Goal: Complete Application Form: Complete application form

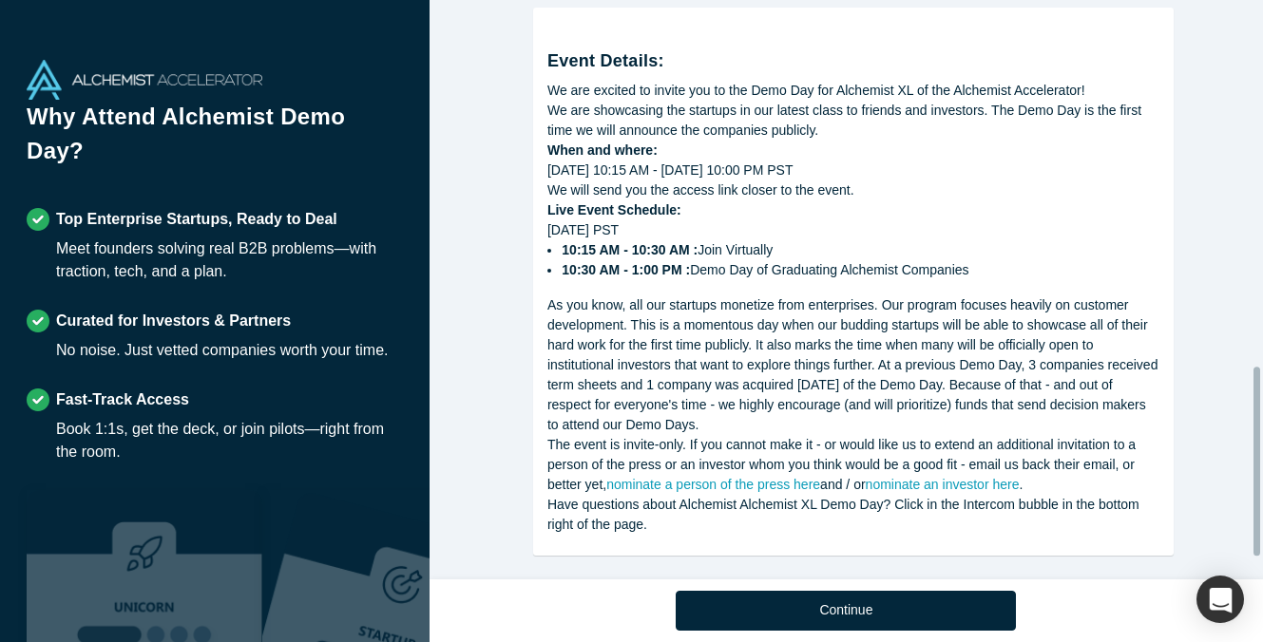
scroll to position [1192, 0]
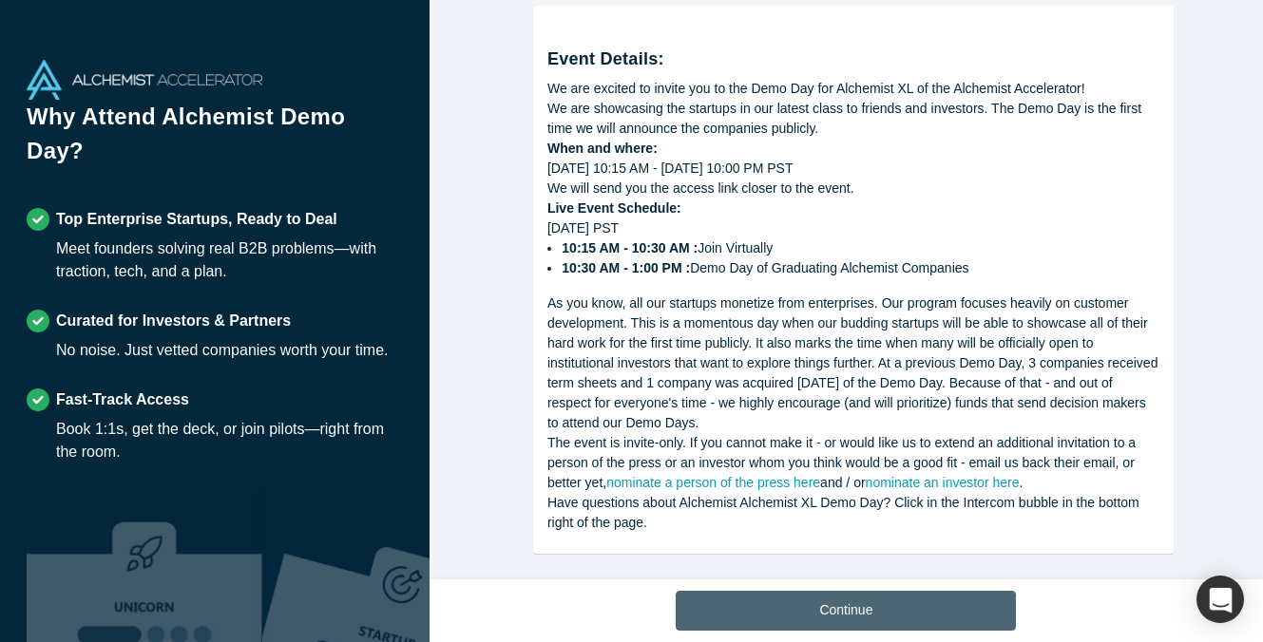
click at [829, 610] on button "Continue" at bounding box center [846, 611] width 340 height 40
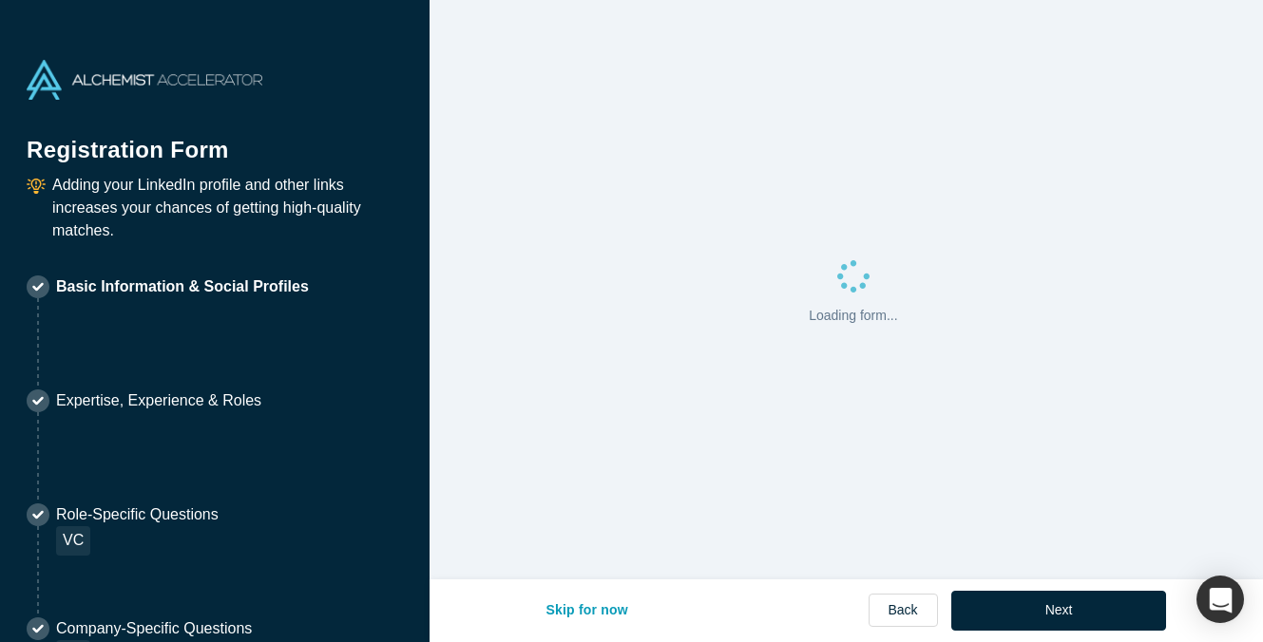
select select "US"
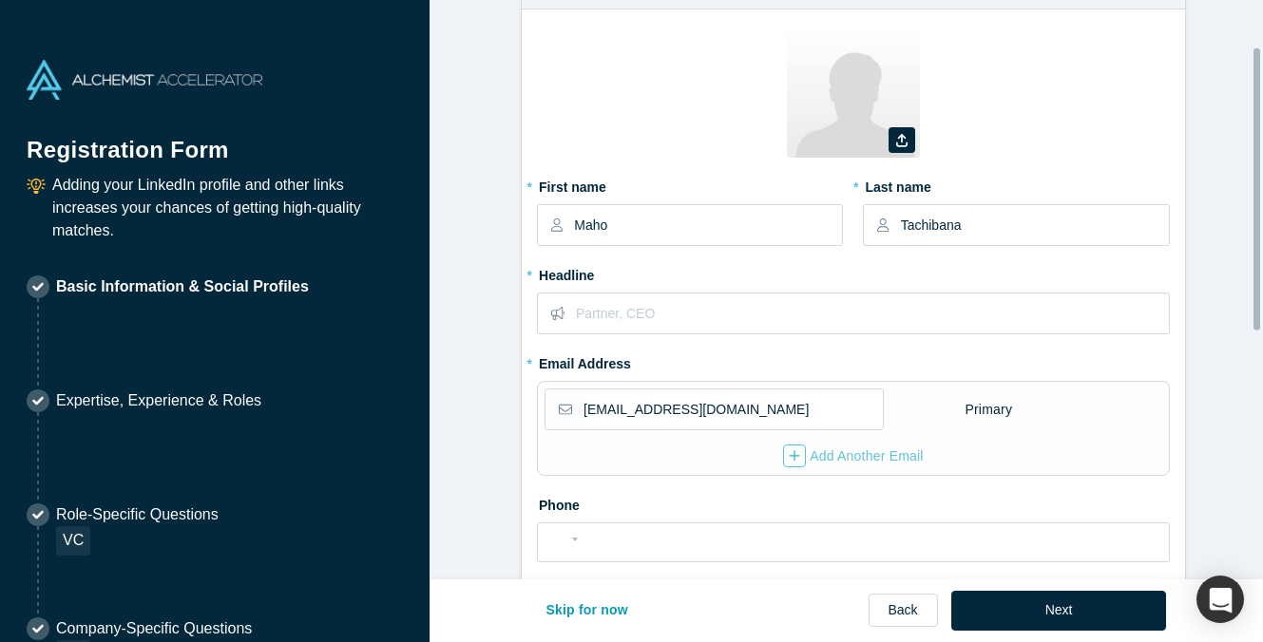
scroll to position [95, 0]
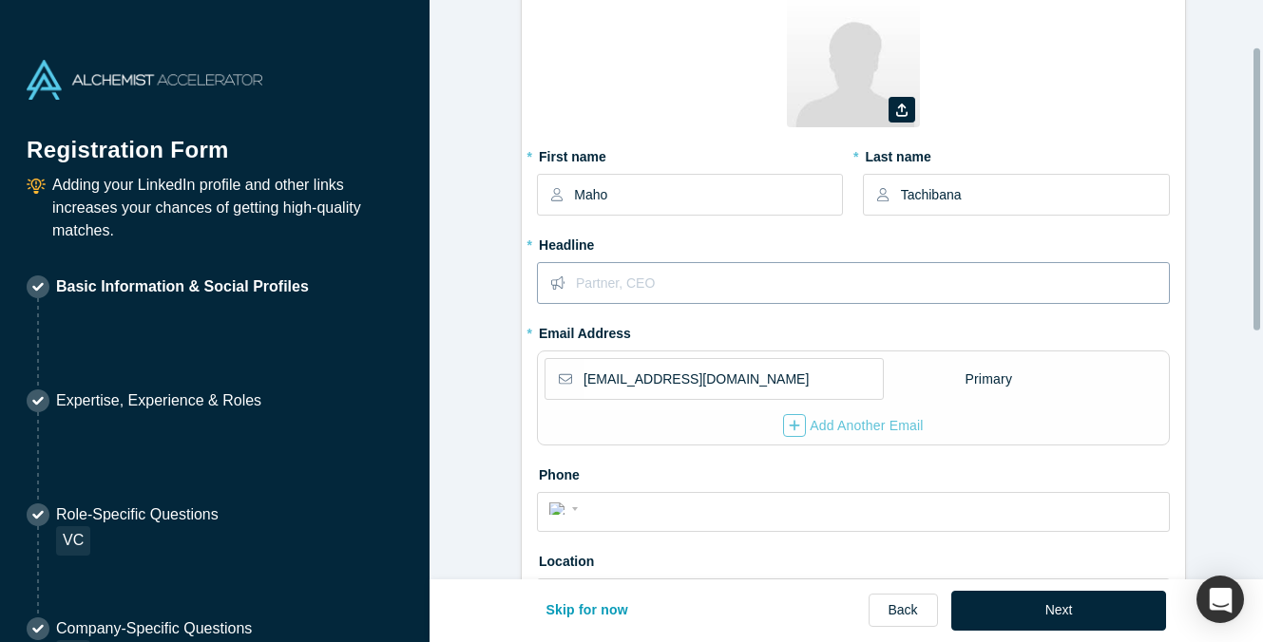
click at [679, 290] on input "text" at bounding box center [872, 283] width 592 height 40
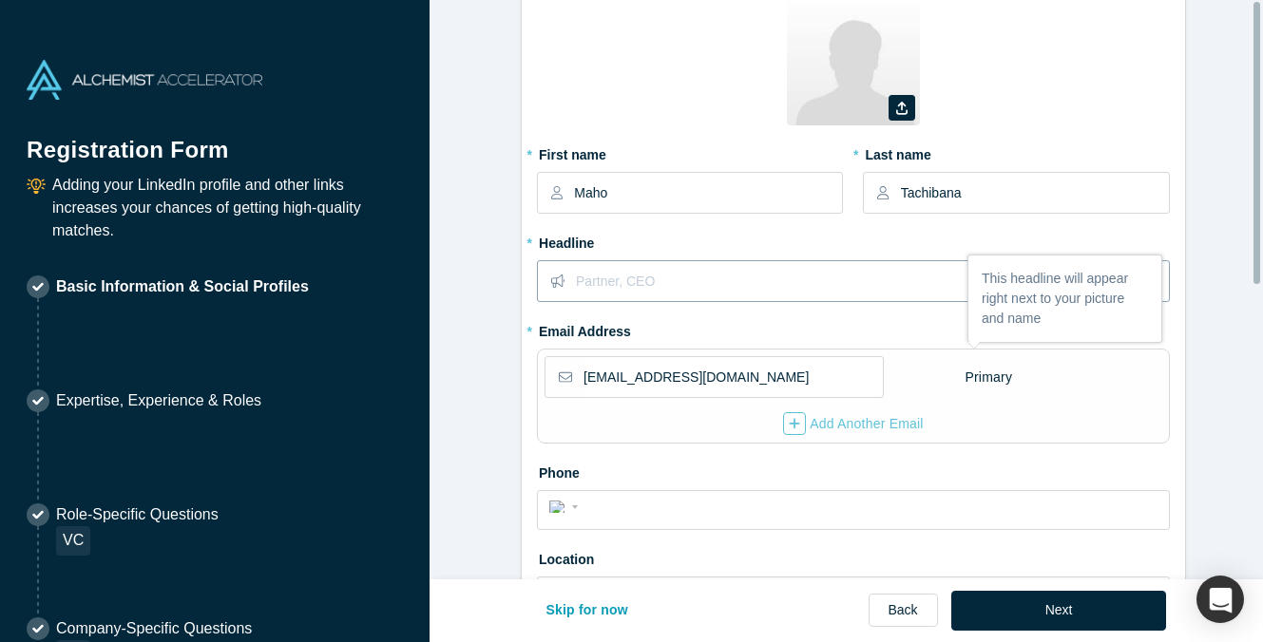
scroll to position [0, 0]
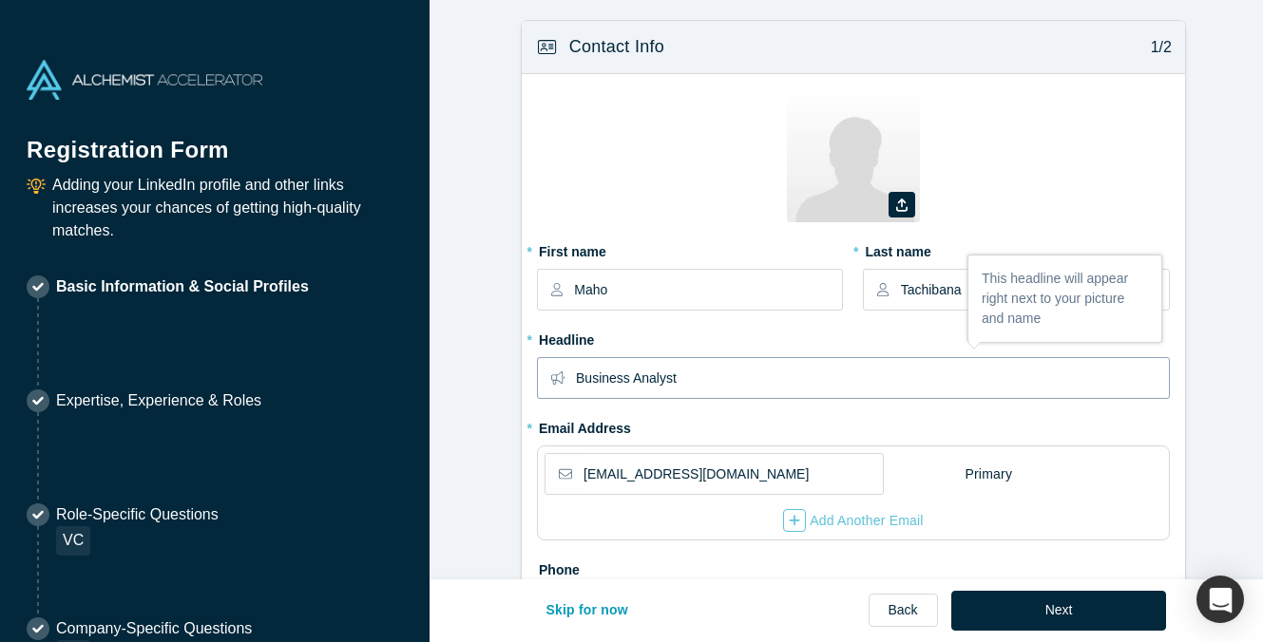
type input "Business Analyst"
click at [473, 329] on form "Contact Info 1/2 Zoom Save Remove Upload New * First name Maho * Last name Tach…" at bounding box center [854, 588] width 848 height 1137
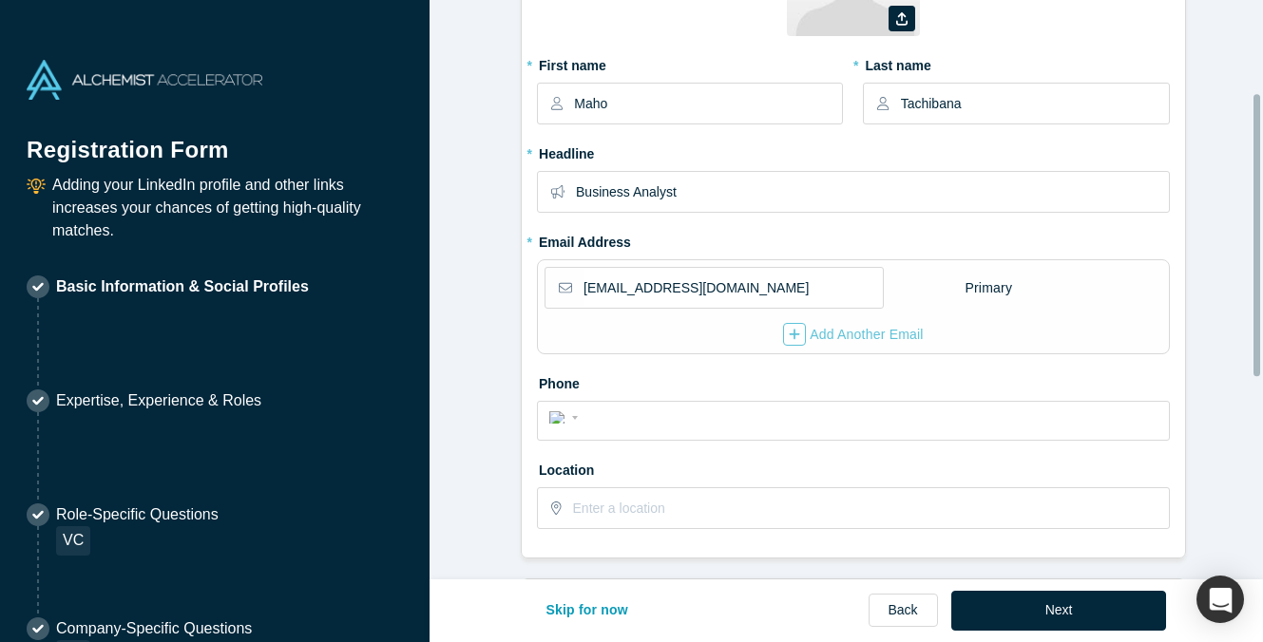
scroll to position [190, 0]
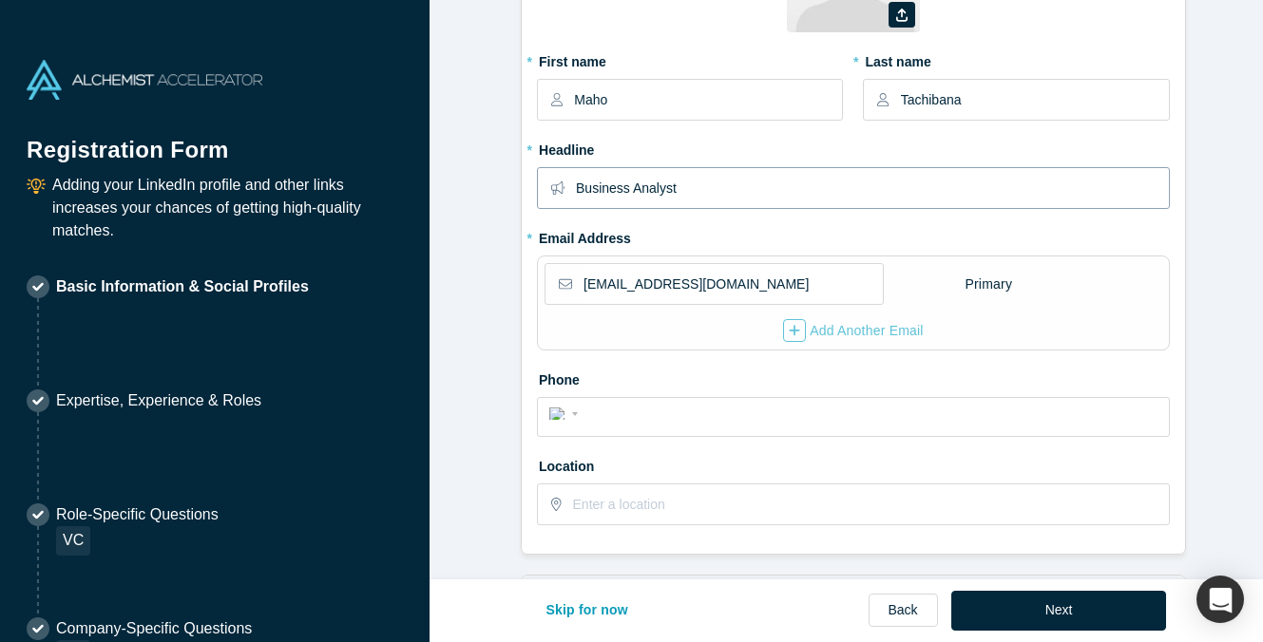
click at [758, 193] on input "Business Analyst" at bounding box center [872, 188] width 592 height 40
click at [490, 184] on form "Contact Info 1/2 Zoom Save Remove Upload New * First name Maho * Last name Tach…" at bounding box center [854, 398] width 848 height 1137
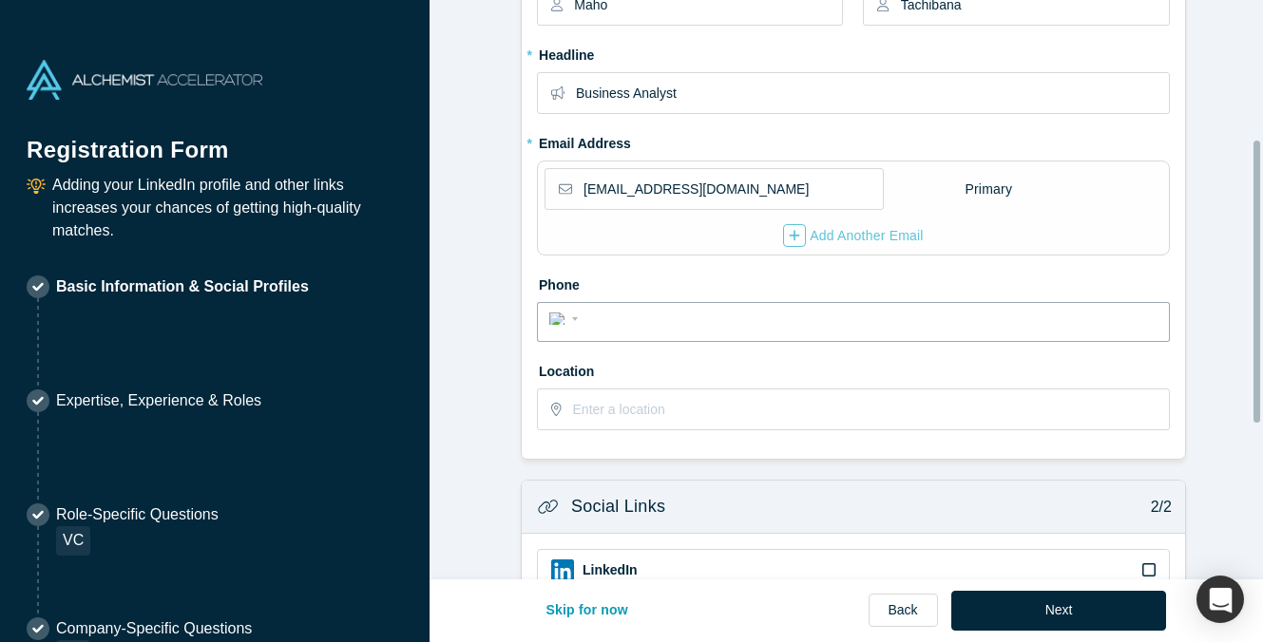
click at [664, 318] on input "tel" at bounding box center [871, 320] width 574 height 28
type input "310-701"
select select "CA"
type input "(310) 701-835"
select select "US"
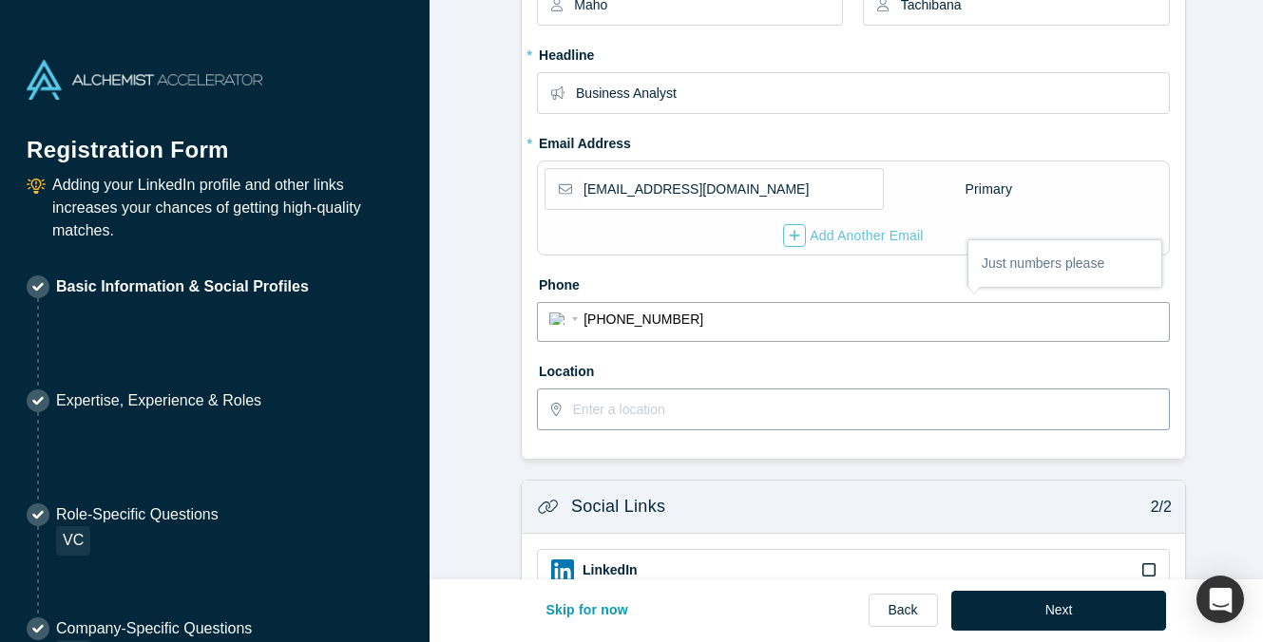
type input "[PHONE_NUMBER]"
click at [681, 410] on input "text" at bounding box center [870, 410] width 595 height 40
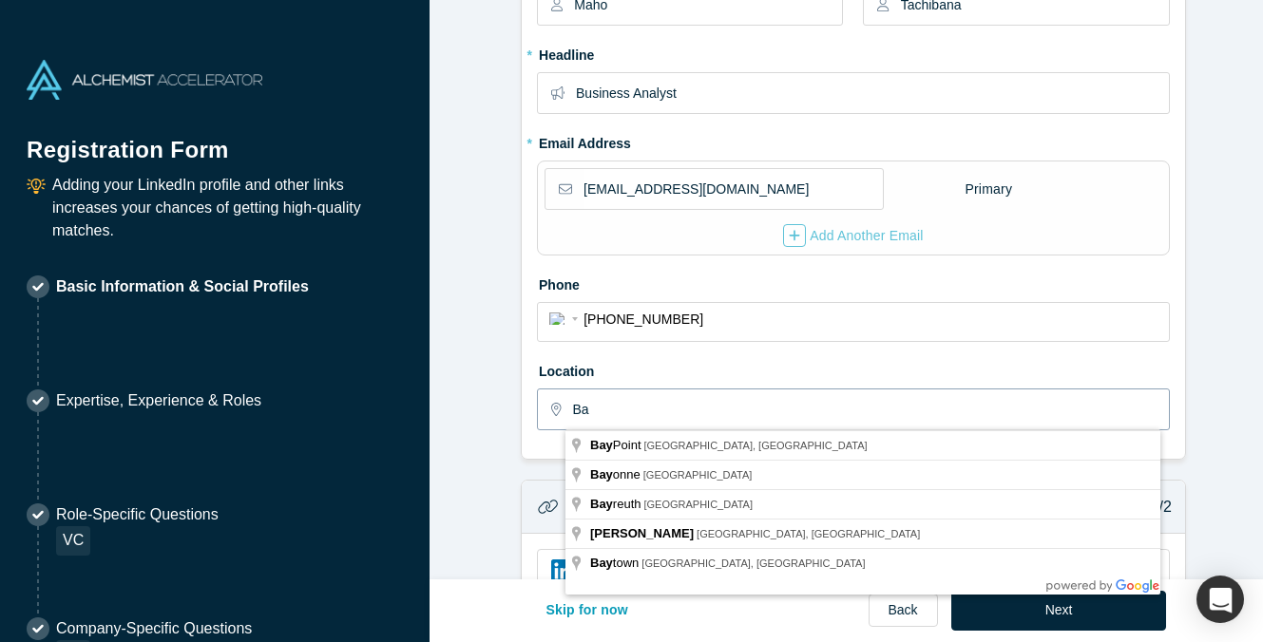
type input "B"
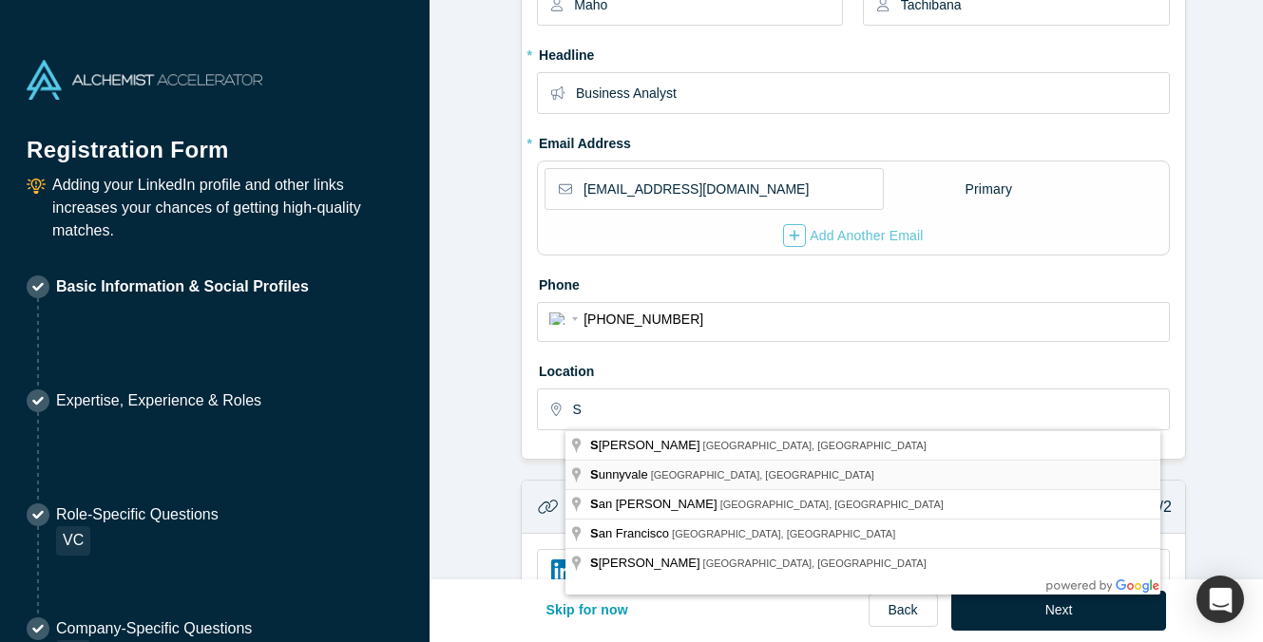
type input "[GEOGRAPHIC_DATA], [GEOGRAPHIC_DATA], [GEOGRAPHIC_DATA]"
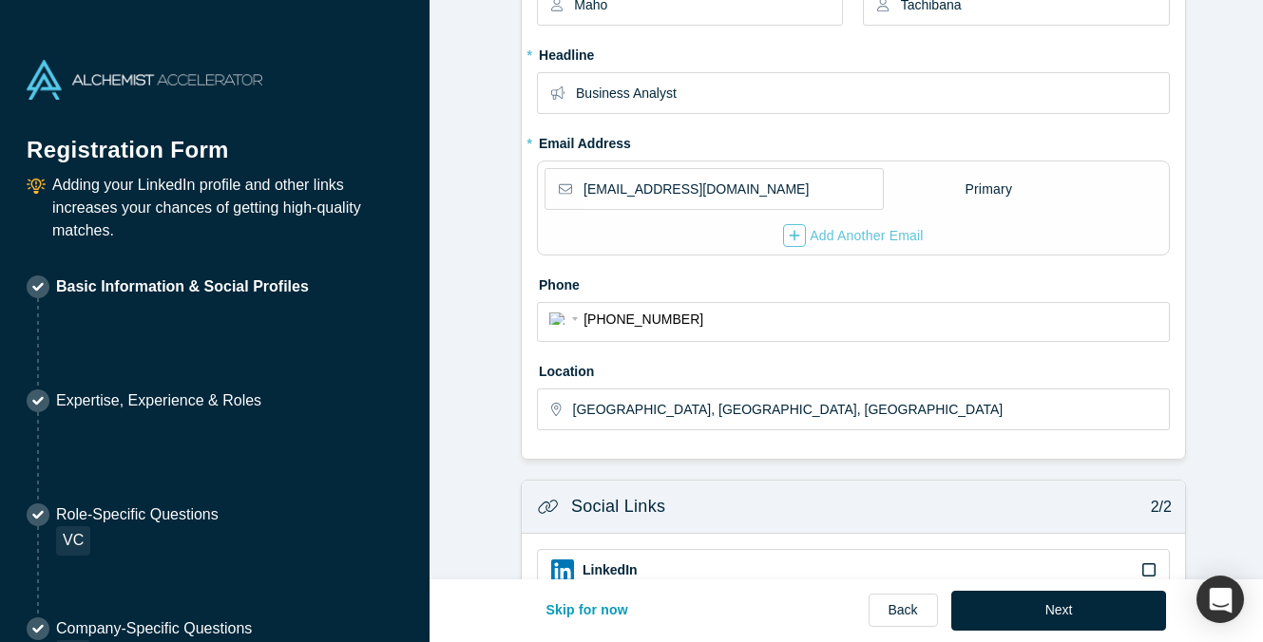
click at [499, 400] on form "Contact Info 1/2 Zoom Save Remove Upload New * First name Maho * Last name Tach…" at bounding box center [854, 303] width 848 height 1137
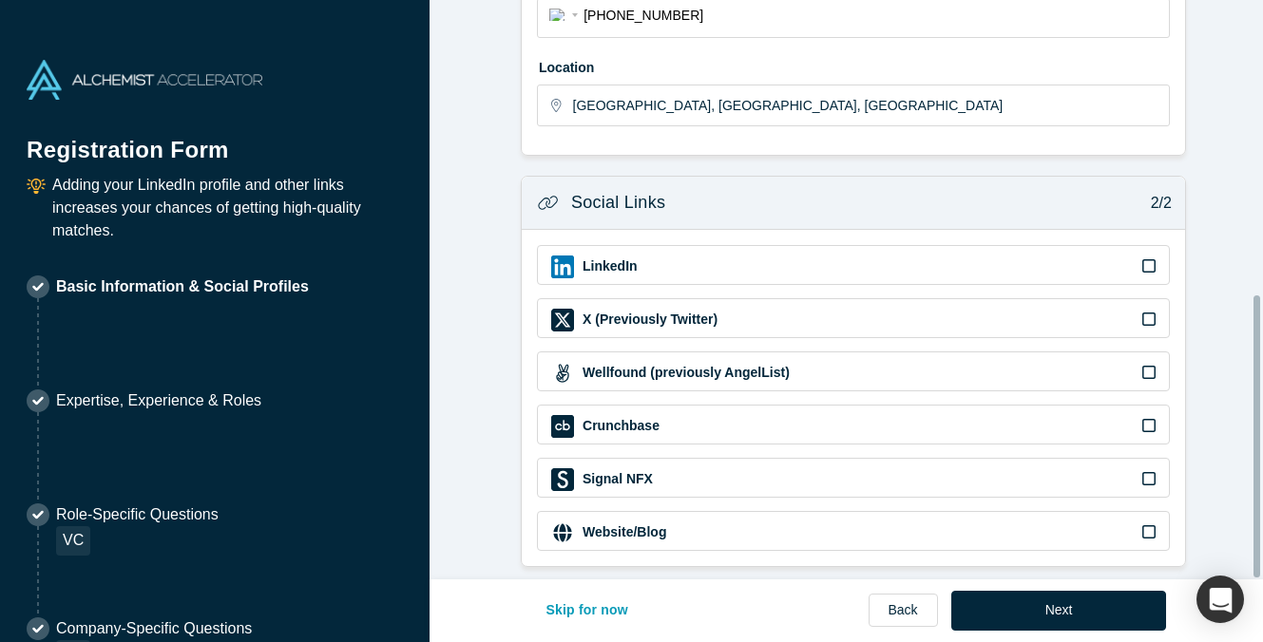
scroll to position [603, 0]
click at [1145, 258] on icon at bounding box center [1148, 265] width 13 height 15
click at [0, 0] on input "checkbox" at bounding box center [0, 0] width 0 height 0
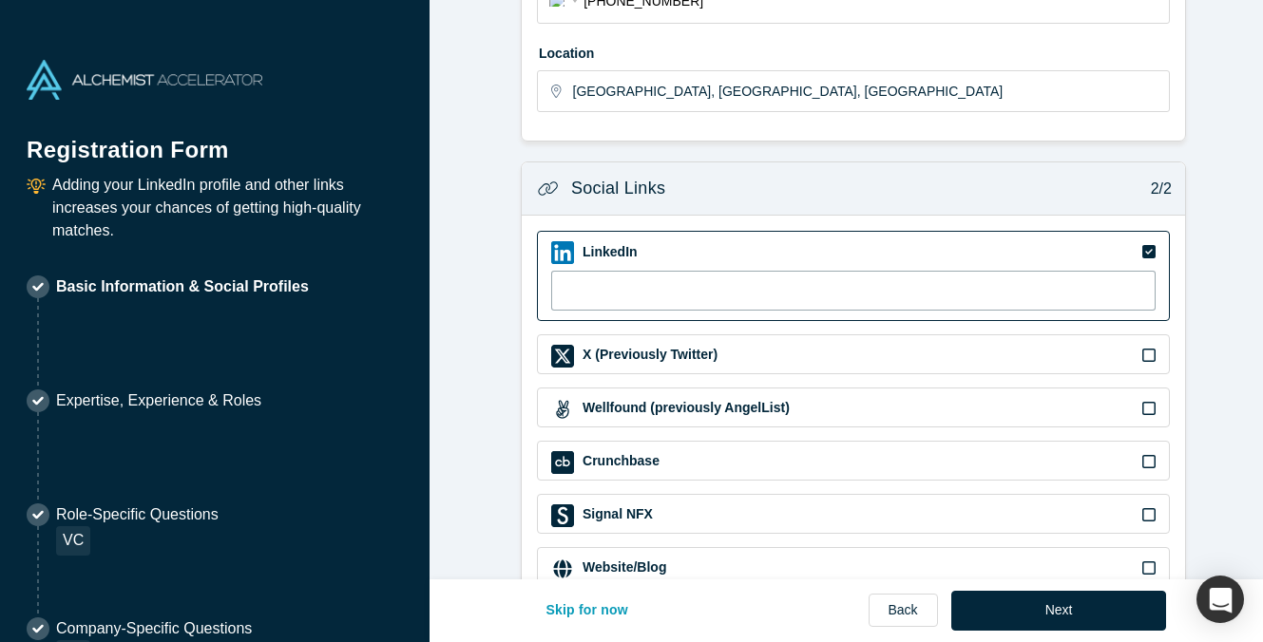
click at [710, 290] on input at bounding box center [853, 291] width 604 height 40
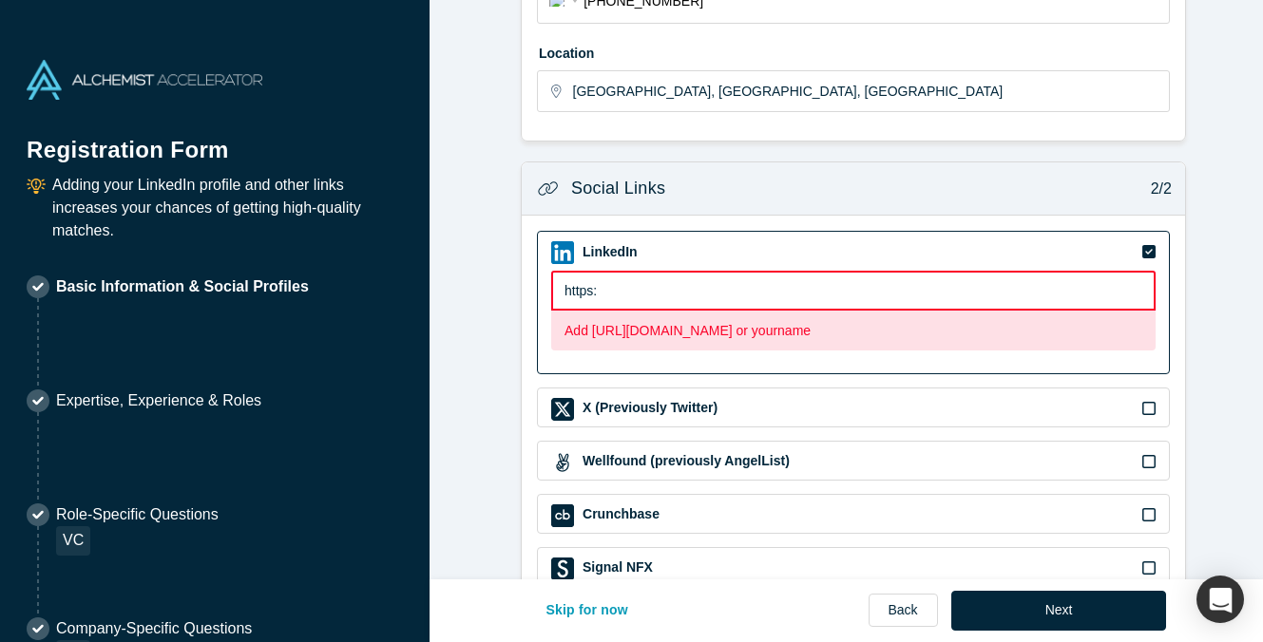
type input "https:"
click at [715, 334] on p "Add [URL][DOMAIN_NAME] or yourname" at bounding box center [854, 331] width 578 height 20
drag, startPoint x: 584, startPoint y: 331, endPoint x: 815, endPoint y: 340, distance: 231.1
click at [815, 340] on p "Add [URL][DOMAIN_NAME] or yourname" at bounding box center [854, 331] width 578 height 20
copy p "[URL][DOMAIN_NAME]"
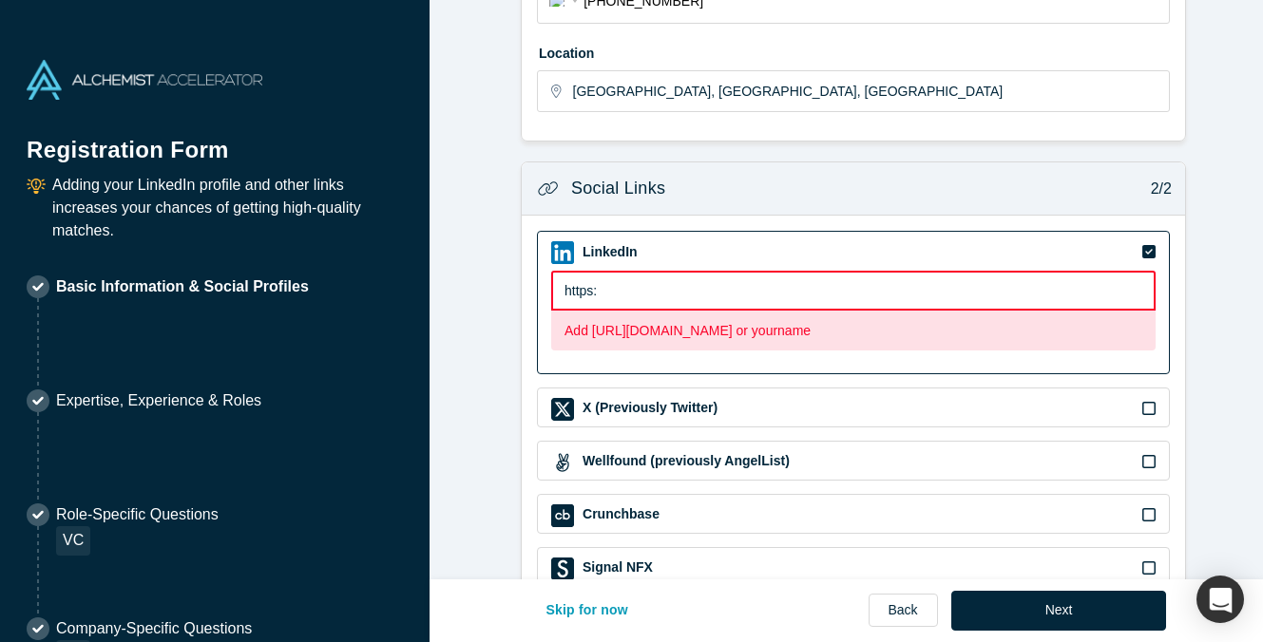
click at [615, 292] on input "https:" at bounding box center [853, 291] width 604 height 40
drag, startPoint x: 648, startPoint y: 297, endPoint x: 542, endPoint y: 292, distance: 106.5
click at [542, 292] on div "LinkedIn https: Add [URL][DOMAIN_NAME] or yourname" at bounding box center [853, 303] width 633 height 144
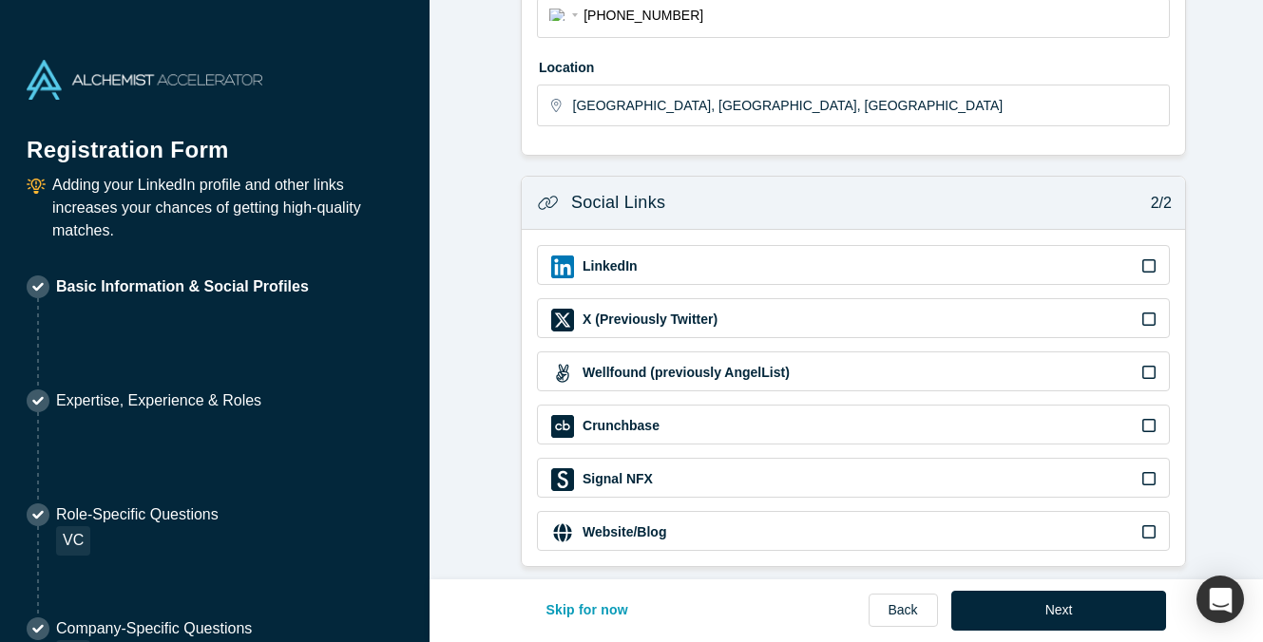
click at [897, 256] on div "LinkedIn" at bounding box center [853, 267] width 604 height 23
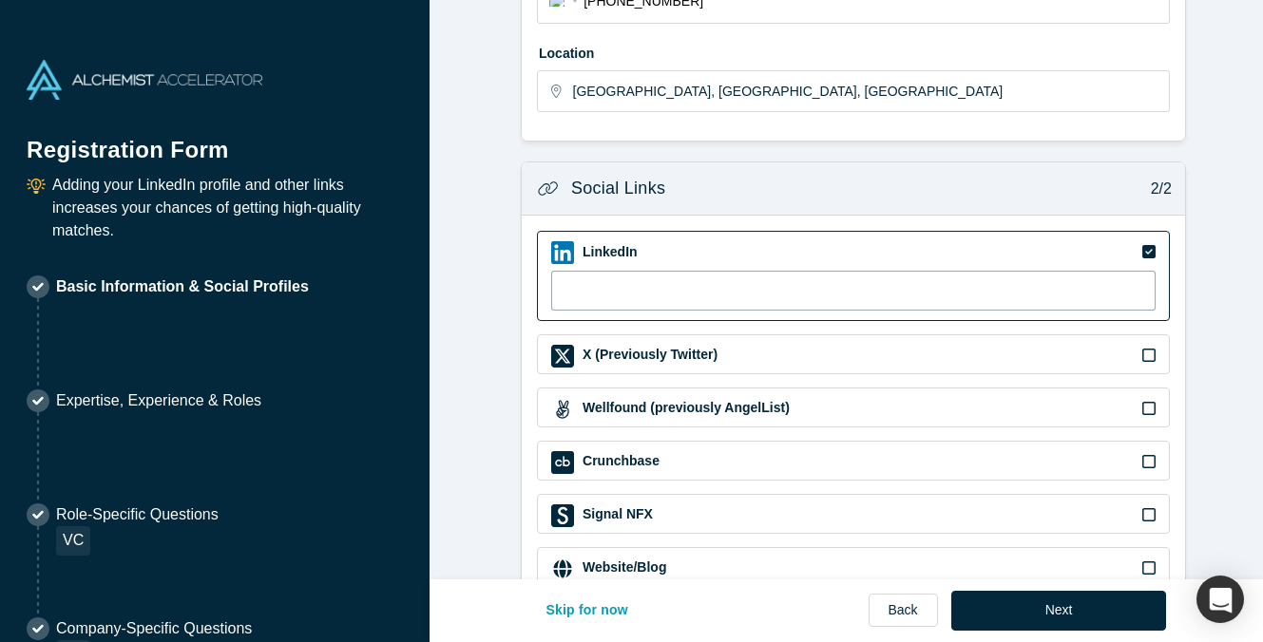
click at [948, 299] on input at bounding box center [853, 291] width 604 height 40
paste input "[URL][DOMAIN_NAME]"
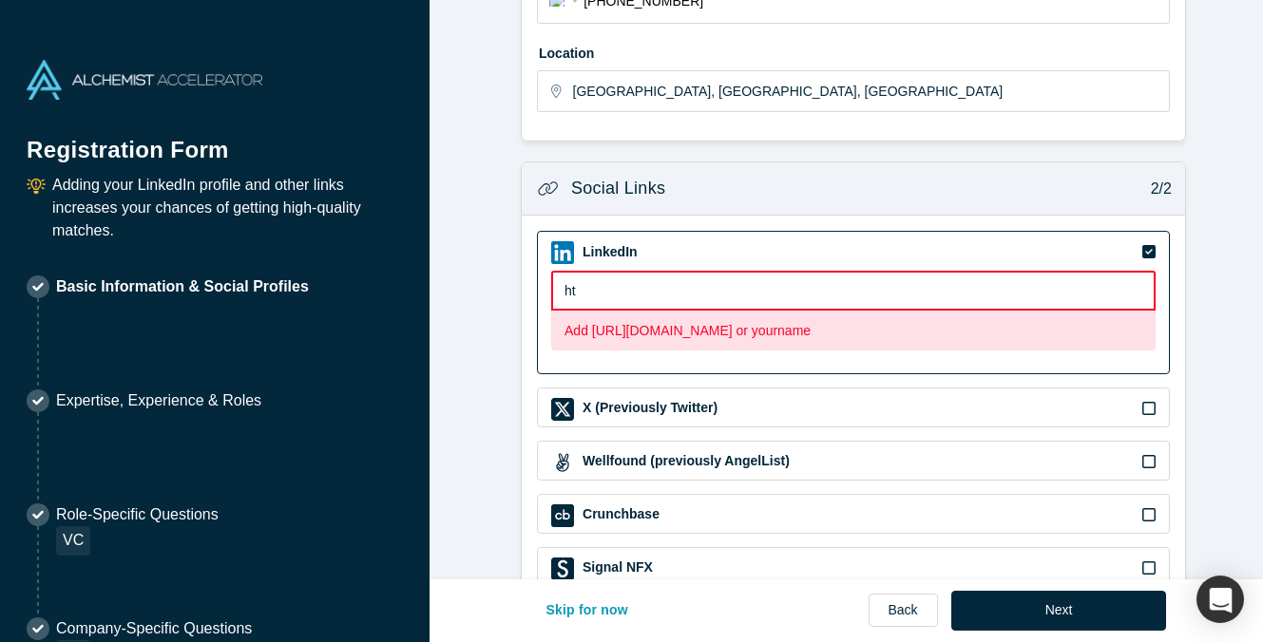
type input "h"
click at [488, 317] on form "Contact Info 1/2 Zoom Save Remove Upload New * First name Maho * Last name Tach…" at bounding box center [854, 36] width 848 height 1240
click at [692, 294] on input "MahoTachibana" at bounding box center [853, 291] width 604 height 40
drag, startPoint x: 692, startPoint y: 292, endPoint x: 526, endPoint y: 281, distance: 165.7
click at [526, 281] on div "LinkedIn MahoTachibana Add [URL][DOMAIN_NAME] or yourname X (Previously Twitter…" at bounding box center [853, 436] width 663 height 440
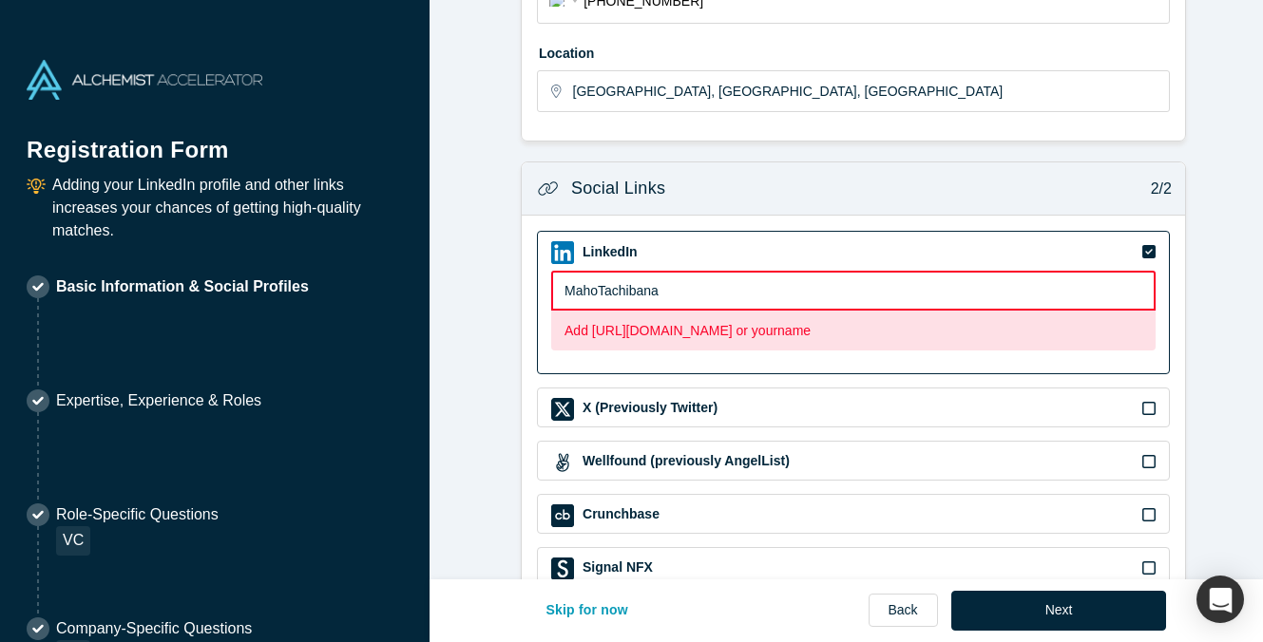
paste input "[URL][DOMAIN_NAME]"
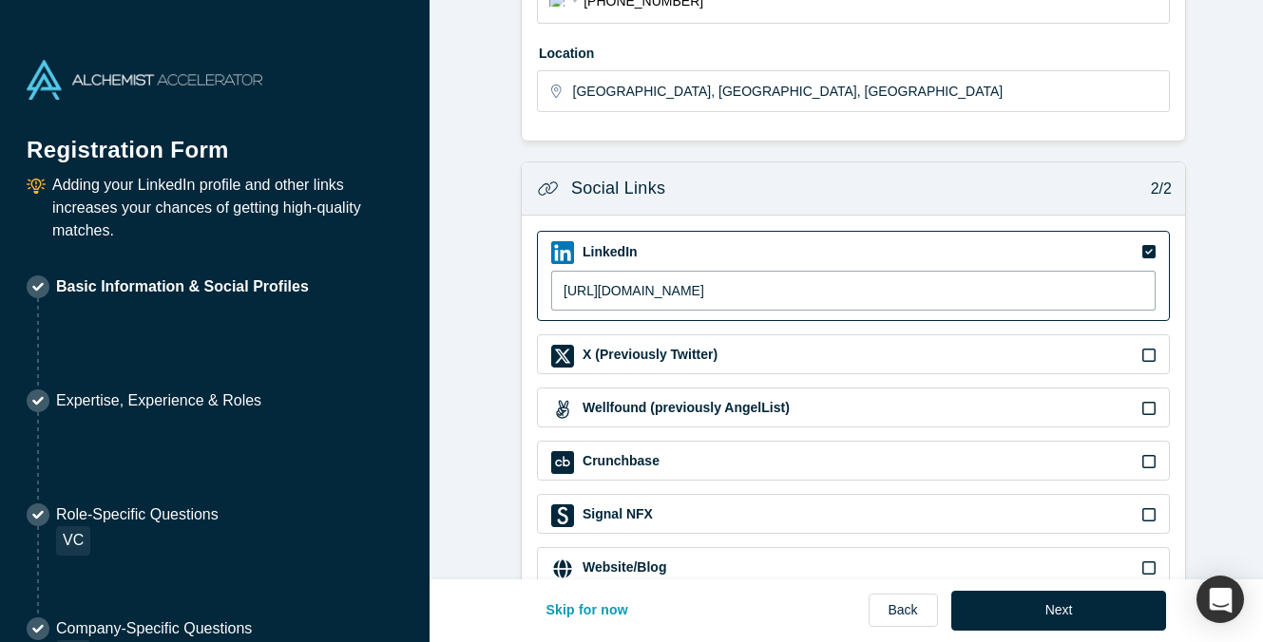
type input "[URL][DOMAIN_NAME]"
drag, startPoint x: 840, startPoint y: 288, endPoint x: 543, endPoint y: 313, distance: 298.5
click at [543, 313] on div "LinkedIn [URL][DOMAIN_NAME]" at bounding box center [853, 276] width 633 height 90
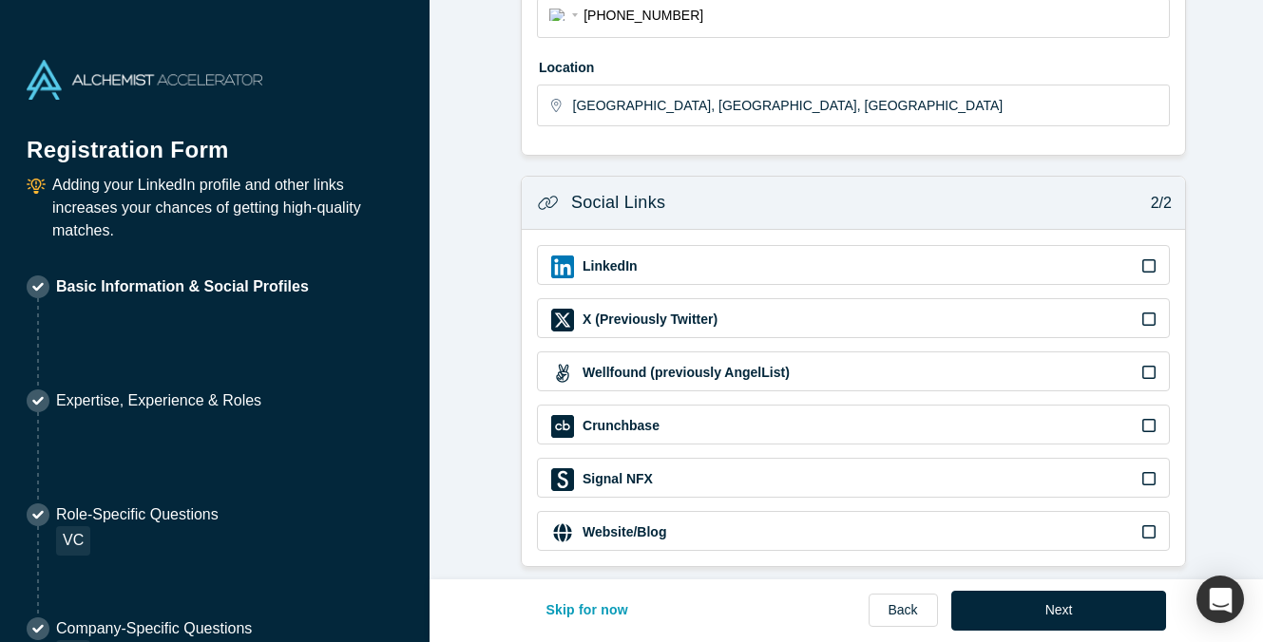
click at [643, 258] on div "LinkedIn" at bounding box center [853, 267] width 604 height 23
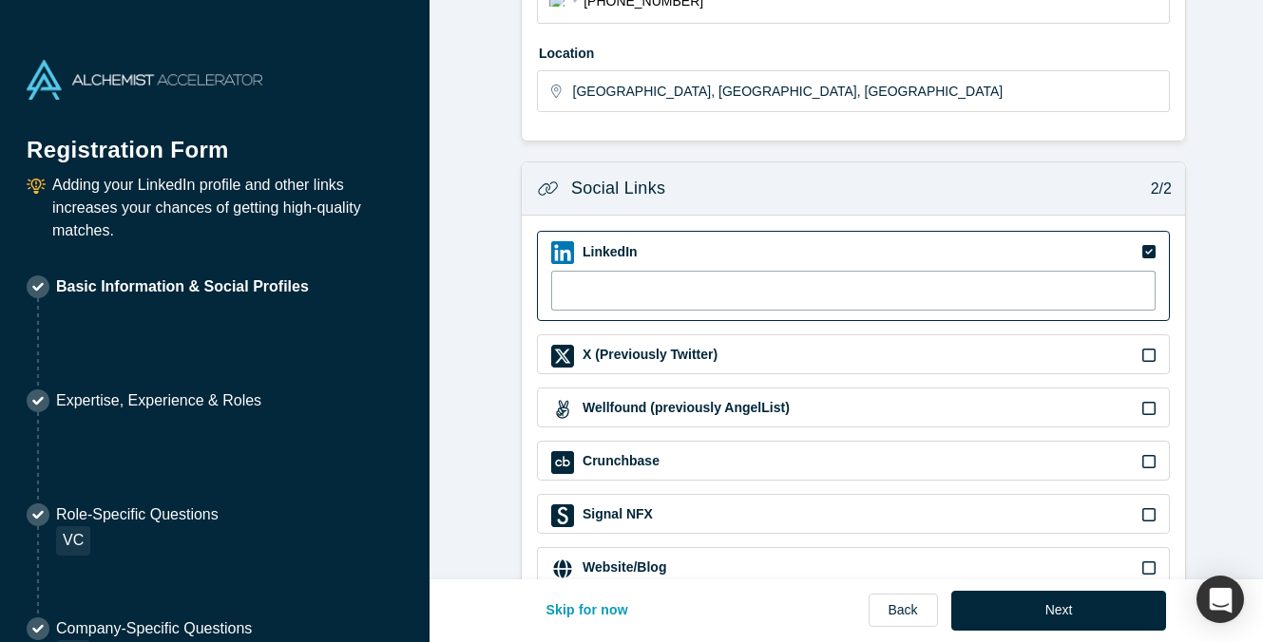
click at [981, 300] on input at bounding box center [853, 291] width 604 height 40
paste input "[URL][DOMAIN_NAME]"
type input "[URL][DOMAIN_NAME]"
click at [943, 296] on input "[URL][DOMAIN_NAME]" at bounding box center [853, 291] width 604 height 40
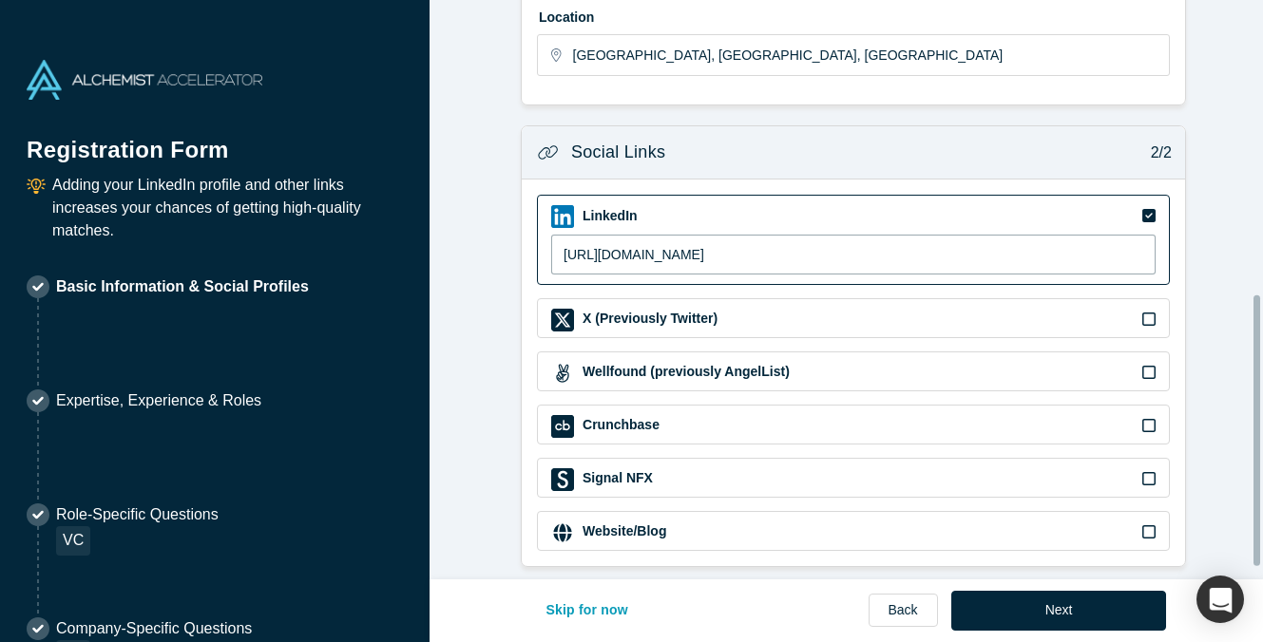
scroll to position [654, 0]
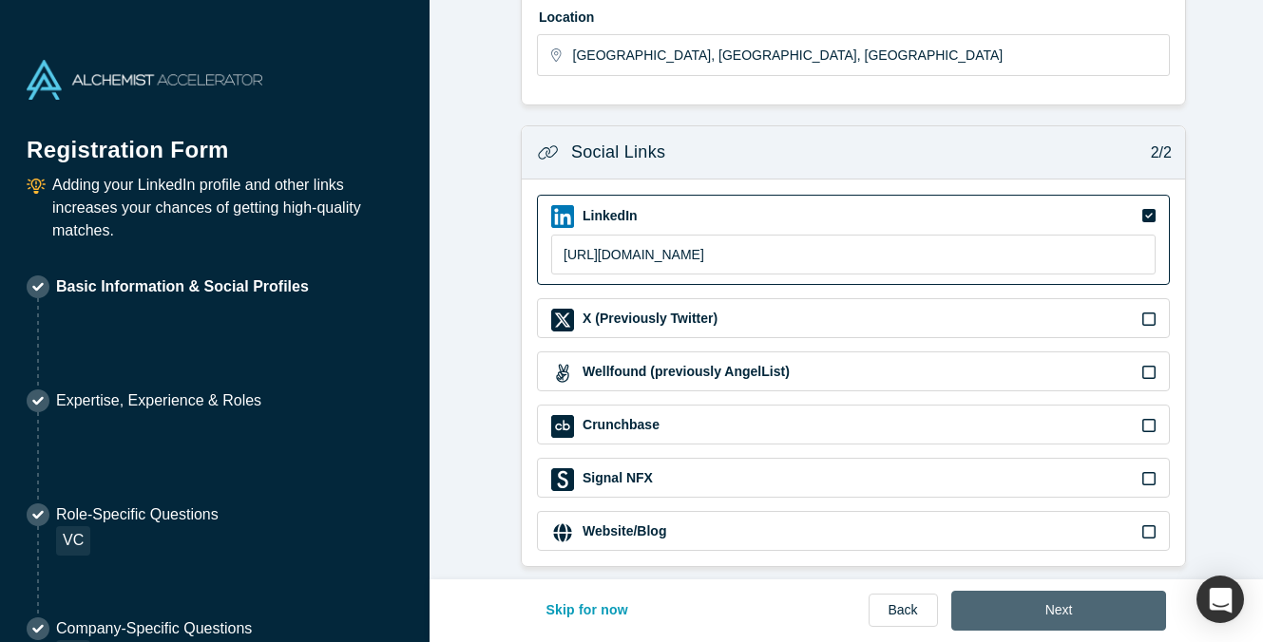
click at [1052, 619] on button "Next" at bounding box center [1059, 611] width 216 height 40
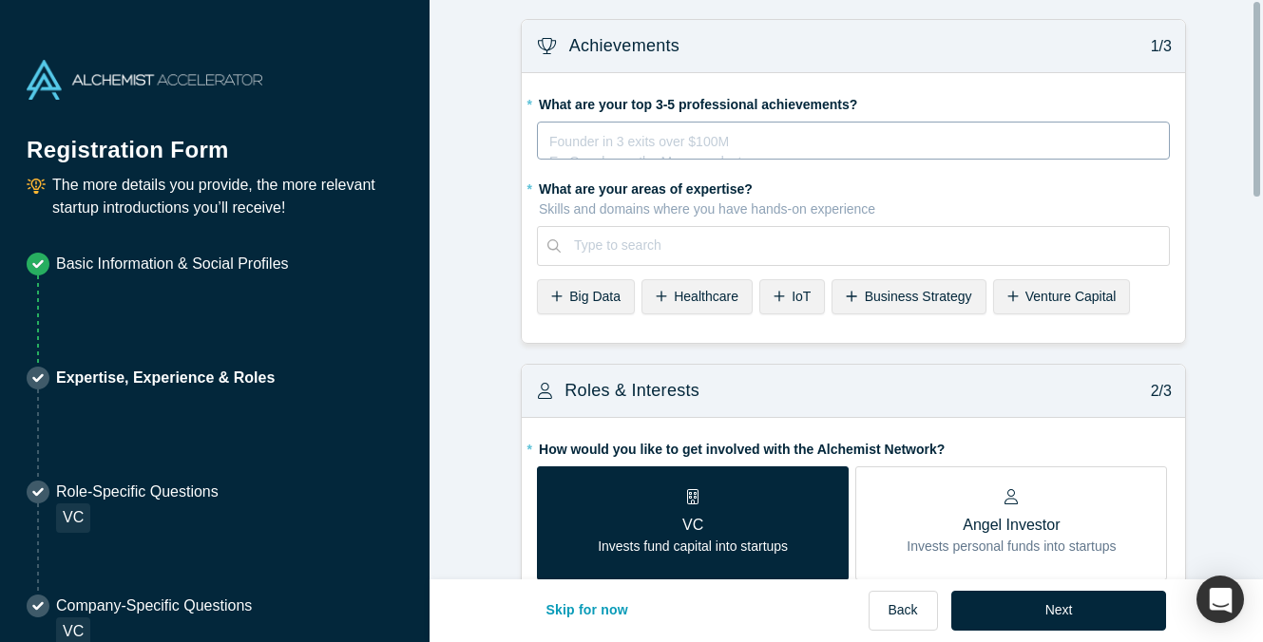
scroll to position [0, 0]
click at [741, 144] on div "rdw-editor" at bounding box center [853, 139] width 607 height 20
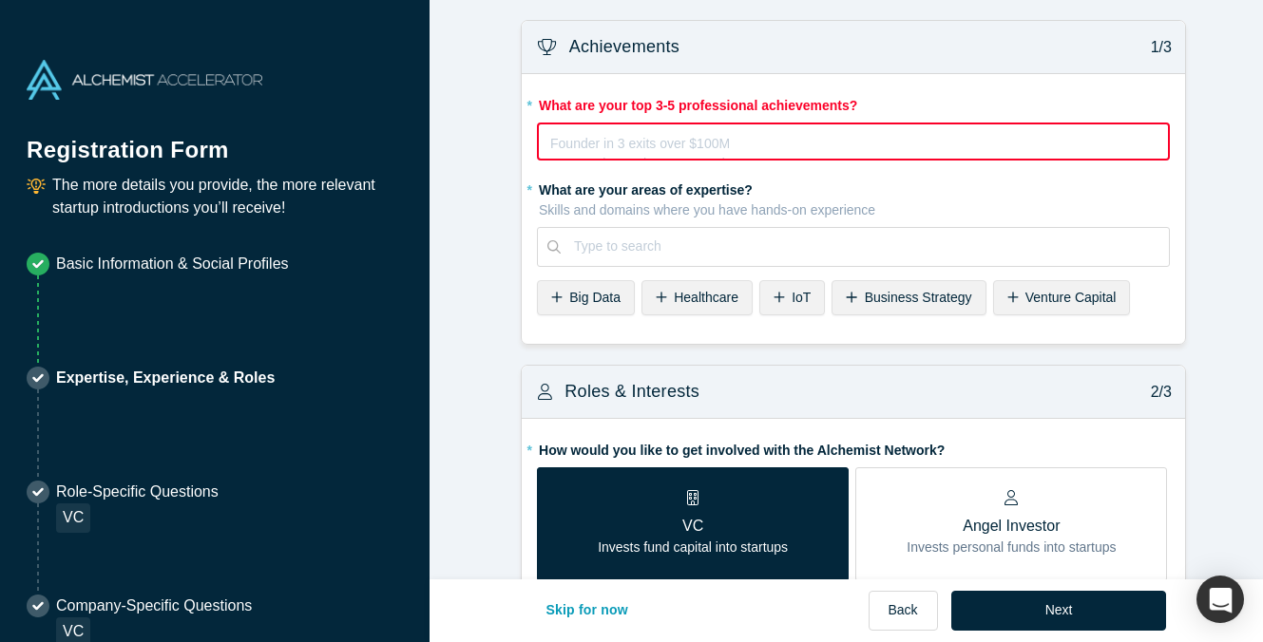
click at [1007, 299] on icon at bounding box center [1012, 297] width 11 height 13
click at [833, 300] on div "Business Strategy" at bounding box center [909, 297] width 154 height 35
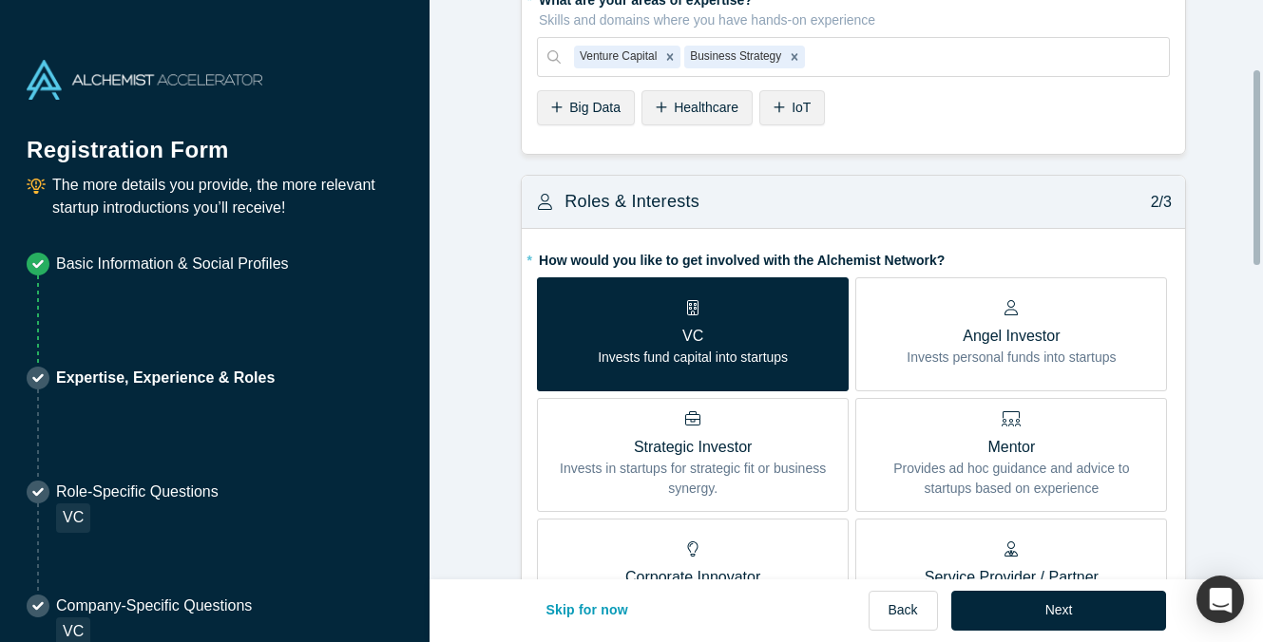
scroll to position [285, 0]
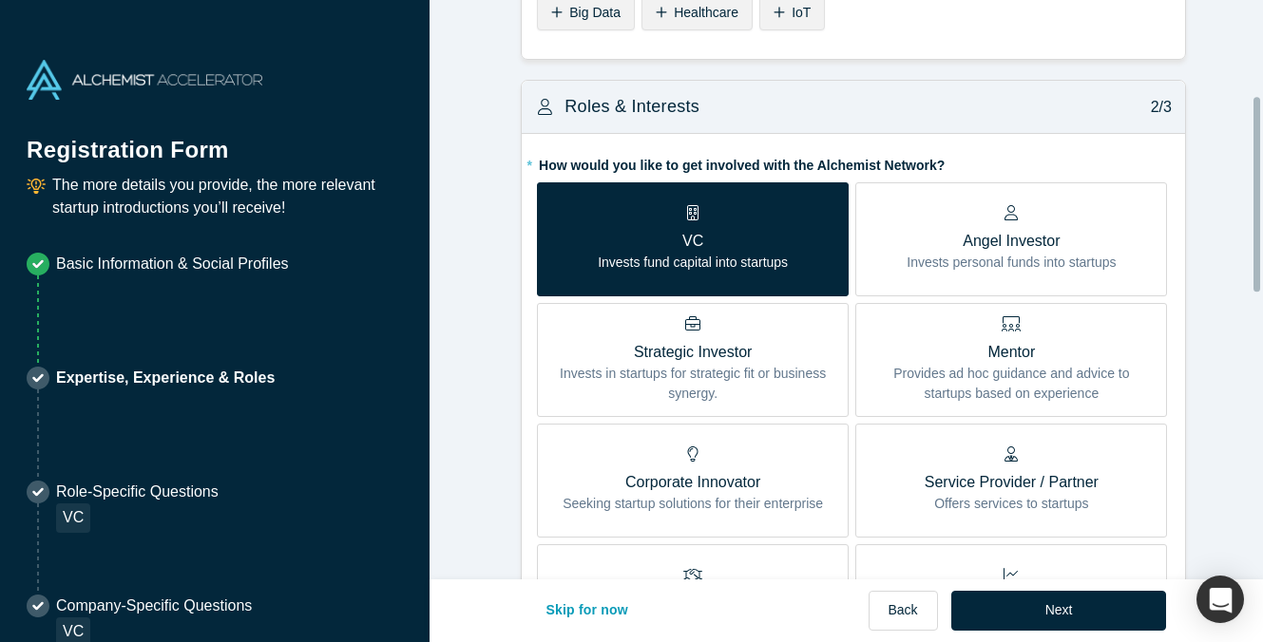
click at [751, 370] on p "Invests in startups for strategic fit or business synergy." at bounding box center [692, 384] width 283 height 40
click at [0, 0] on input "Strategic Investor Invests in startups for strategic fit or business synergy." at bounding box center [0, 0] width 0 height 0
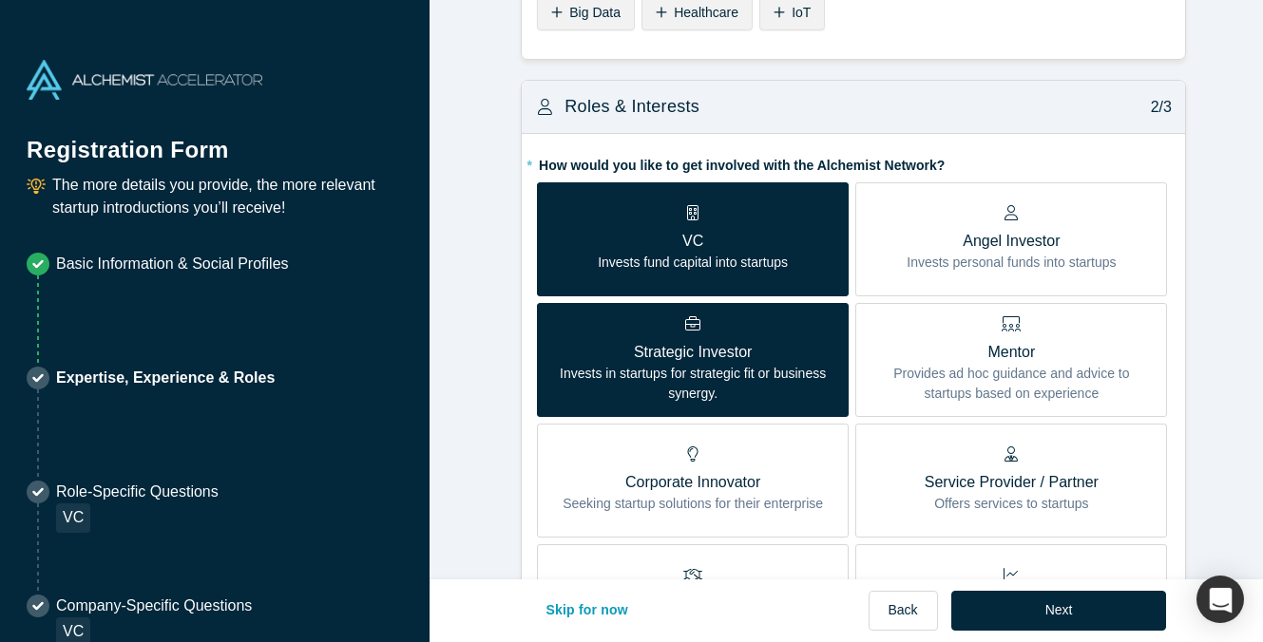
click at [629, 246] on p "VC" at bounding box center [693, 241] width 190 height 23
click at [0, 0] on input "VC Invests fund capital into startups" at bounding box center [0, 0] width 0 height 0
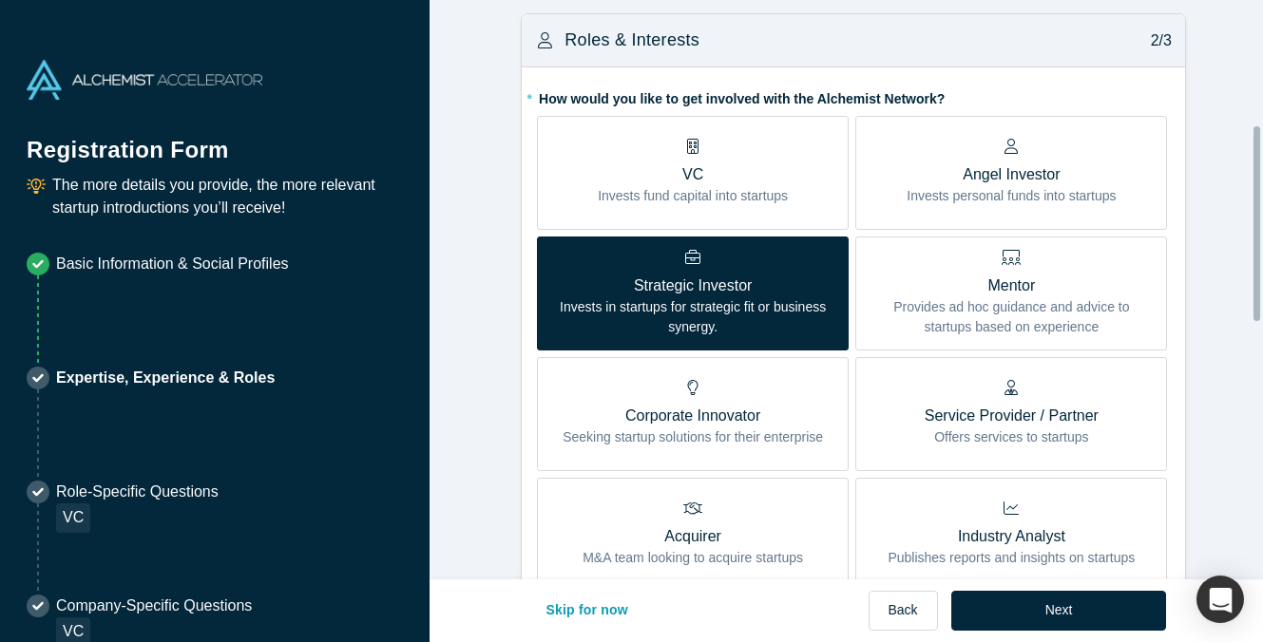
scroll to position [380, 0]
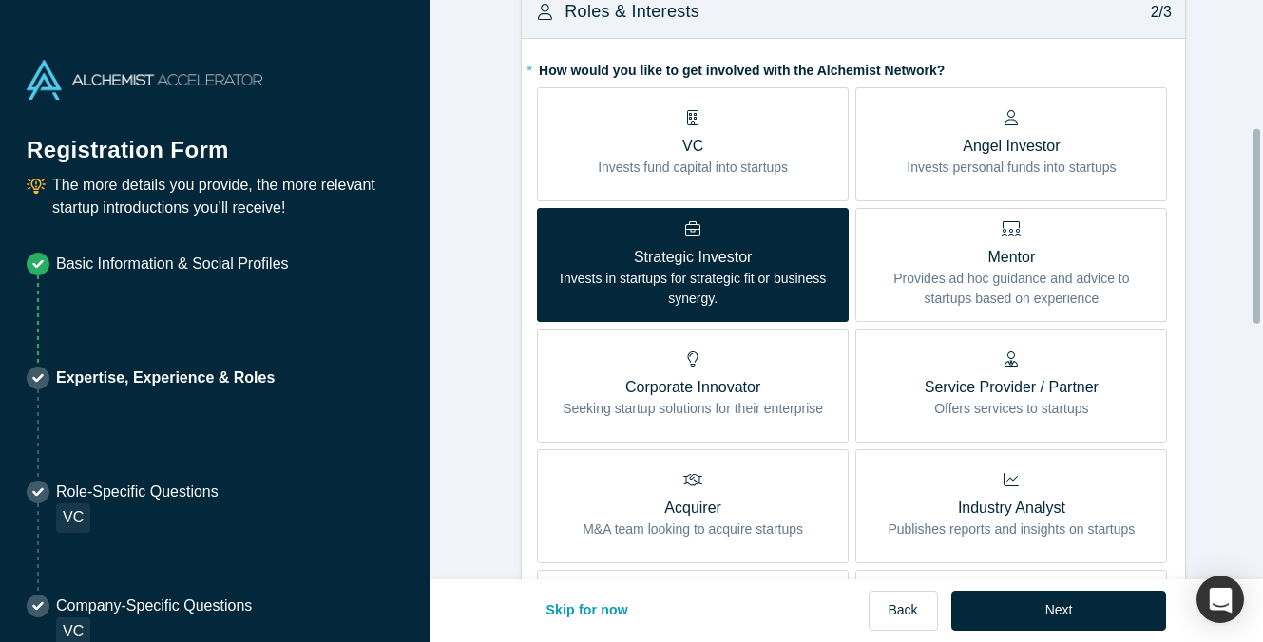
click at [590, 387] on p "Corporate Innovator" at bounding box center [693, 387] width 260 height 23
click at [0, 0] on input "Corporate Innovator Seeking startup solutions for their enterprise" at bounding box center [0, 0] width 0 height 0
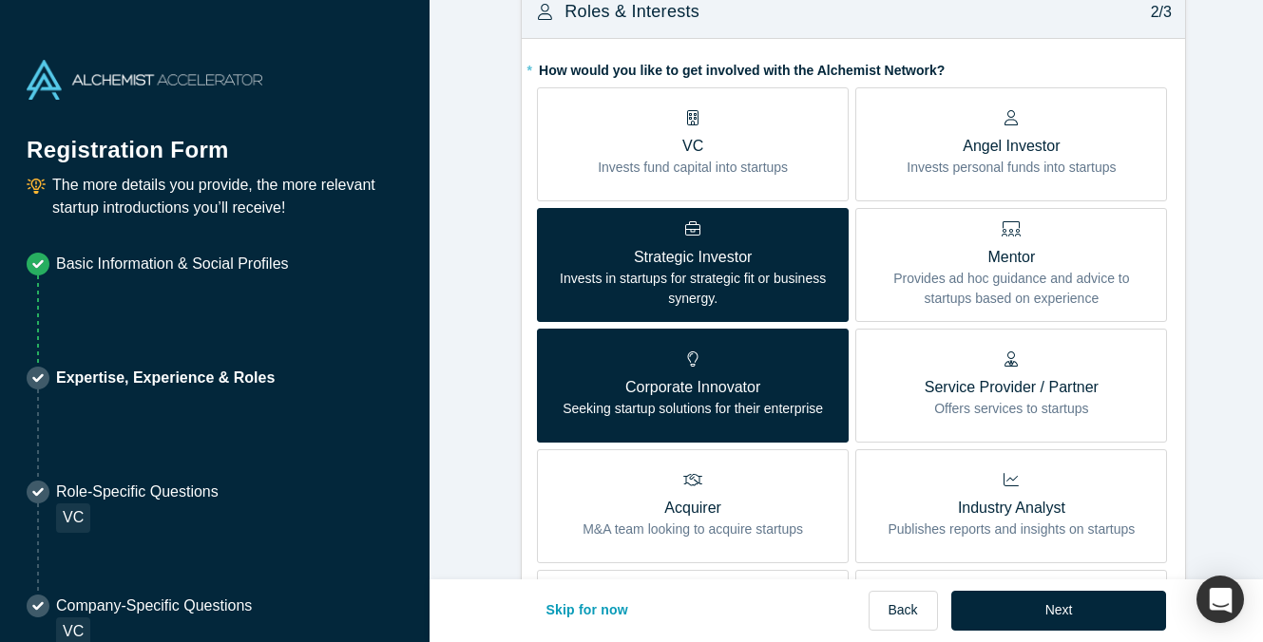
click at [469, 340] on form "Achievements 1/3 * What are your top 3-5 professional achievements? Founder in …" at bounding box center [854, 476] width 848 height 1673
click at [499, 115] on form "Achievements 1/3 * What are your top 3-5 professional achievements? Founder in …" at bounding box center [854, 476] width 848 height 1673
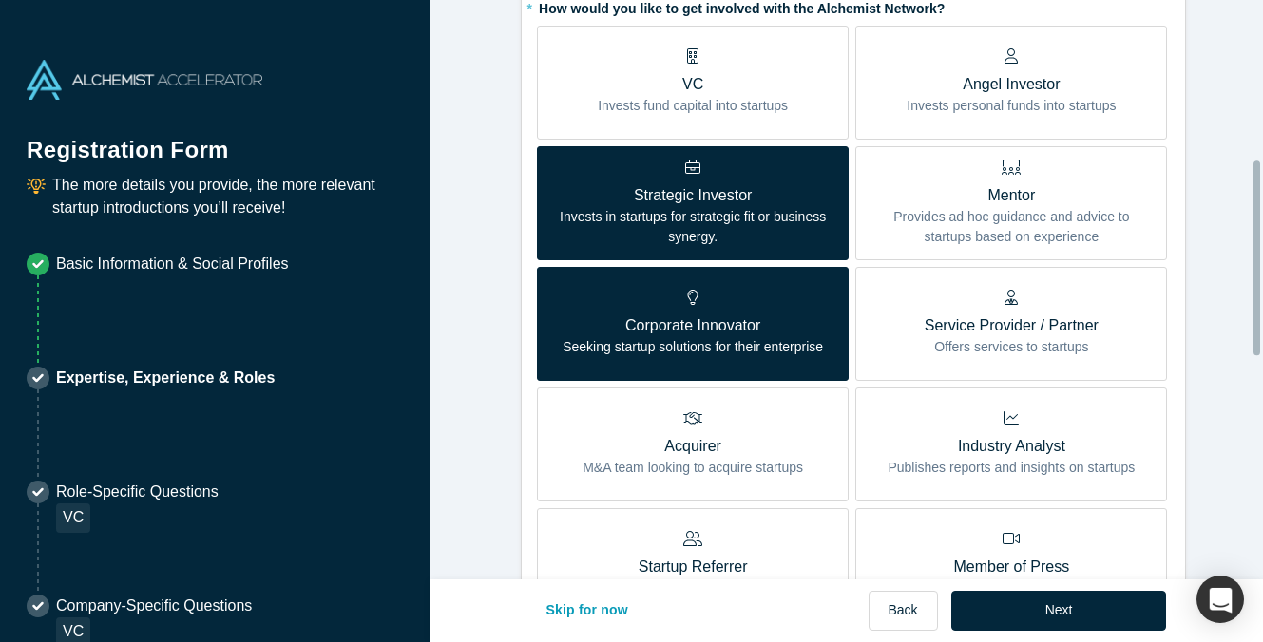
scroll to position [475, 0]
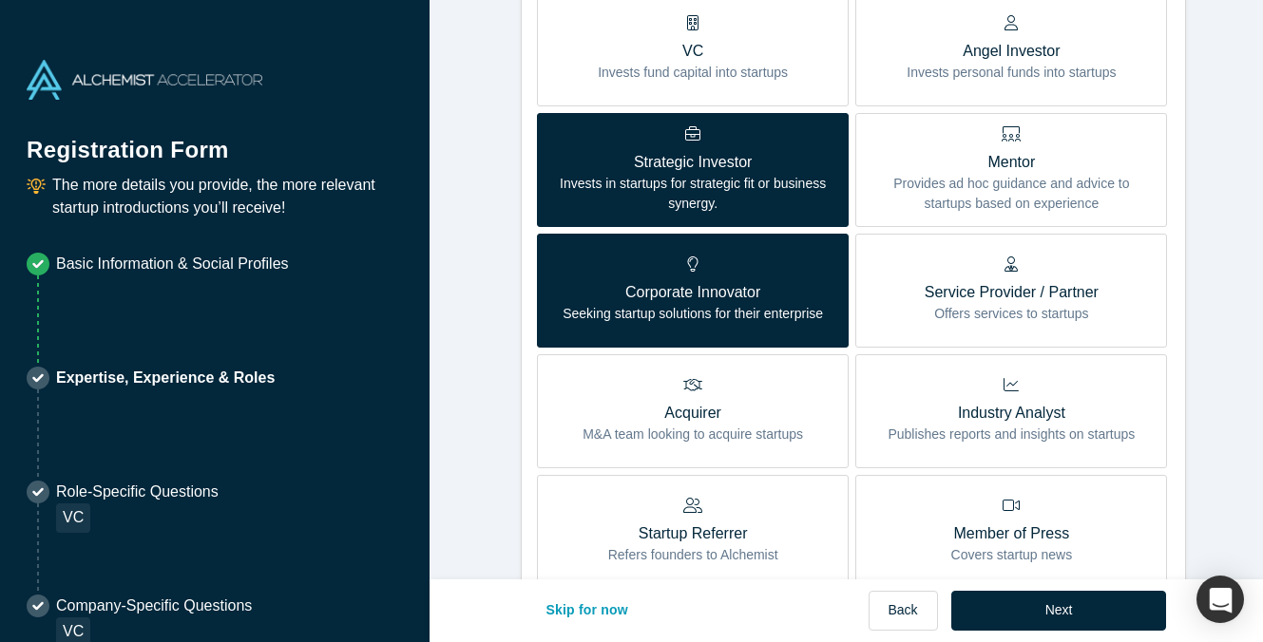
click at [1059, 213] on p "Provides ad hoc guidance and advice to startups based on experience" at bounding box center [1011, 194] width 283 height 40
click at [0, 0] on input "Mentor Provides ad hoc guidance and advice to startups based on experience" at bounding box center [0, 0] width 0 height 0
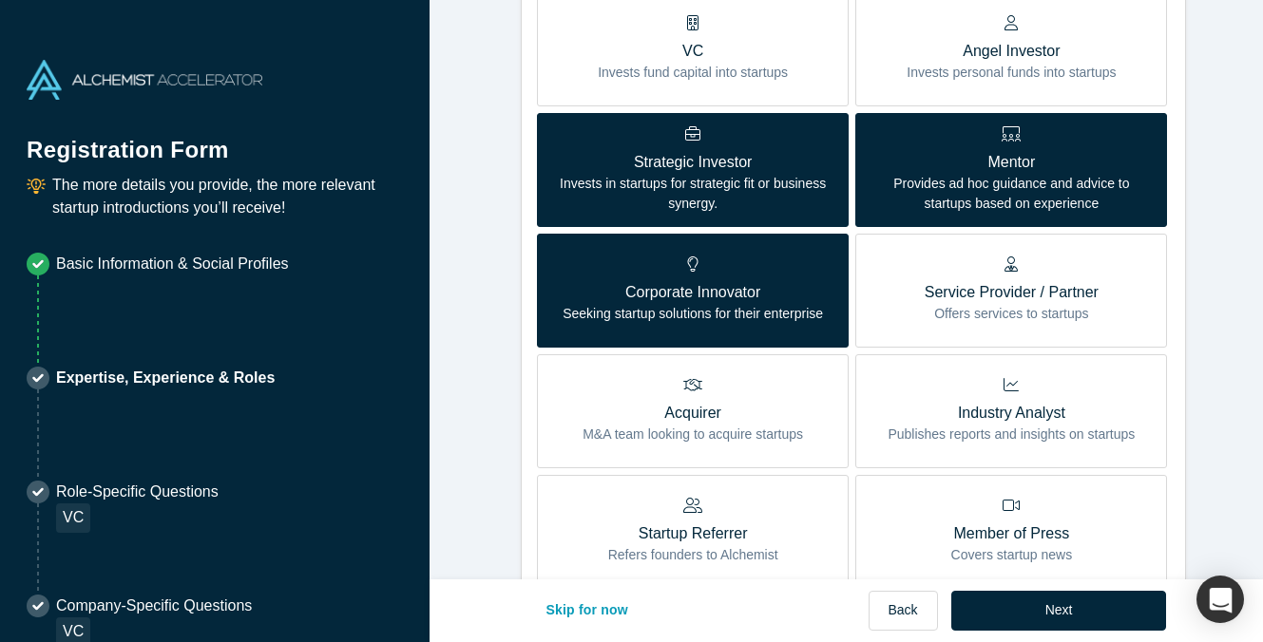
click at [1058, 296] on p "Service Provider / Partner" at bounding box center [1012, 292] width 174 height 23
click at [0, 0] on input "Service Provider / Partner Offers services to startups" at bounding box center [0, 0] width 0 height 0
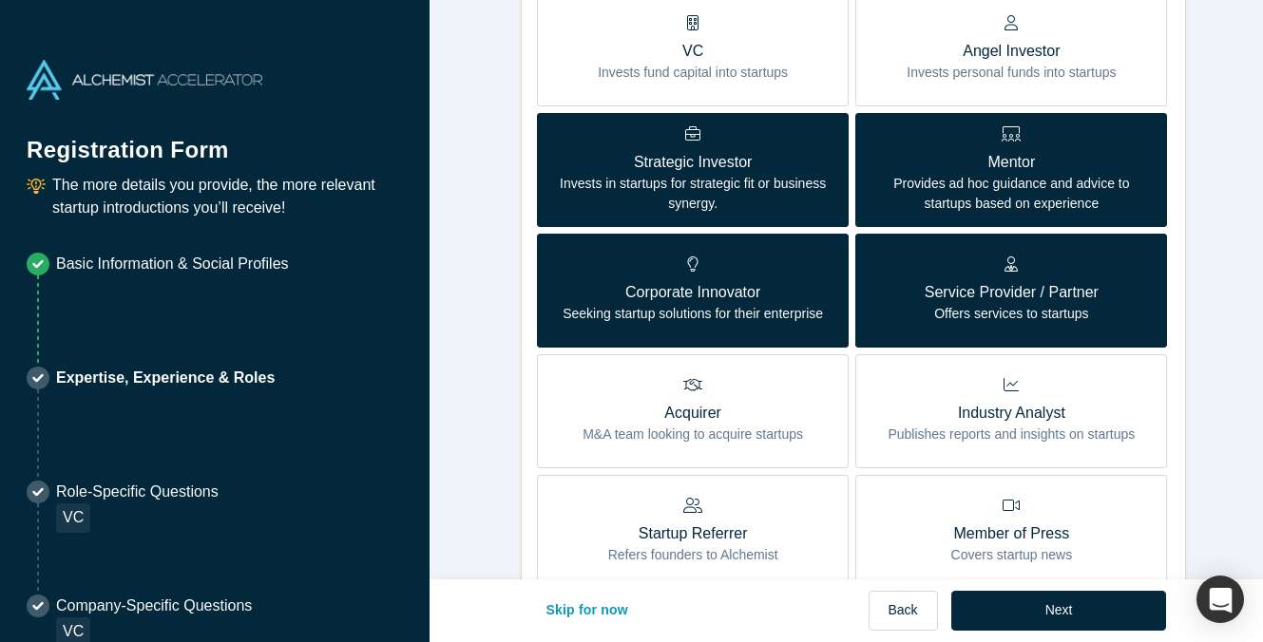
click at [1218, 375] on form "Achievements 1/3 * What are your top 3-5 professional achievements? Founder in …" at bounding box center [854, 381] width 848 height 1673
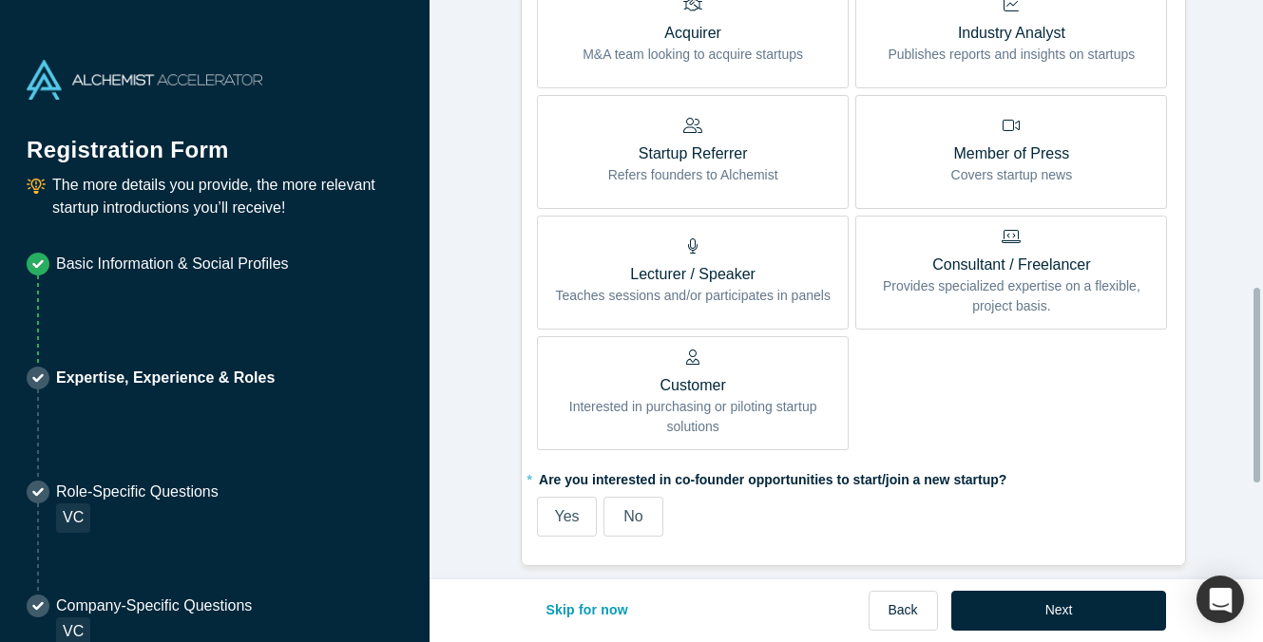
scroll to position [950, 0]
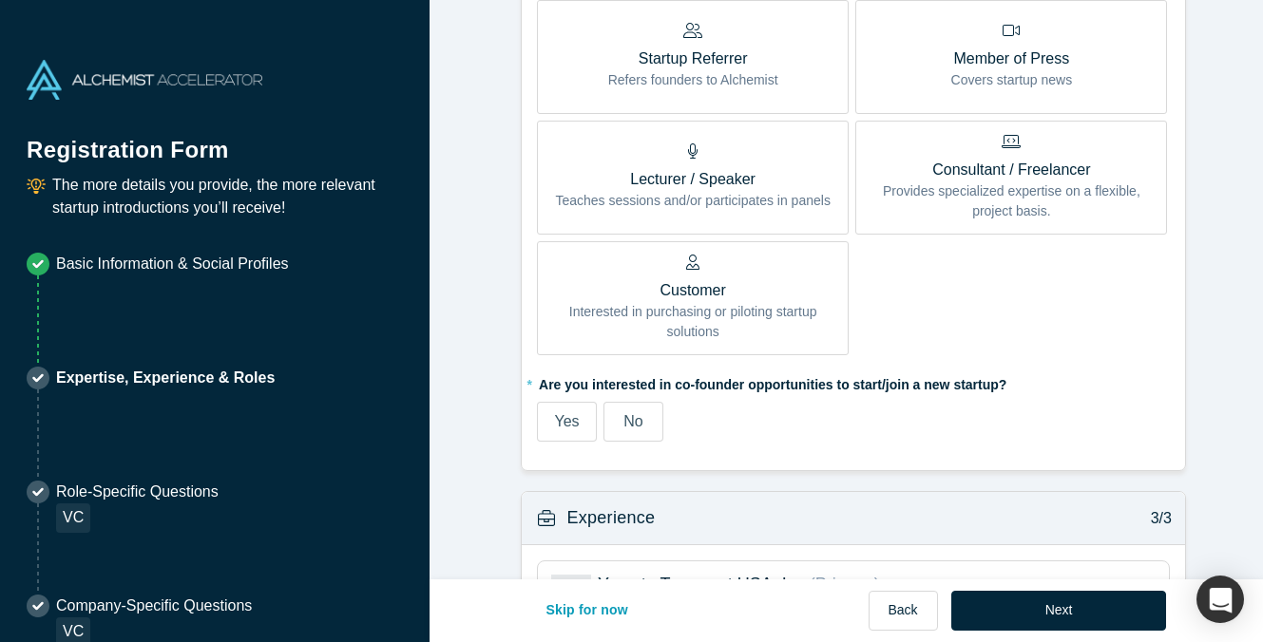
click at [632, 415] on span "No" at bounding box center [632, 421] width 19 height 16
click at [0, 0] on input "No" at bounding box center [0, 0] width 0 height 0
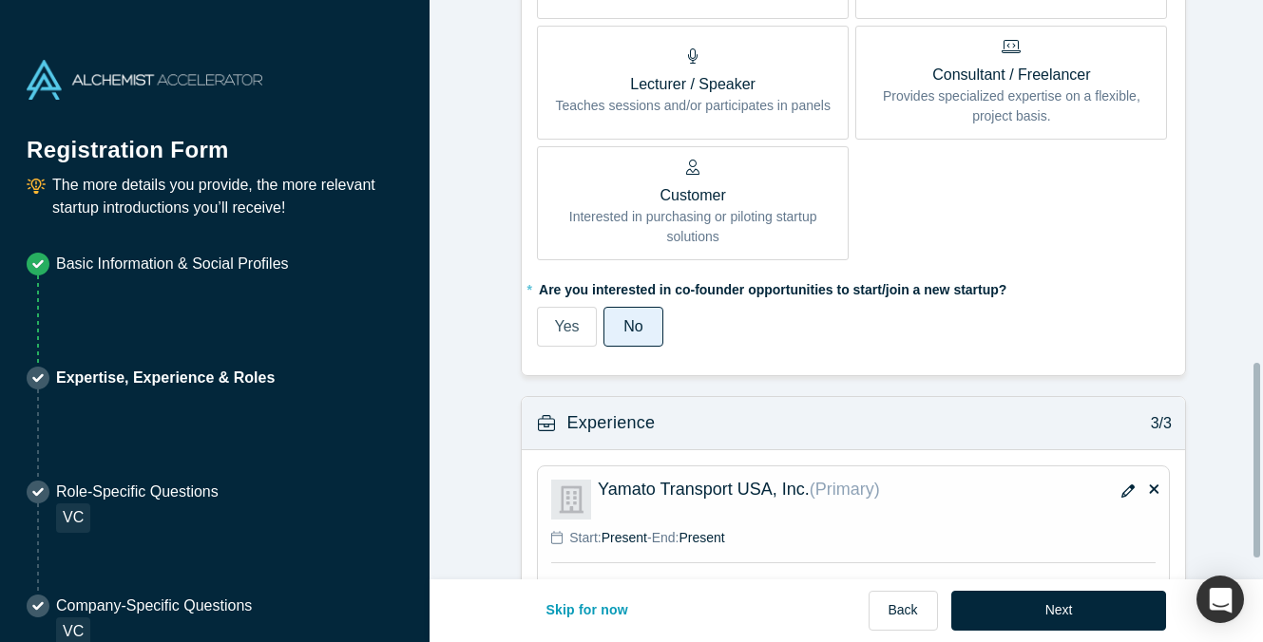
scroll to position [1139, 0]
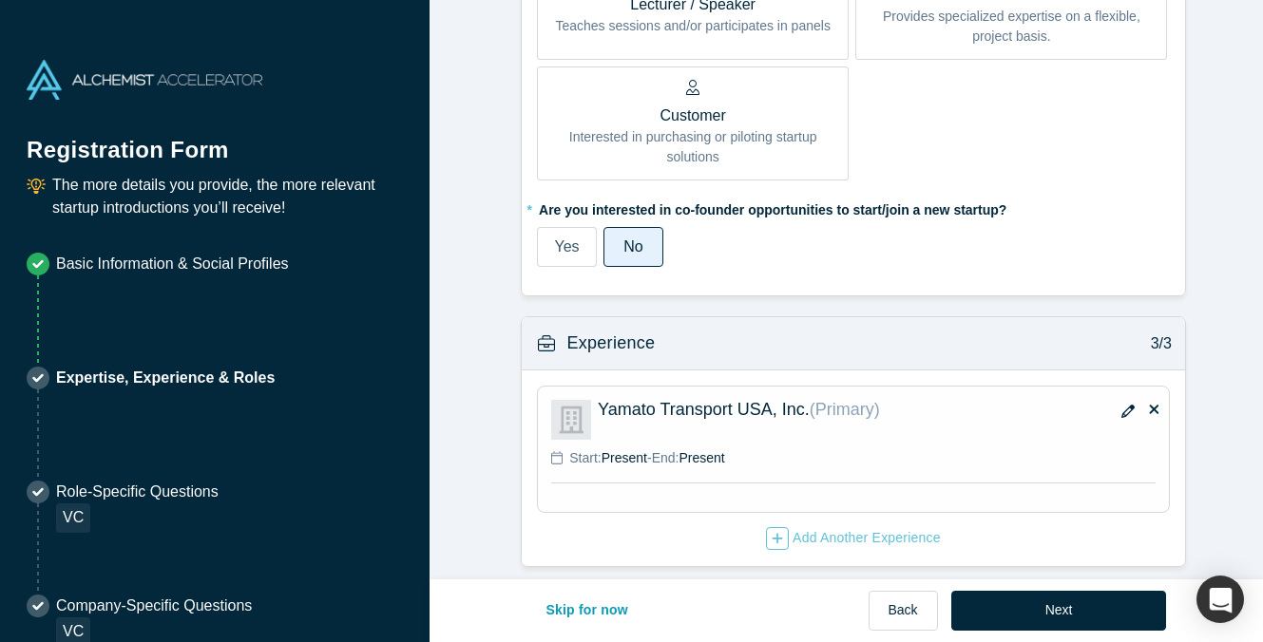
click at [1121, 405] on icon "button" at bounding box center [1127, 411] width 13 height 13
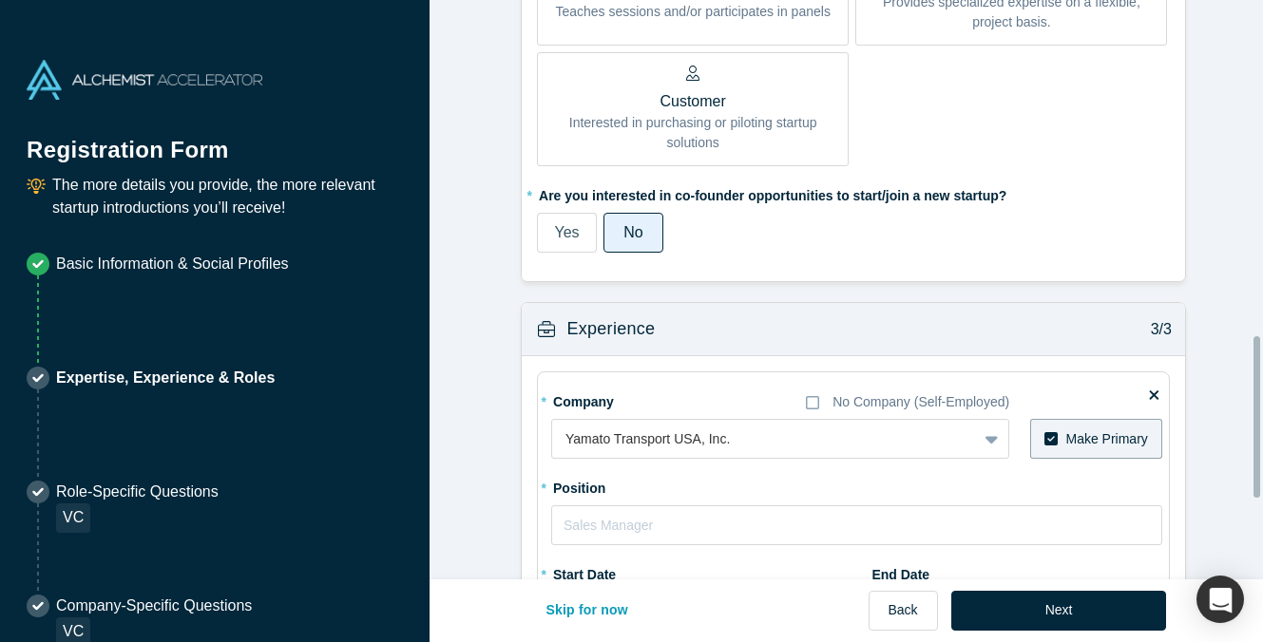
scroll to position [1234, 0]
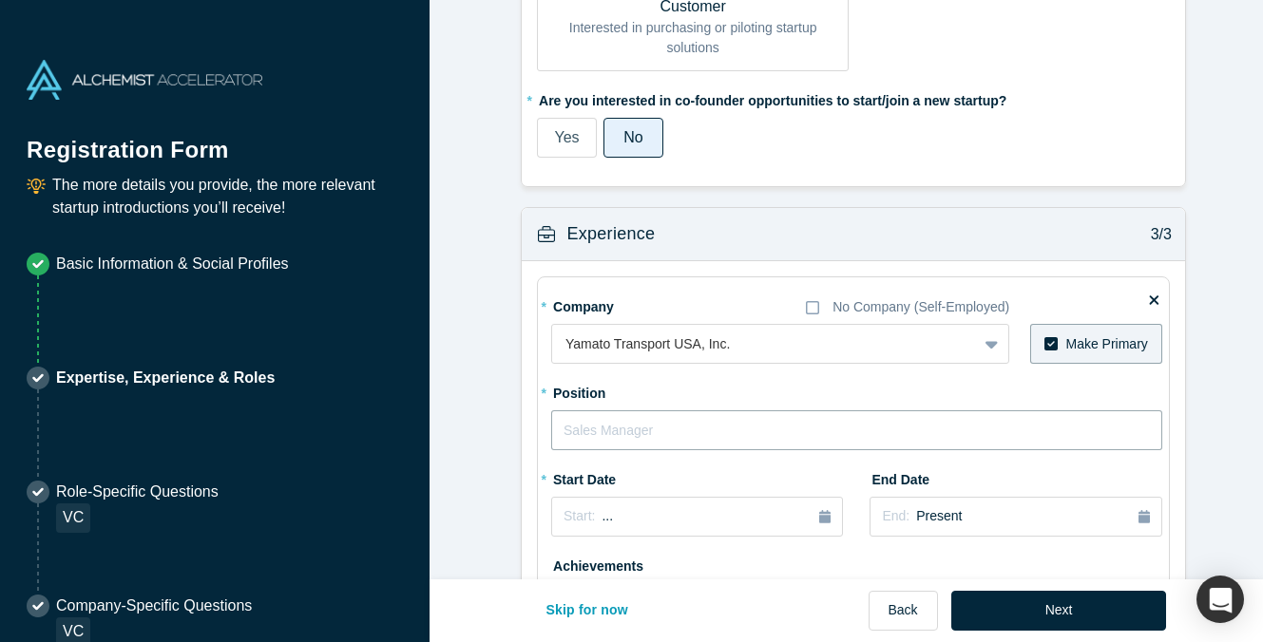
click at [696, 431] on input "text" at bounding box center [856, 431] width 611 height 40
type input "Business Analyst"
click at [811, 507] on div "Start: ..." at bounding box center [697, 517] width 267 height 21
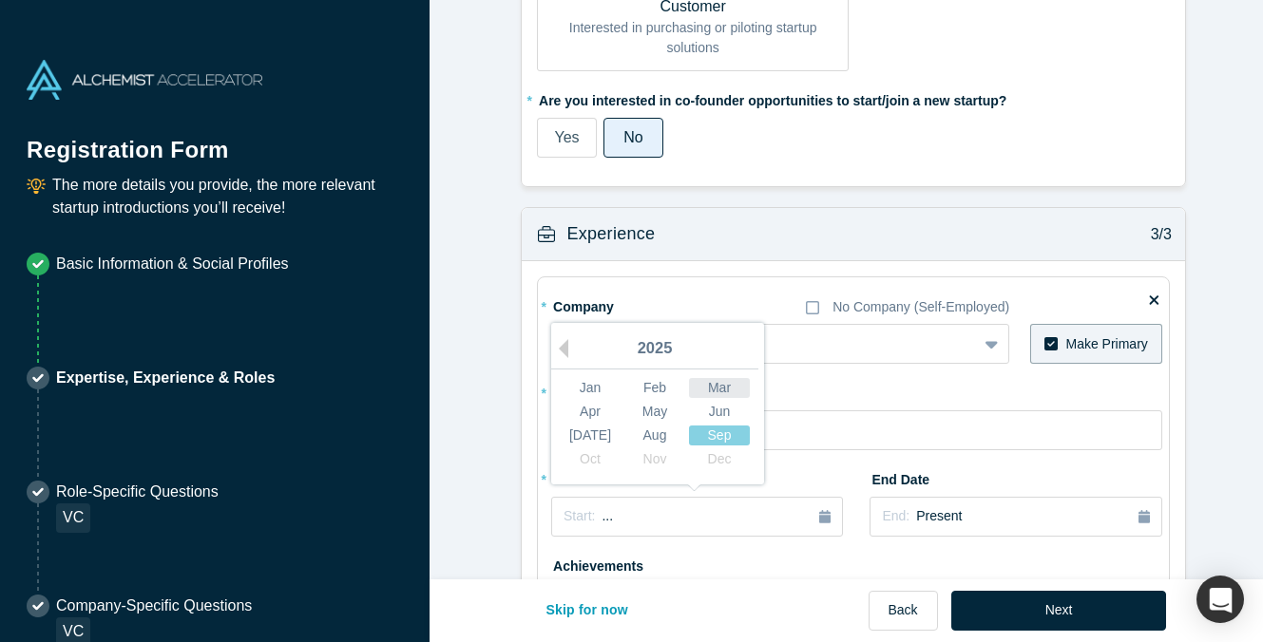
click at [709, 389] on div "Mar" at bounding box center [719, 388] width 61 height 20
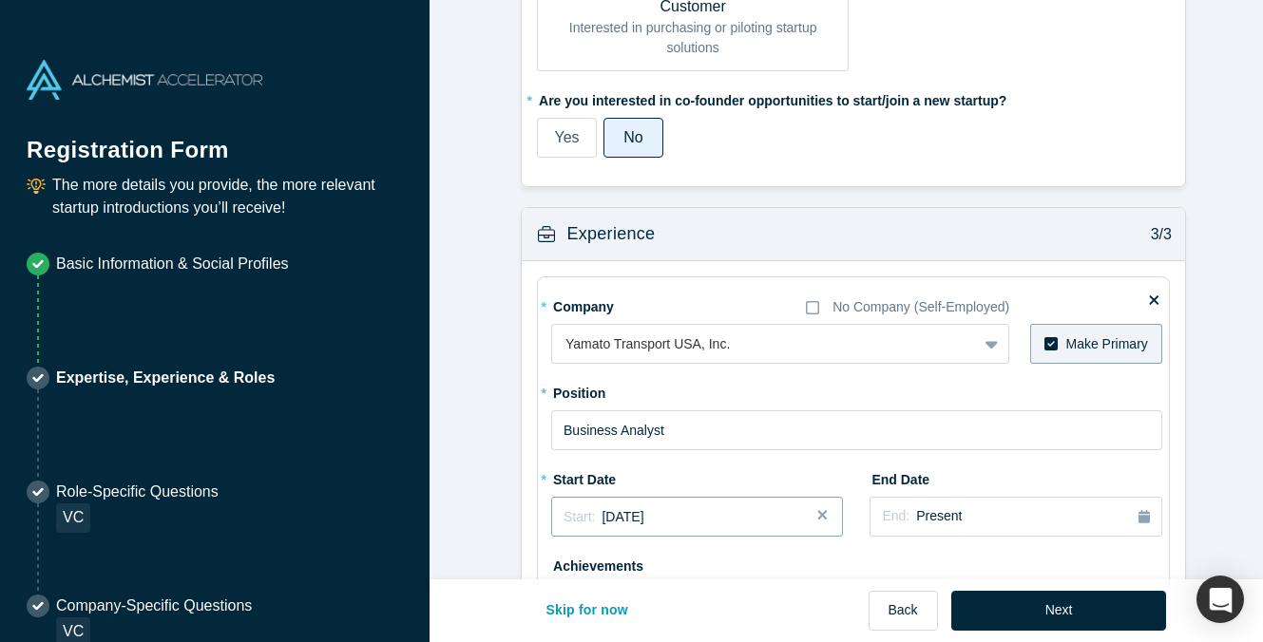
click at [799, 519] on div "Start: [DATE]" at bounding box center [697, 517] width 267 height 20
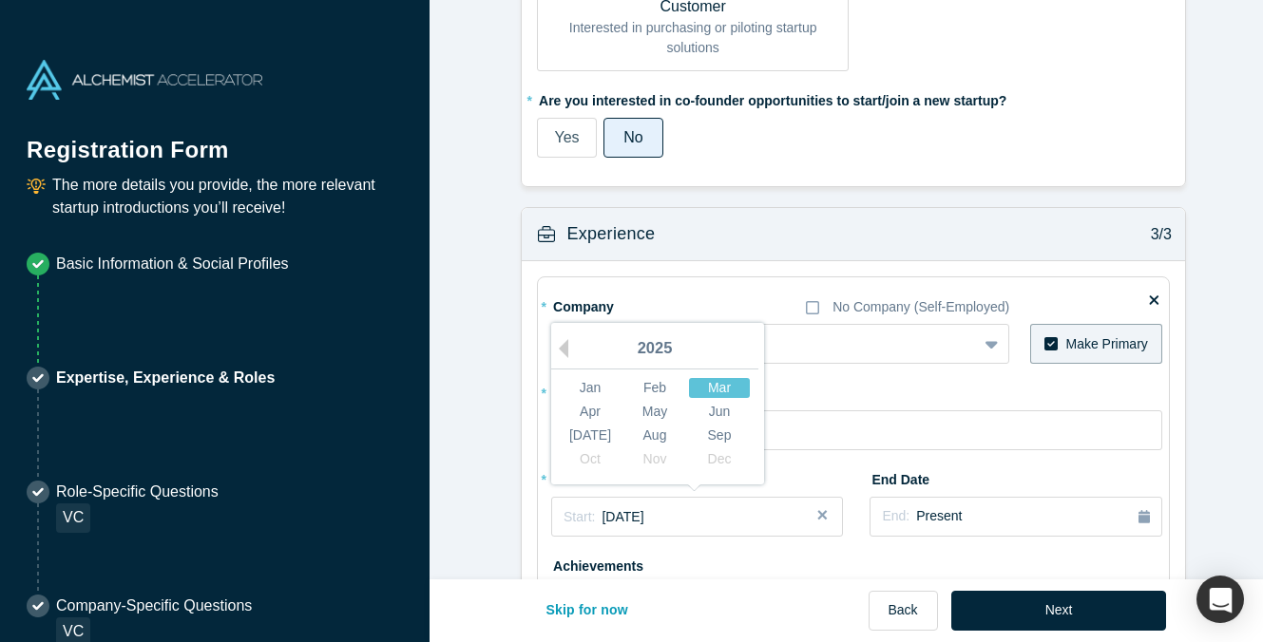
click at [704, 387] on div "Mar" at bounding box center [719, 388] width 61 height 20
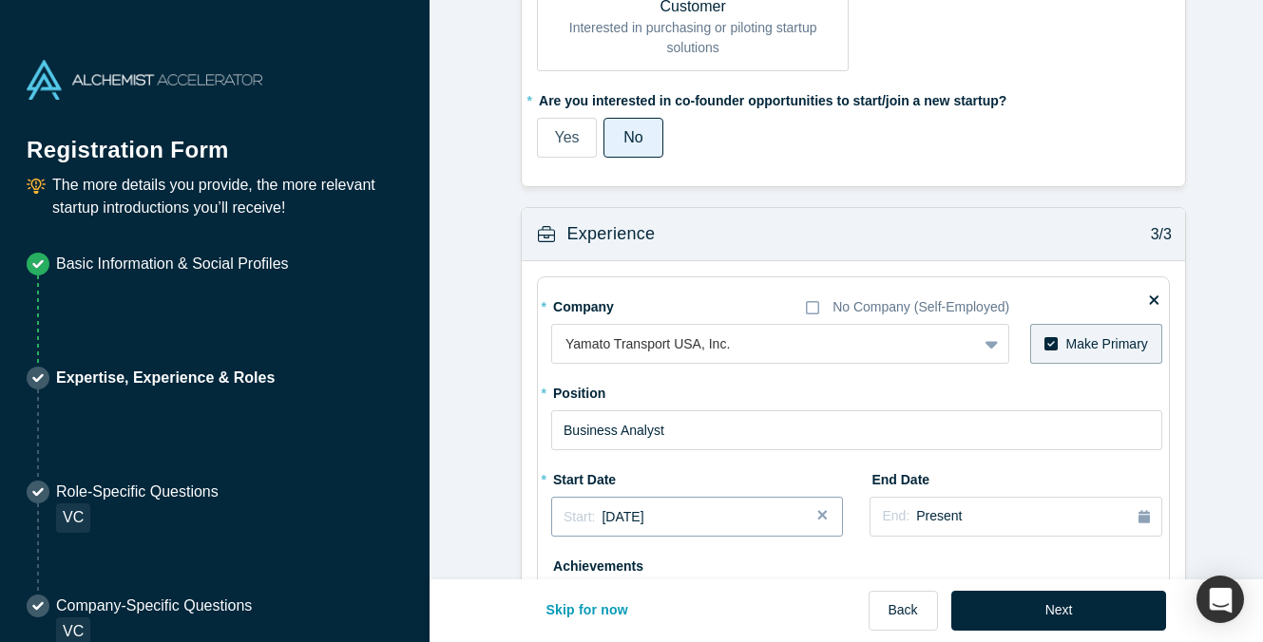
click at [731, 510] on div "Start: [DATE]" at bounding box center [697, 517] width 267 height 20
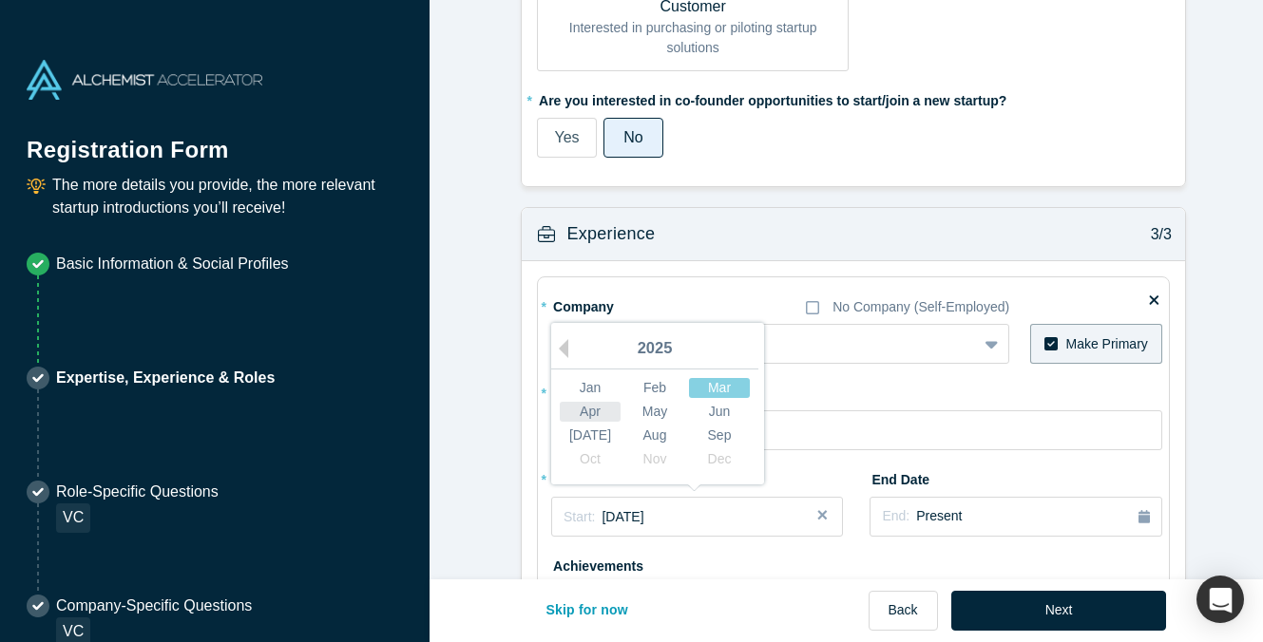
click at [602, 412] on div "Apr" at bounding box center [590, 412] width 61 height 20
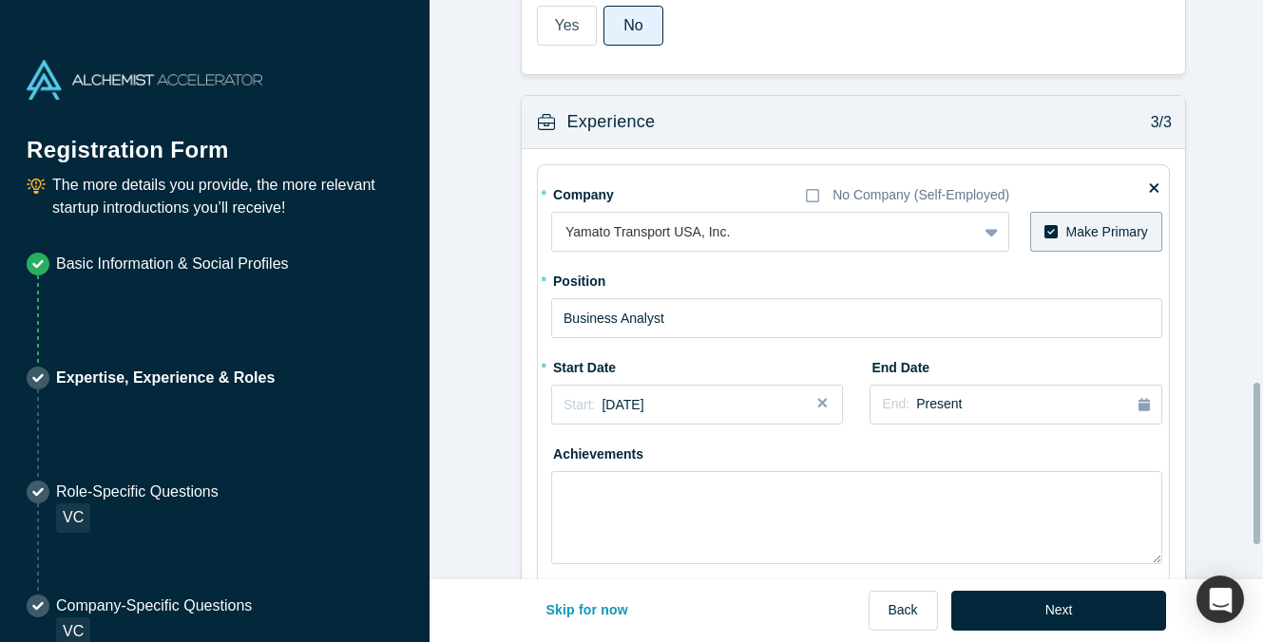
scroll to position [1425, 0]
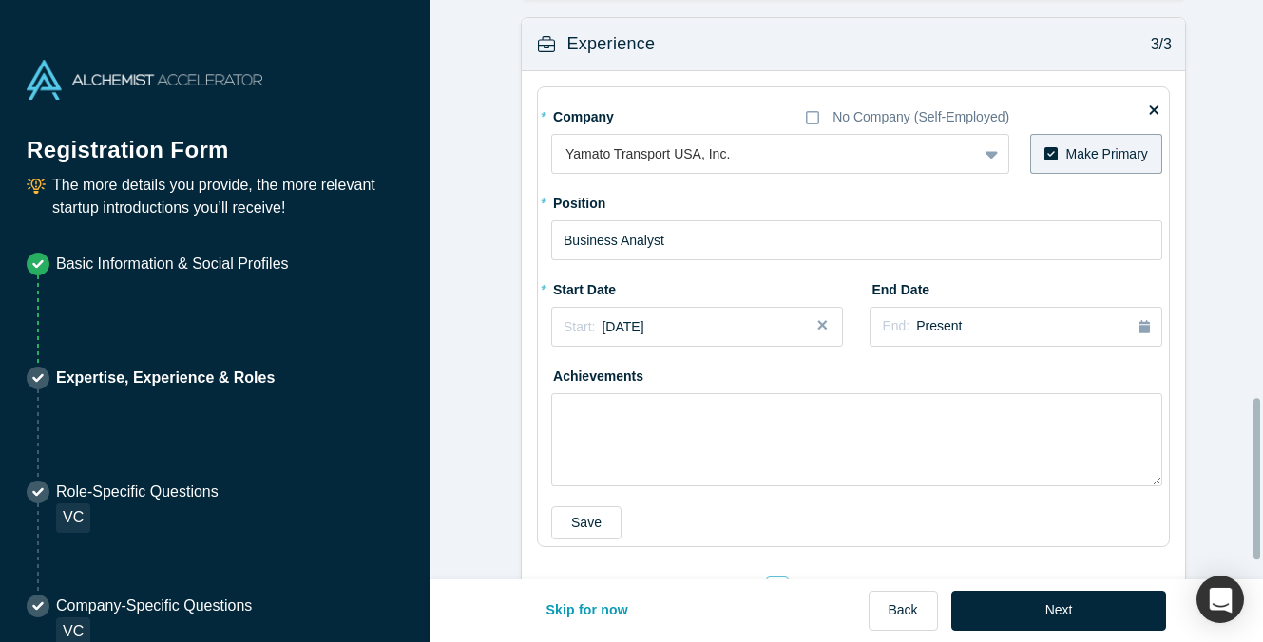
click at [524, 357] on div "* Company No Company (Self-Employed) Yamato Transport USA, Inc. To pick up a dr…" at bounding box center [853, 343] width 663 height 545
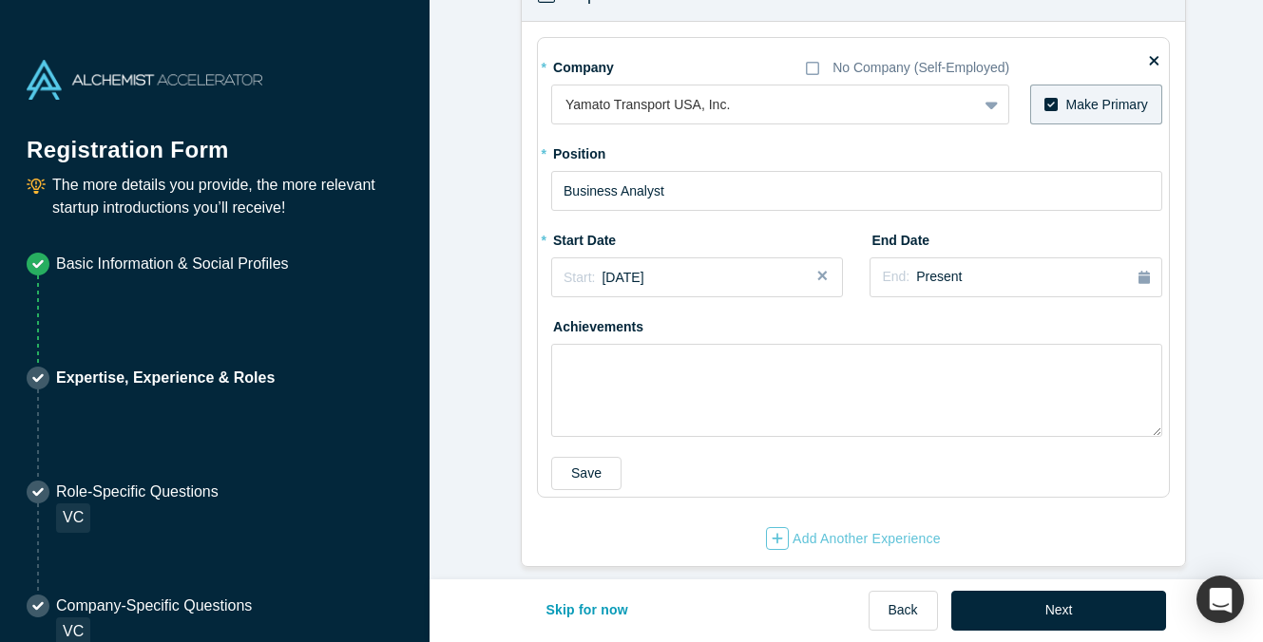
scroll to position [1393, 0]
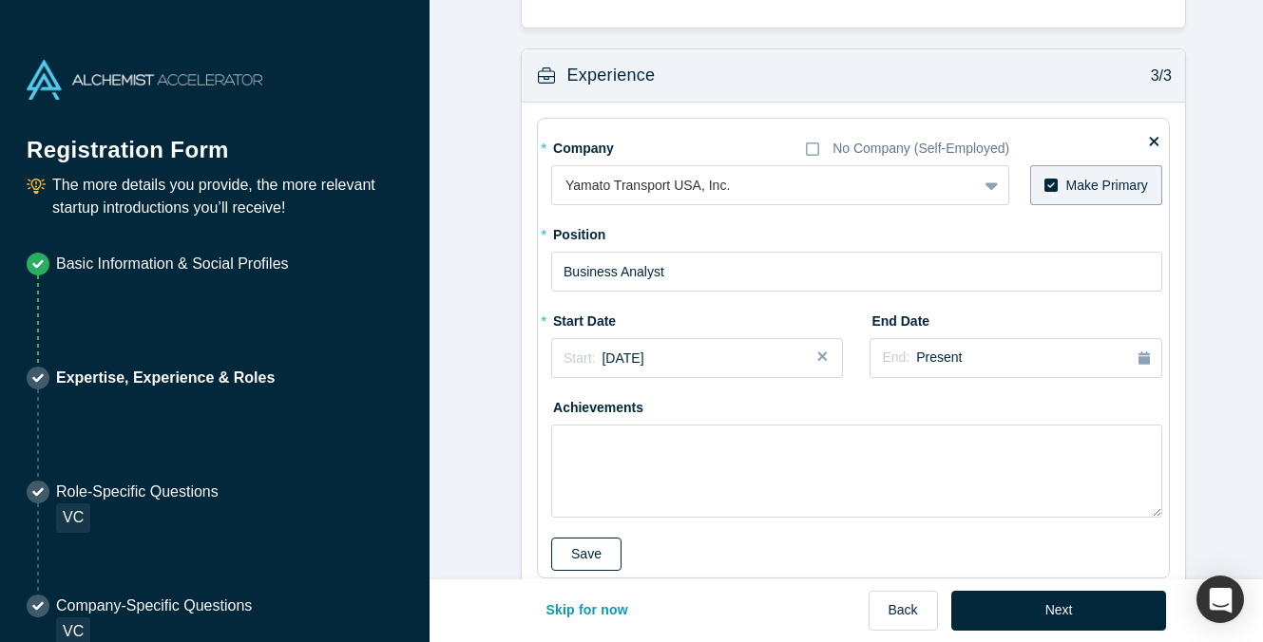
click at [588, 558] on button "Save" at bounding box center [586, 554] width 70 height 33
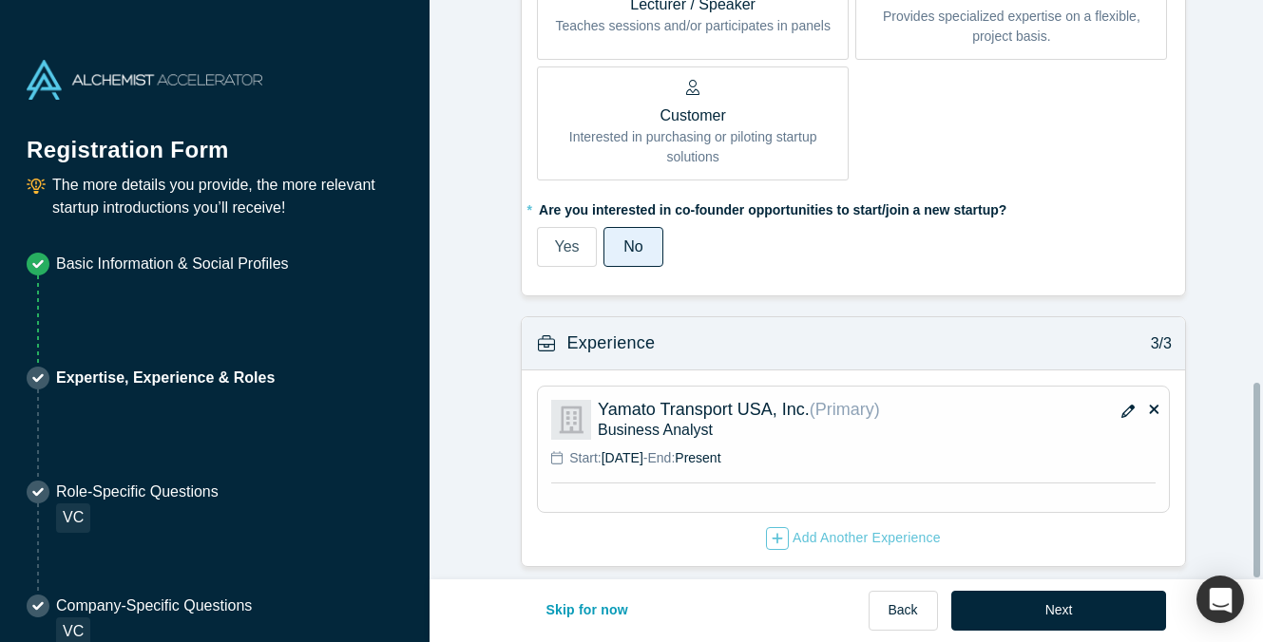
scroll to position [1136, 0]
click at [869, 528] on div "Add Another Experience" at bounding box center [853, 538] width 175 height 23
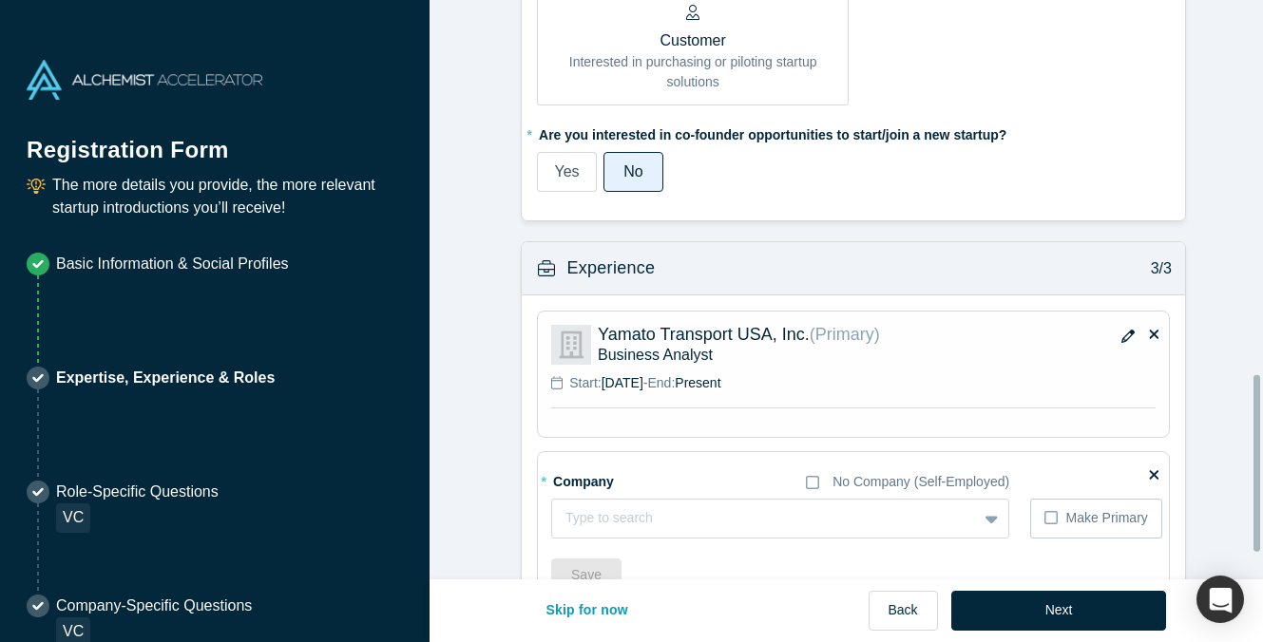
scroll to position [1231, 0]
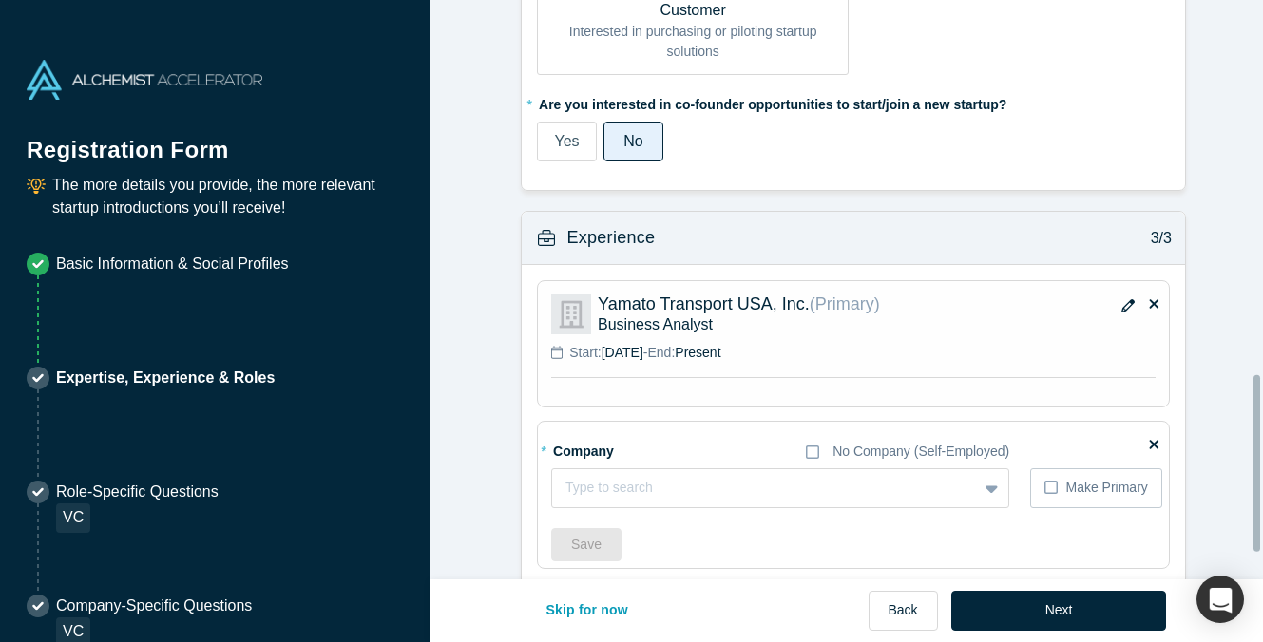
click at [677, 508] on div "* Company No Company (Self-Employed) Type to search To pick up a draggable item…" at bounding box center [856, 498] width 611 height 126
click at [676, 504] on div "Type to search" at bounding box center [764, 487] width 425 height 31
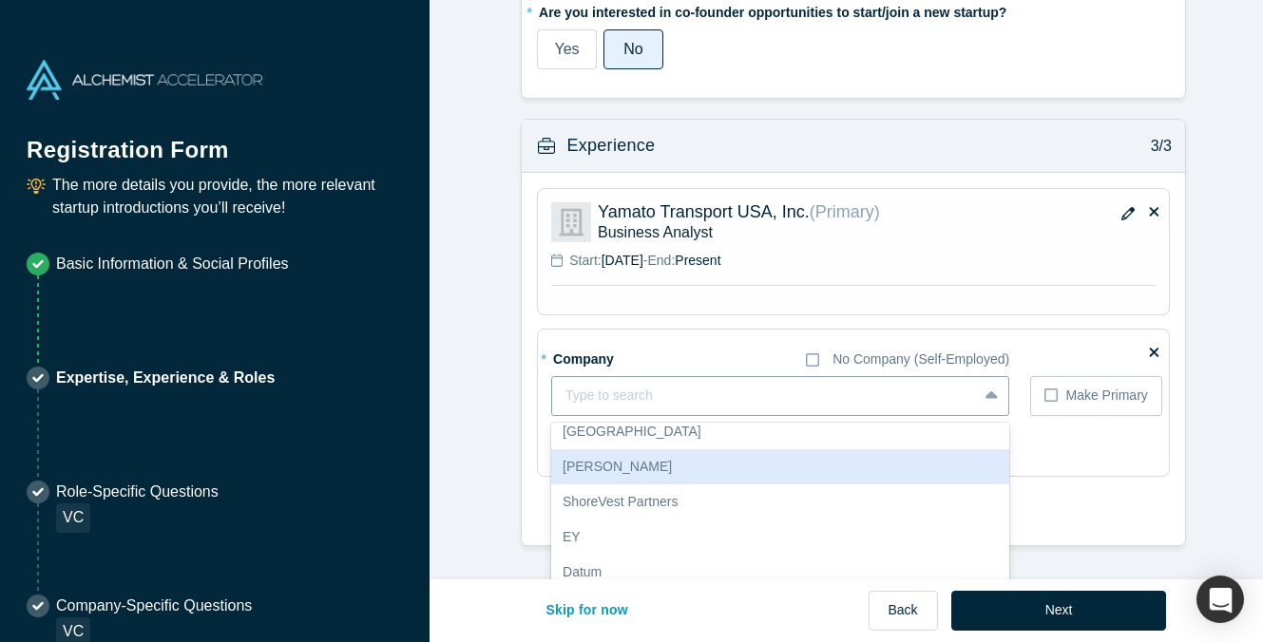
scroll to position [0, 0]
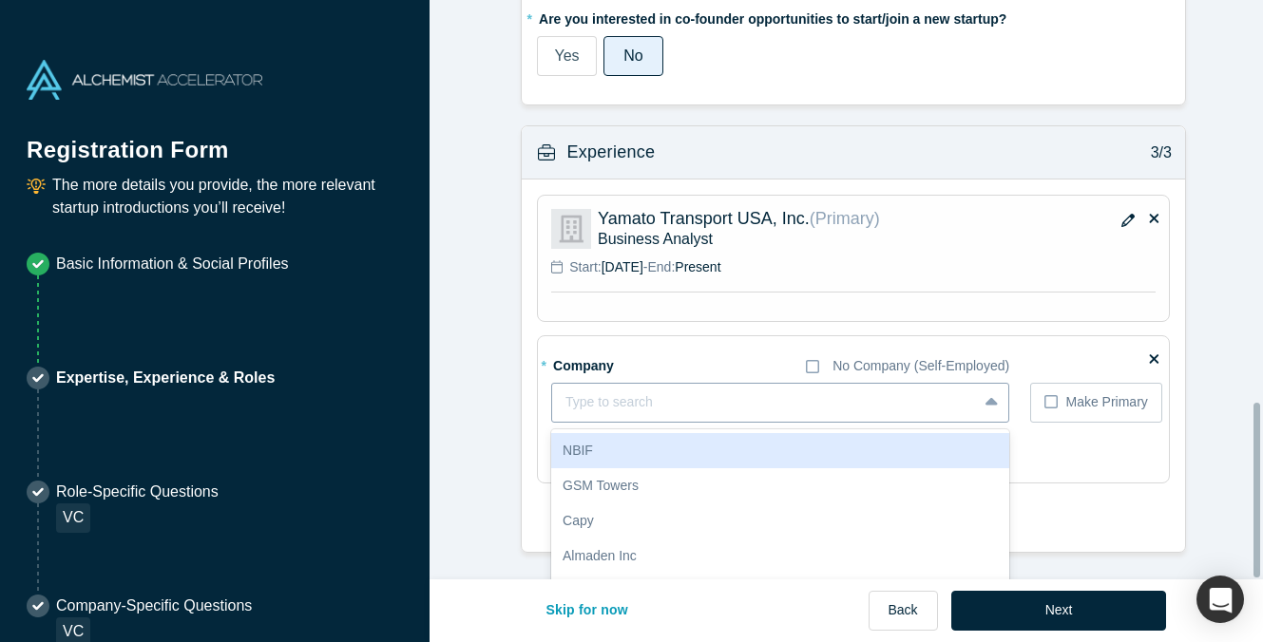
click at [659, 407] on div "* Company No Company (Self-Employed) 20 results available. Use Up and Down to c…" at bounding box center [856, 413] width 611 height 126
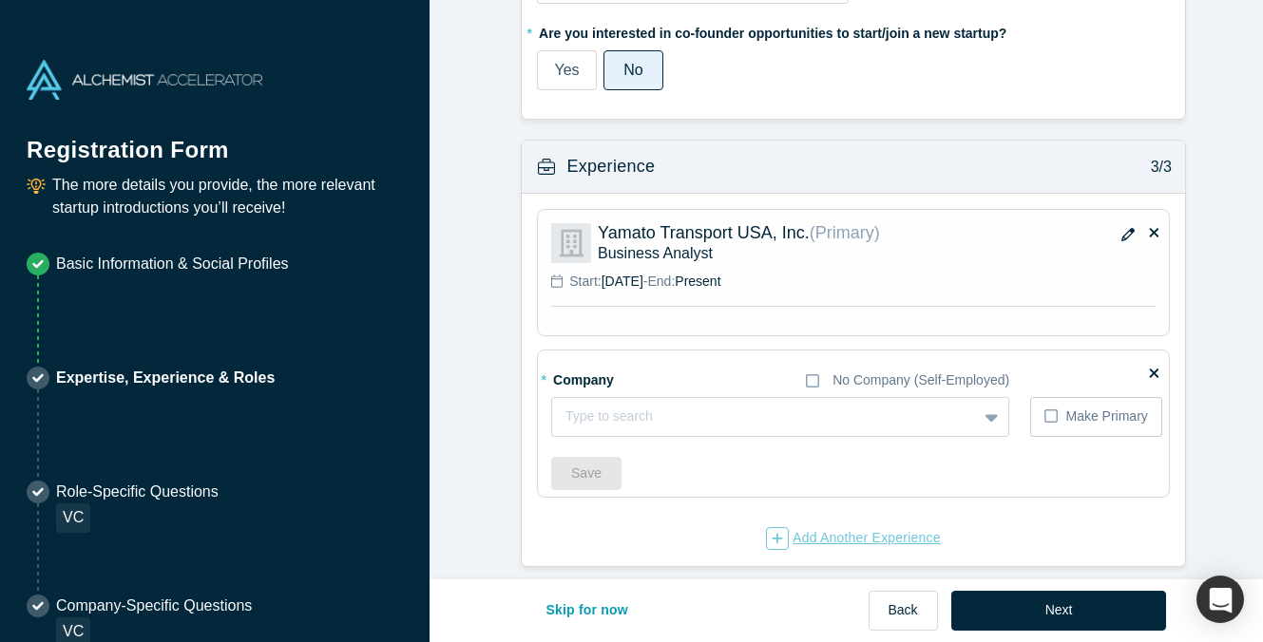
click at [854, 527] on div "Add Another Experience" at bounding box center [853, 538] width 175 height 23
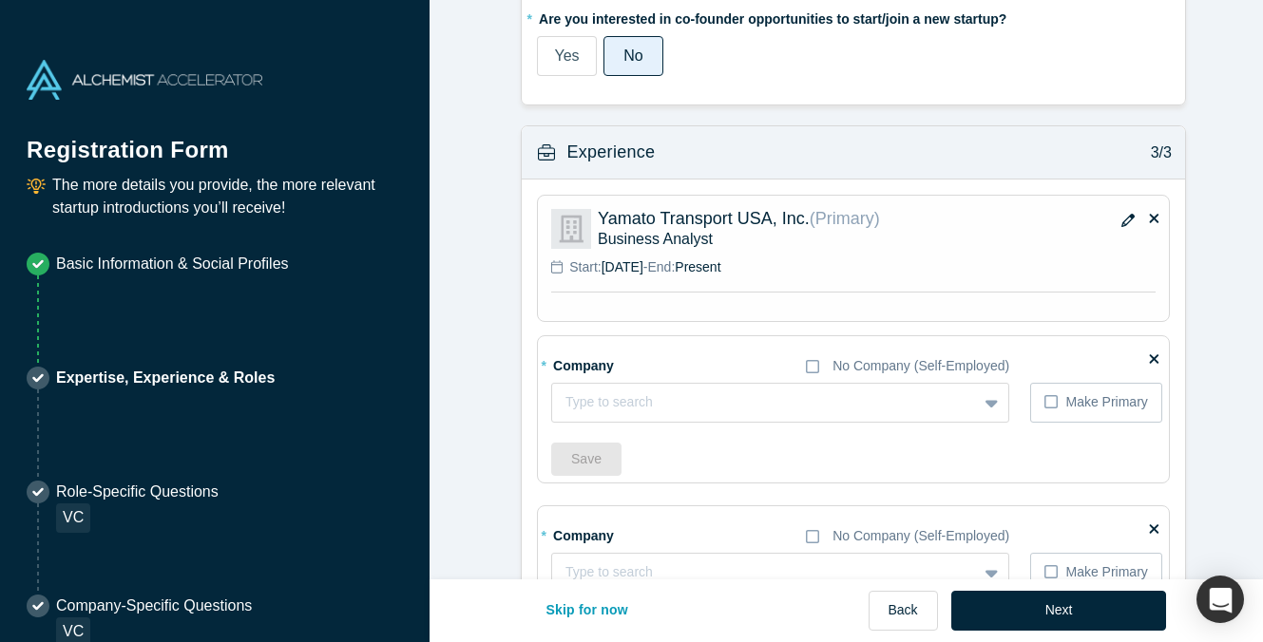
click at [1149, 356] on icon at bounding box center [1154, 359] width 10 height 14
click at [0, 0] on input "checkbox" at bounding box center [0, 0] width 0 height 0
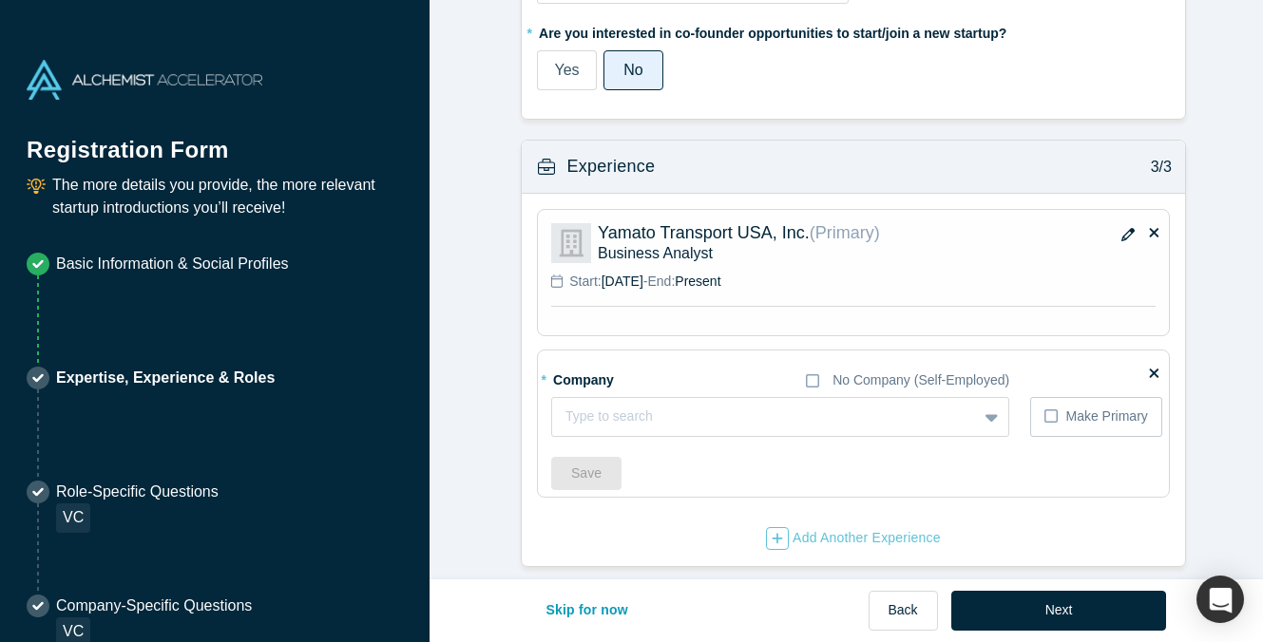
click at [1153, 364] on div "* Company No Company (Self-Employed) Type to search To pick up a draggable item…" at bounding box center [856, 400] width 611 height 73
click at [1149, 366] on icon at bounding box center [1154, 373] width 10 height 14
click at [0, 0] on input "checkbox" at bounding box center [0, 0] width 0 height 0
click at [1149, 366] on icon at bounding box center [1154, 373] width 10 height 14
click at [0, 0] on input "checkbox" at bounding box center [0, 0] width 0 height 0
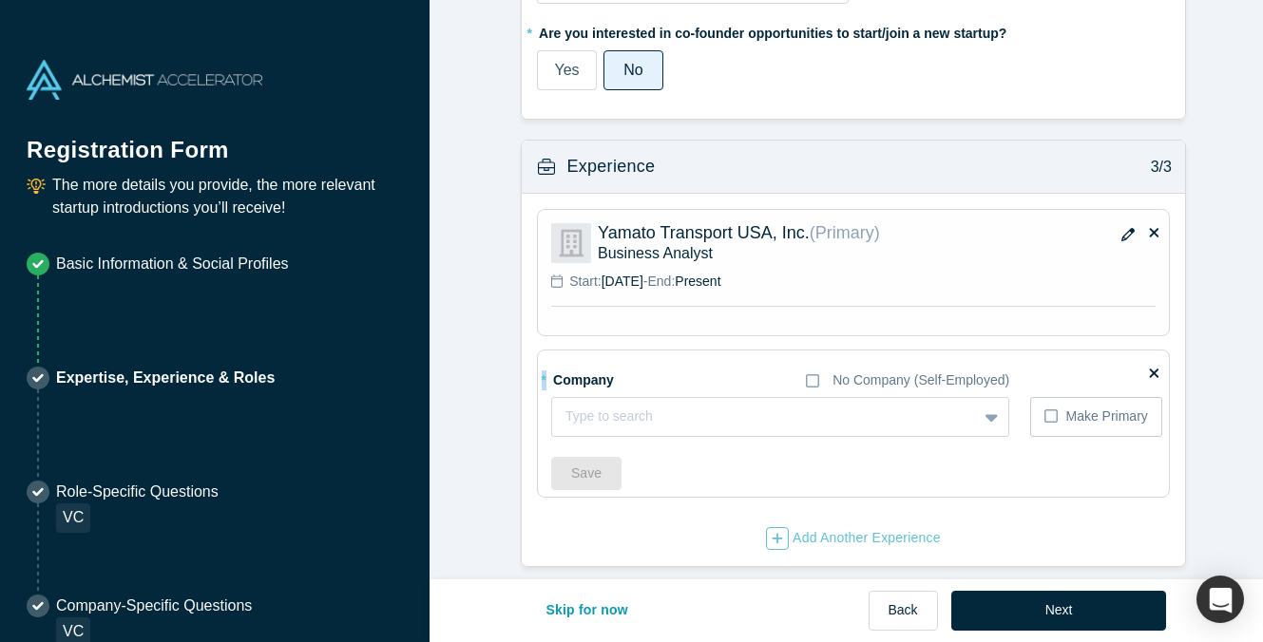
scroll to position [1139, 0]
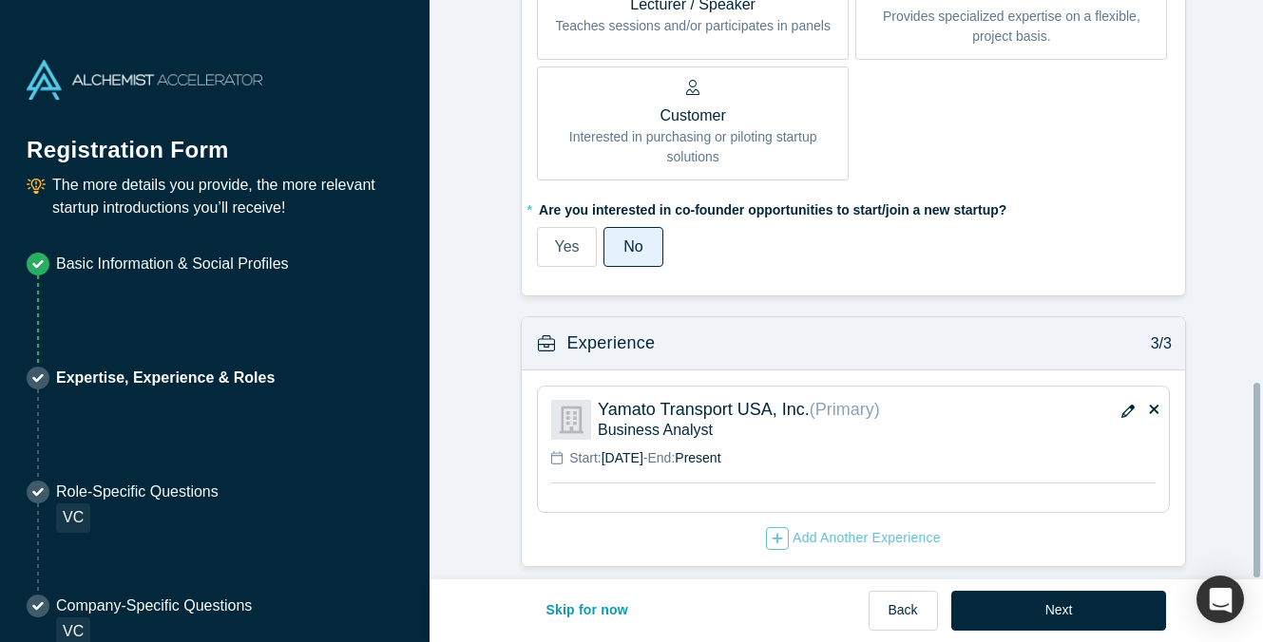
click at [1121, 405] on icon "button" at bounding box center [1127, 411] width 13 height 13
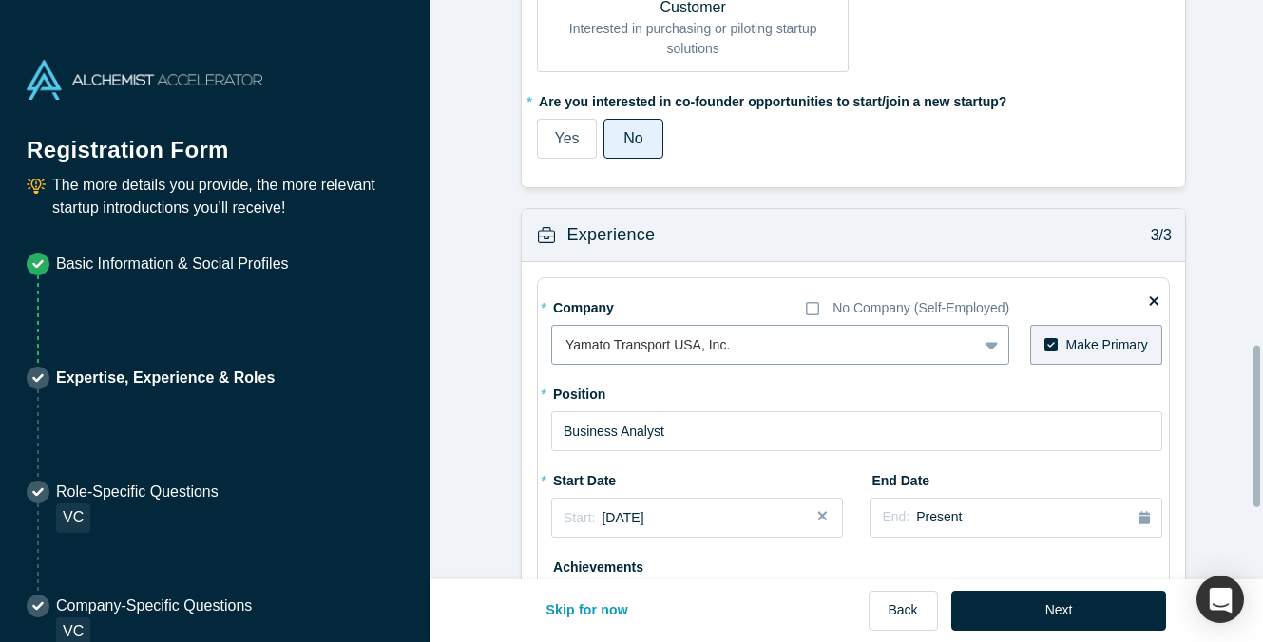
scroll to position [1234, 0]
click at [638, 518] on span "[DATE]" at bounding box center [623, 516] width 42 height 15
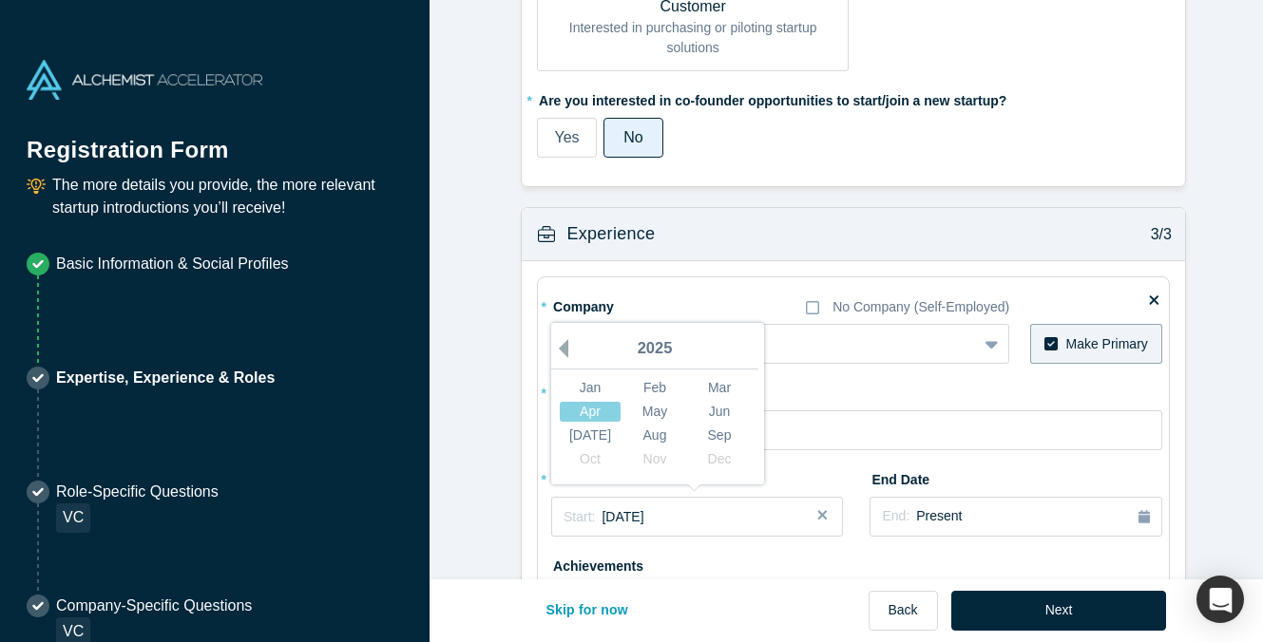
click at [554, 345] on button "Previous Year" at bounding box center [558, 348] width 19 height 19
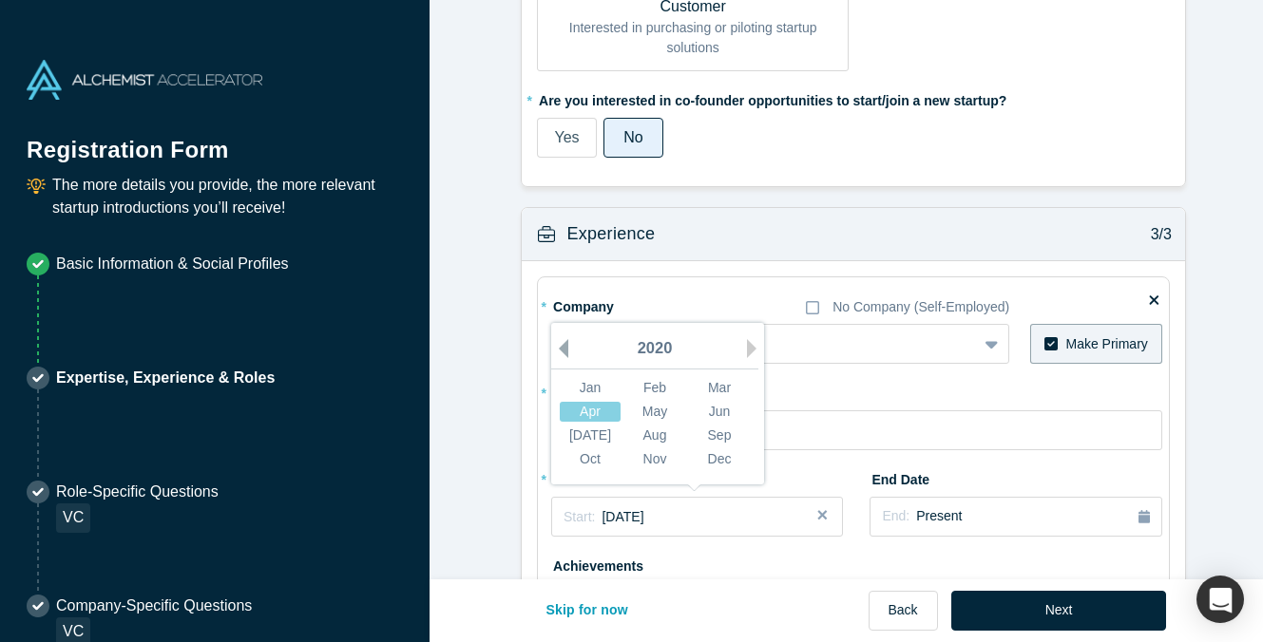
click at [554, 345] on button "Previous Year" at bounding box center [558, 348] width 19 height 19
click at [606, 408] on div "Apr" at bounding box center [590, 412] width 61 height 20
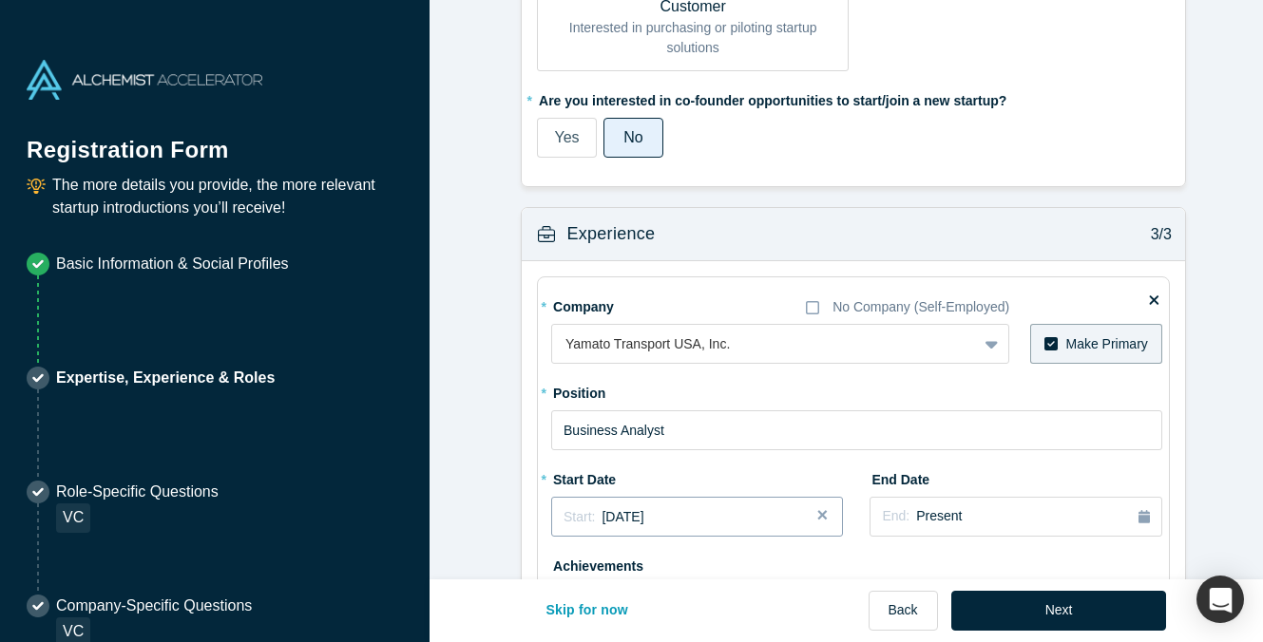
click at [592, 527] on button "Start: [DATE]" at bounding box center [697, 517] width 292 height 40
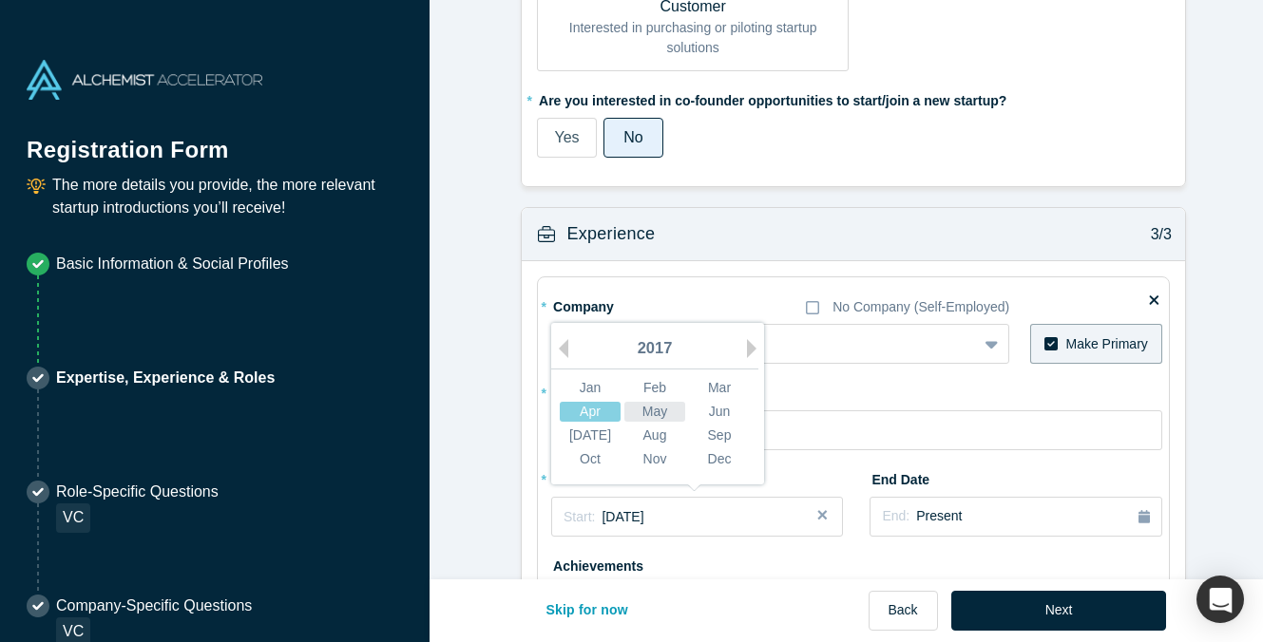
click at [636, 407] on div "May" at bounding box center [654, 412] width 61 height 20
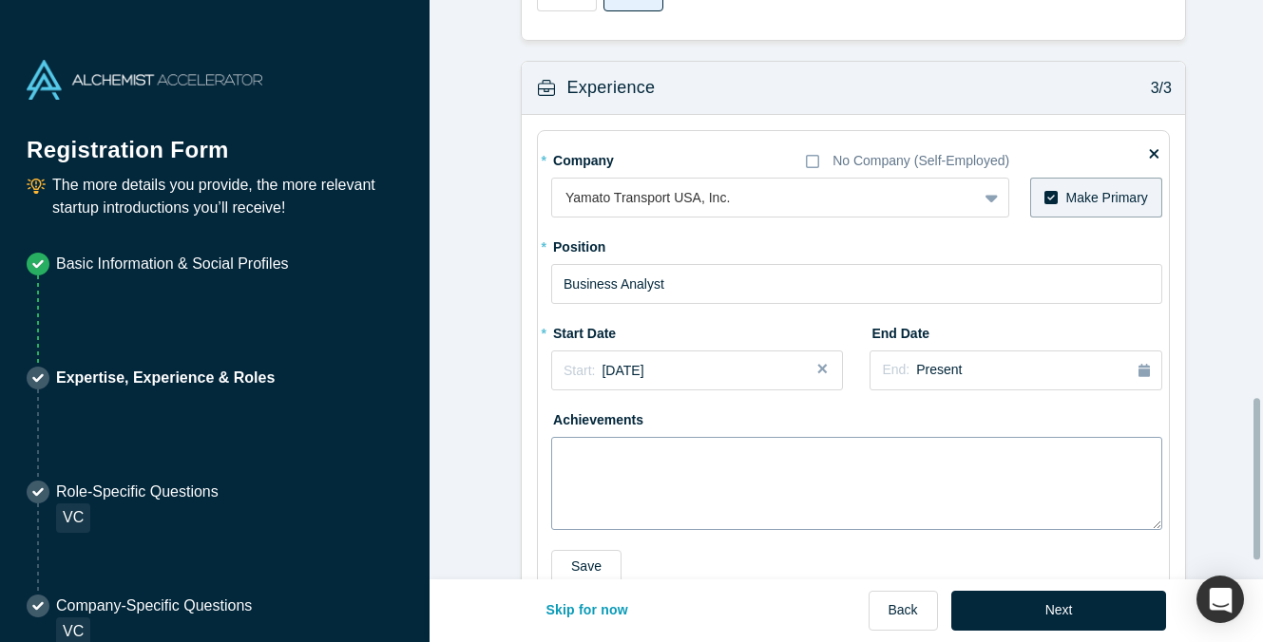
scroll to position [1425, 0]
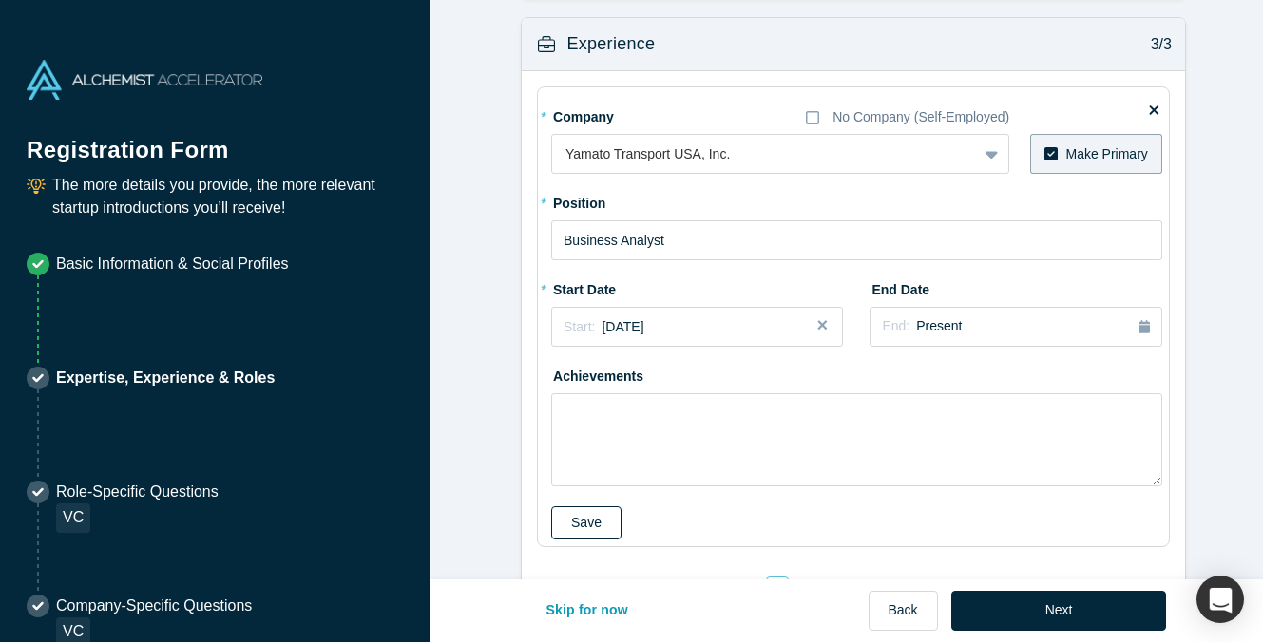
click at [594, 524] on button "Save" at bounding box center [586, 523] width 70 height 33
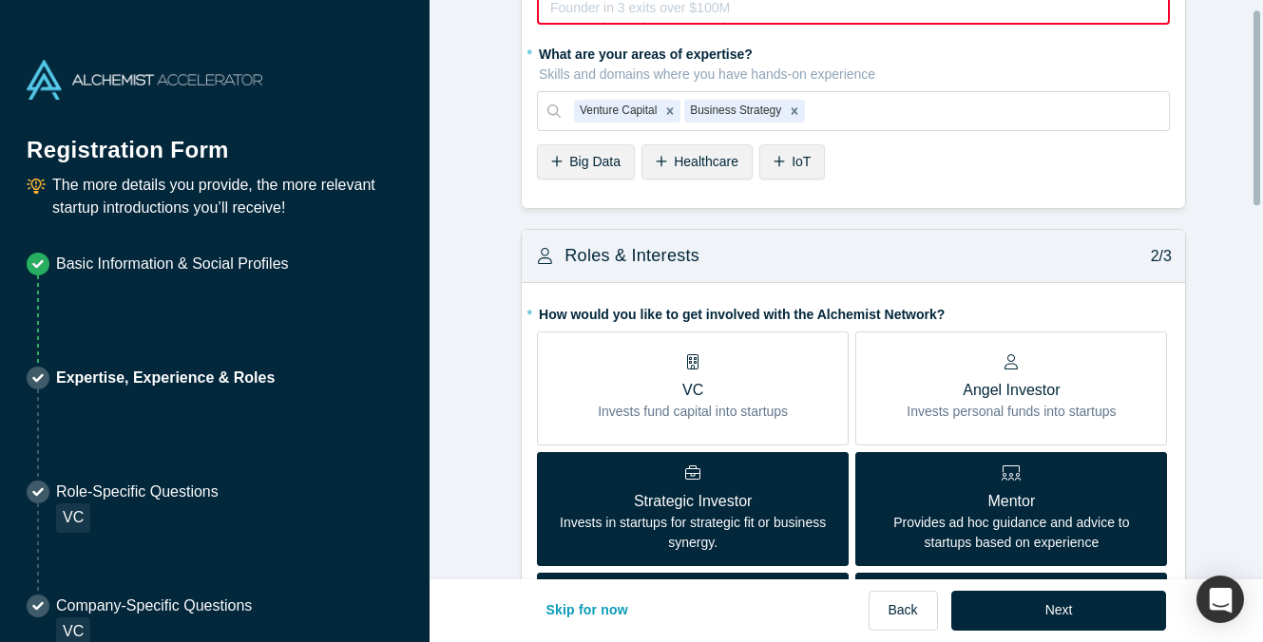
scroll to position [0, 0]
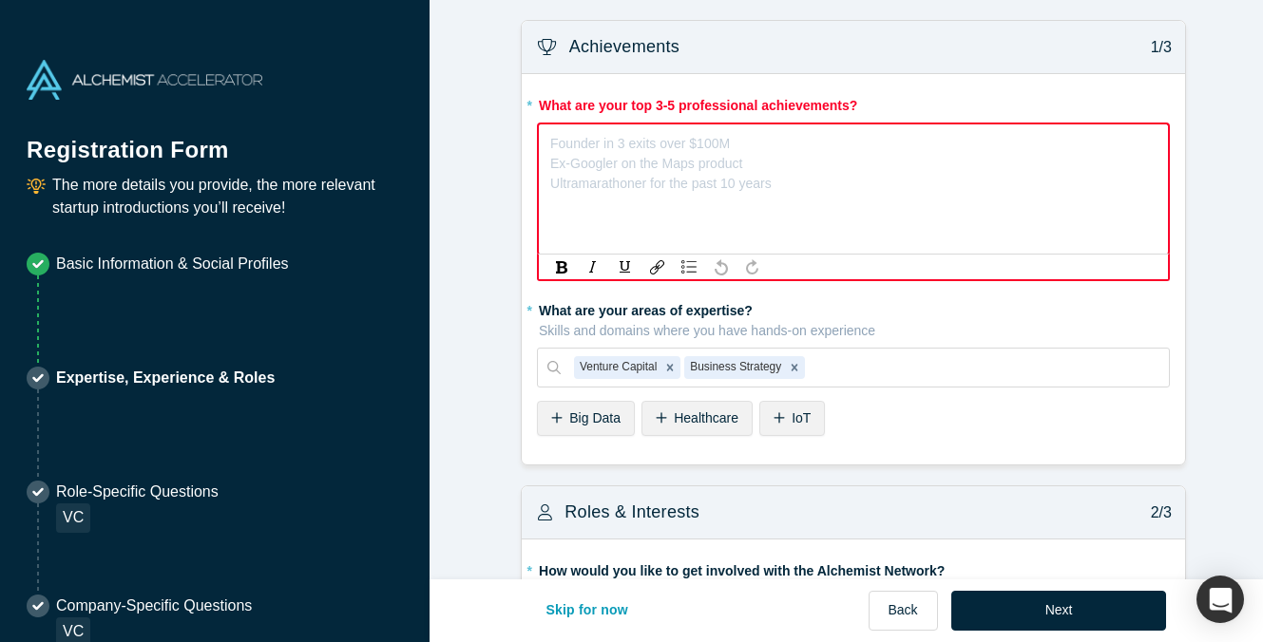
click at [779, 137] on div "rdw-editor" at bounding box center [853, 140] width 605 height 20
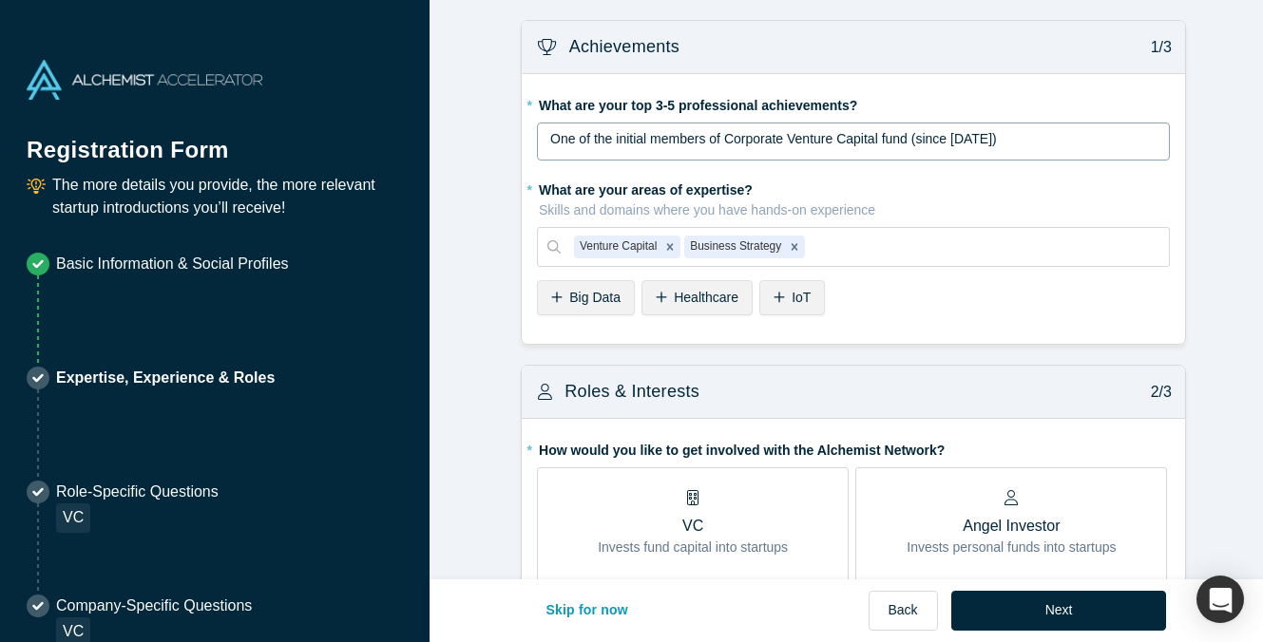
click at [728, 161] on div "One of the initial members of Corporate Venture Capital fund (since [DATE])" at bounding box center [853, 142] width 633 height 38
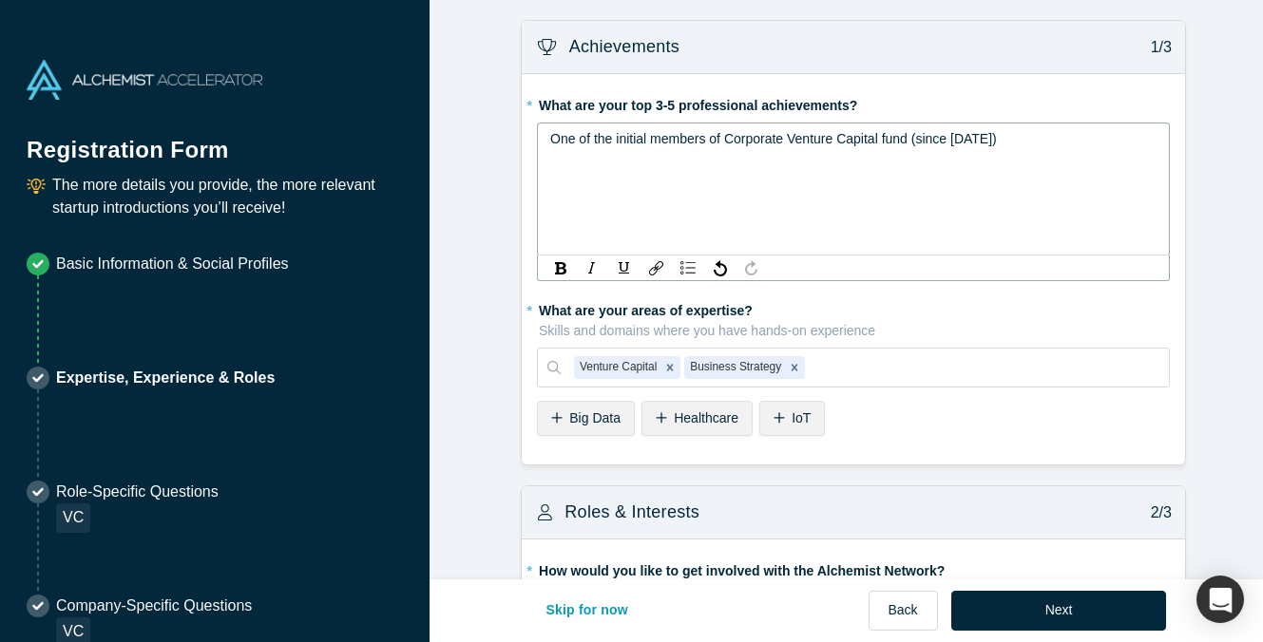
click at [714, 188] on div "rdw-editor" at bounding box center [853, 179] width 607 height 20
click at [688, 146] on span "One of the initial members of Corporate Venture Capital fund (since [DATE])" at bounding box center [773, 138] width 447 height 15
click at [682, 145] on span "One of the initial members of Corporate Venture Capital fund (since [DATE])" at bounding box center [773, 138] width 447 height 15
click at [680, 162] on div "rdw-editor" at bounding box center [853, 159] width 607 height 20
click at [573, 211] on div "One of the initial members of Corporate Venture Capital fund (since [DATE])" at bounding box center [853, 202] width 633 height 159
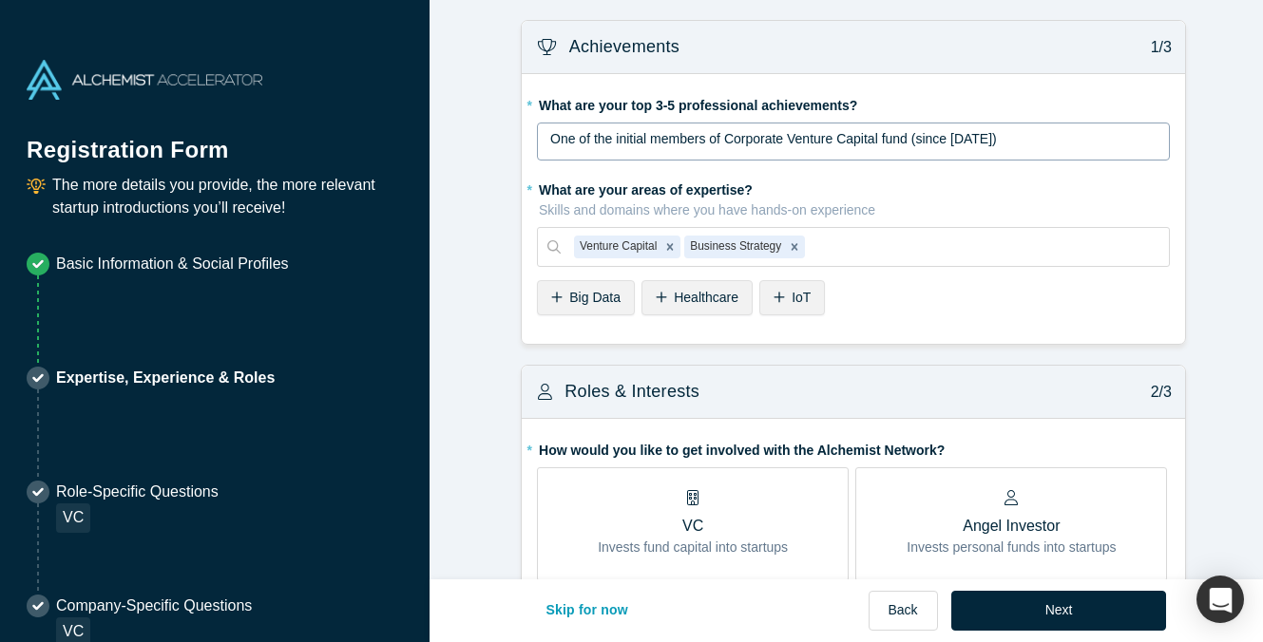
click at [572, 143] on span "One of the initial members of Corporate Venture Capital fund (since [DATE])" at bounding box center [773, 138] width 447 height 15
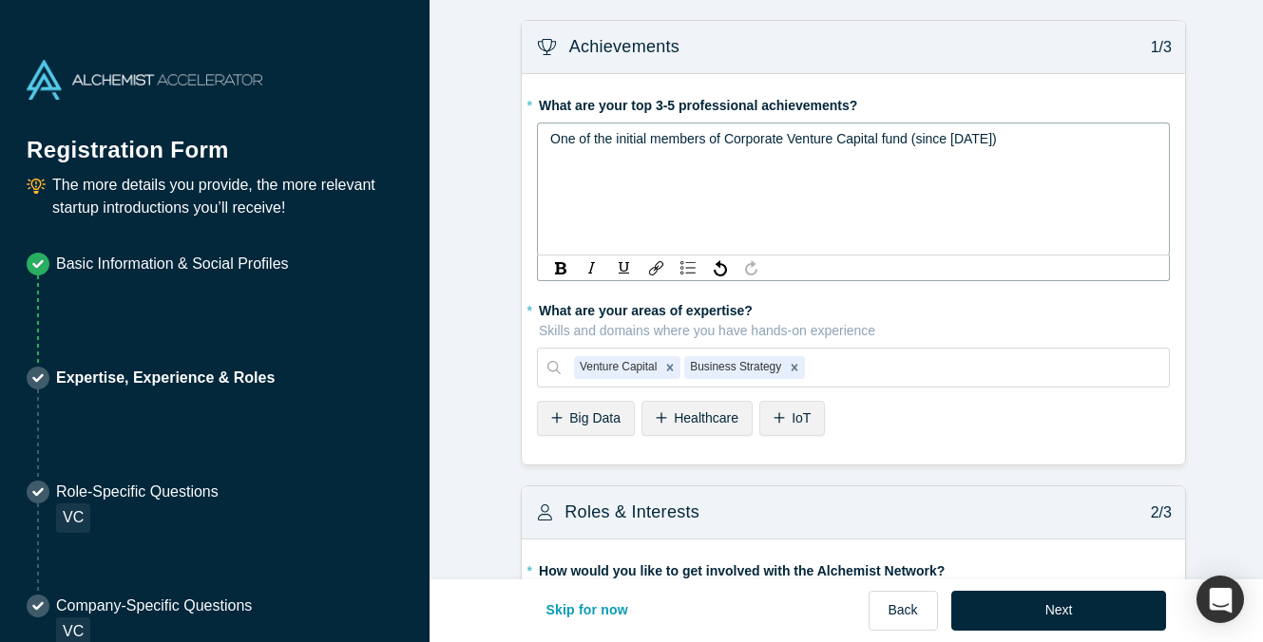
click at [570, 153] on div "rdw-editor" at bounding box center [853, 159] width 607 height 20
click at [608, 200] on div "One of the initial members of Corporate Venture Capital fund (since [DATE])" at bounding box center [853, 189] width 633 height 133
click at [608, 163] on div "rdw-editor" at bounding box center [853, 159] width 607 height 20
click at [1019, 119] on div "* What are your top 3-5 professional achievements? One of the initial members o…" at bounding box center [853, 185] width 633 height 192
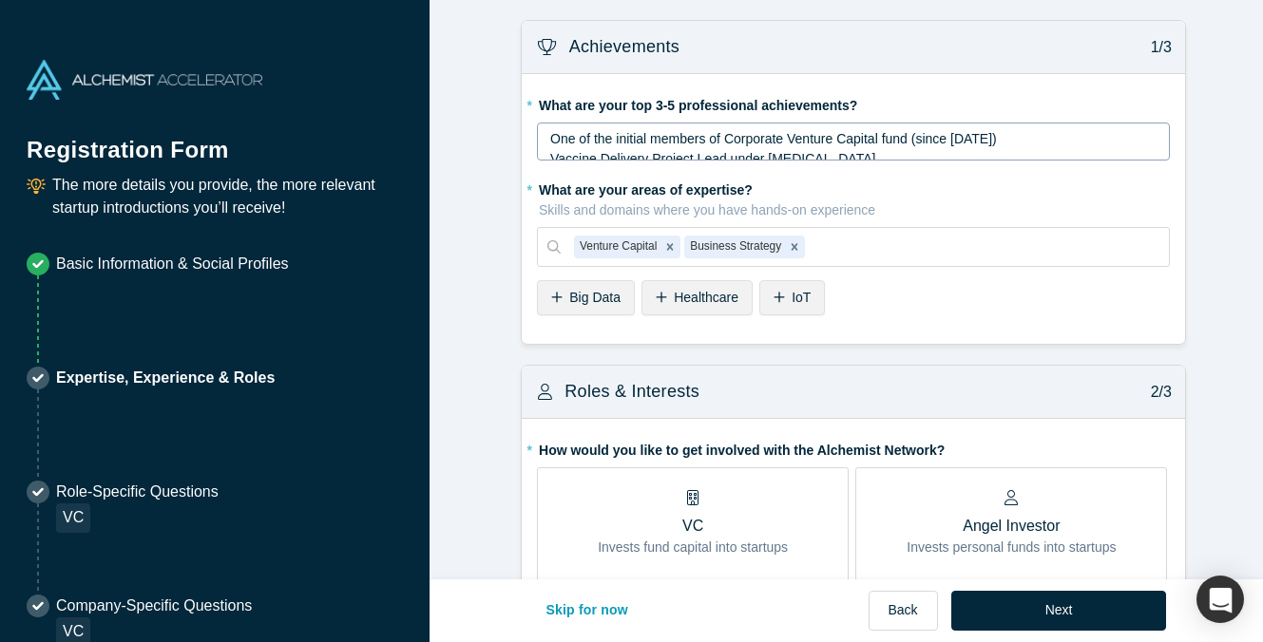
click at [1024, 137] on div "One of the initial members of Corporate Venture Capital fund (since [DATE])" at bounding box center [853, 139] width 607 height 20
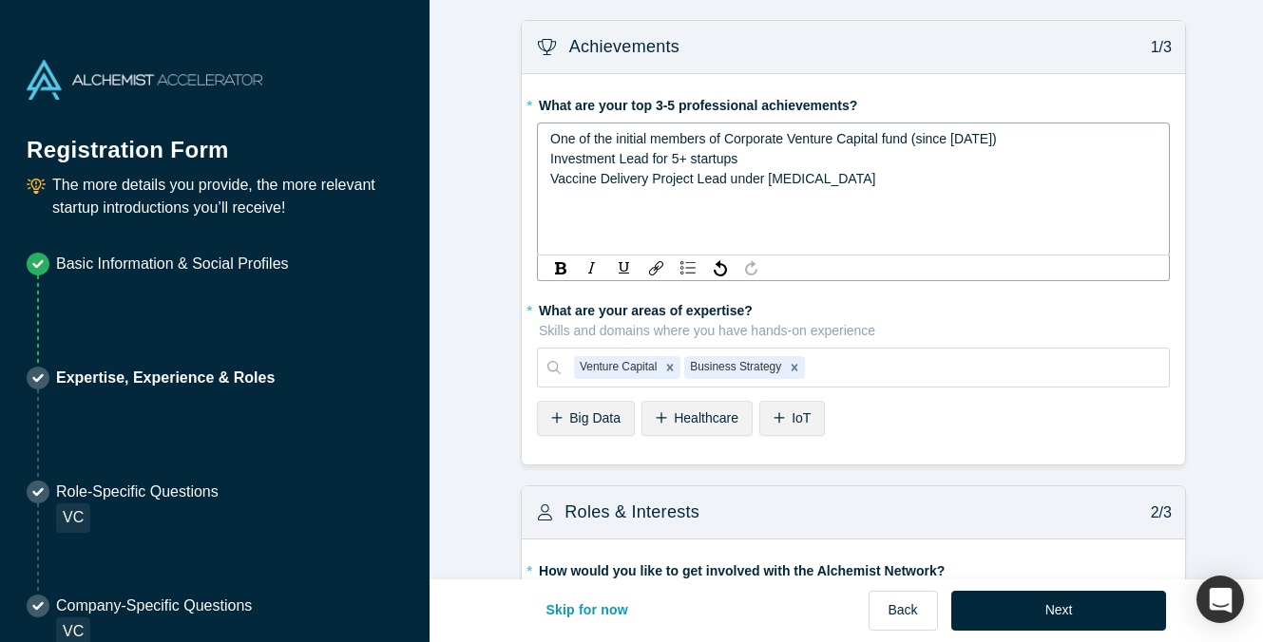
click at [643, 135] on span "One of the initial members of Corporate Venture Capital fund (since [DATE])" at bounding box center [773, 138] width 447 height 15
click at [832, 198] on div "rdw-editor" at bounding box center [853, 199] width 607 height 20
click at [596, 176] on span "Vaccine Delivery Project Lead under [MEDICAL_DATA]" at bounding box center [712, 178] width 325 height 15
click at [673, 195] on div "rdw-editor" at bounding box center [853, 199] width 607 height 20
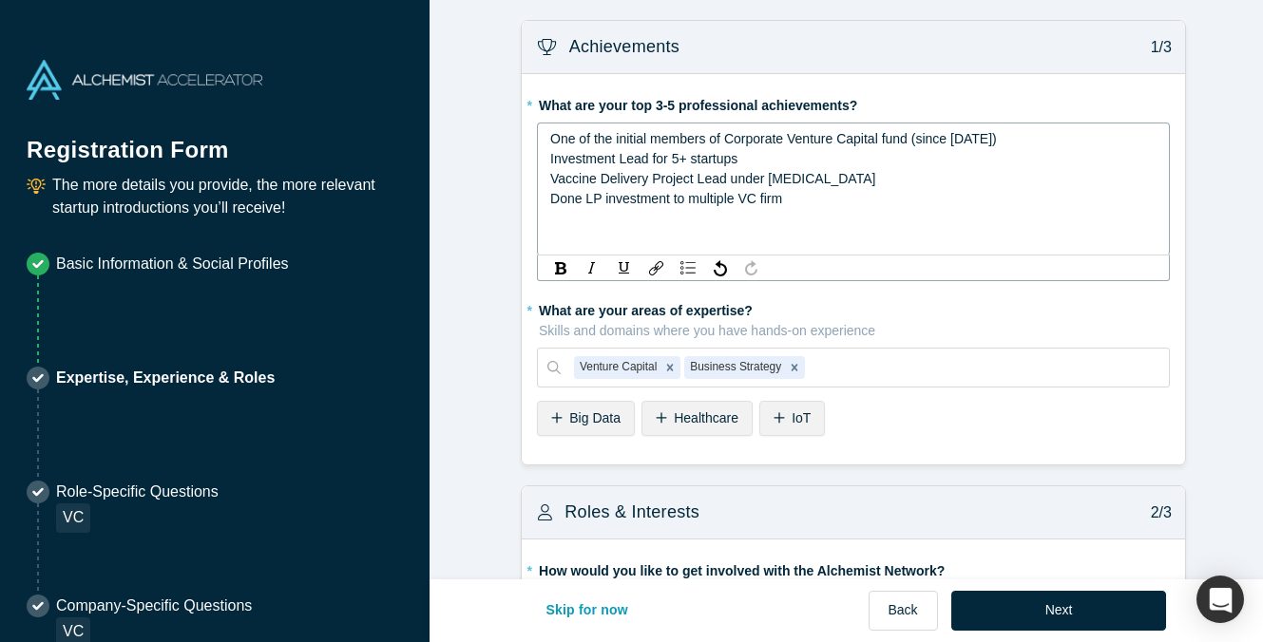
click at [579, 201] on span "Done LP investment to multiple VC firm" at bounding box center [666, 198] width 232 height 15
click at [856, 177] on div "Vaccine Delivery Project Lead under [MEDICAL_DATA]" at bounding box center [853, 179] width 607 height 20
click at [876, 198] on span "Done Due Diligence for LP investment (to multiple VC firm)" at bounding box center [723, 198] width 347 height 15
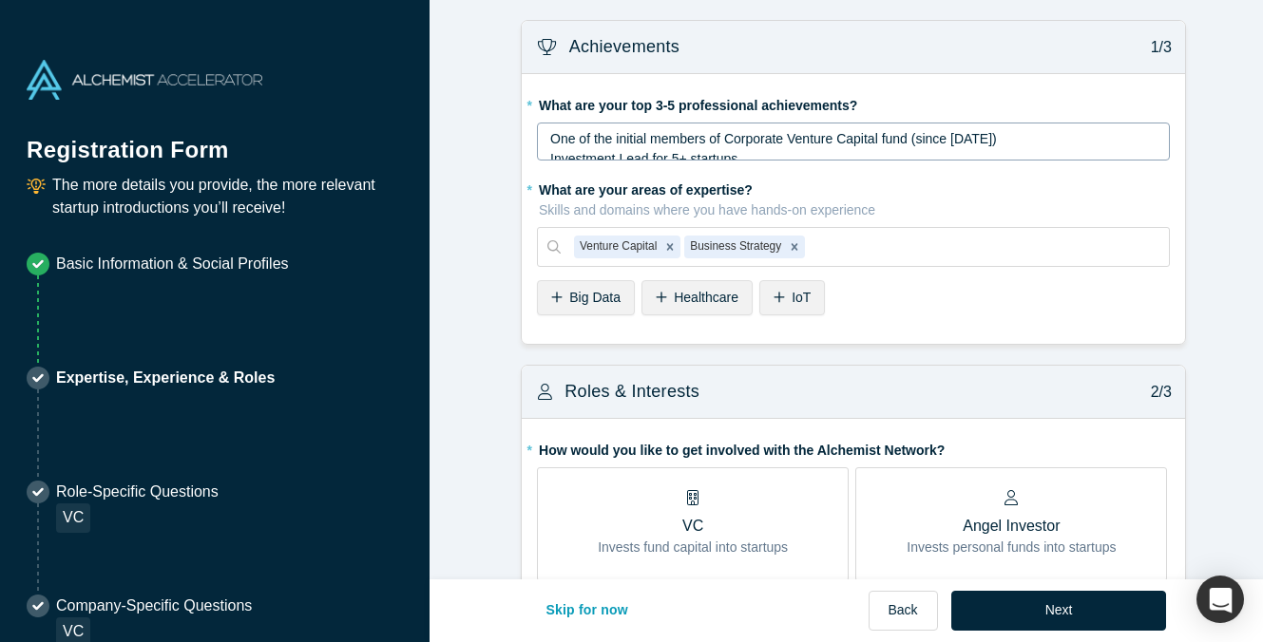
click at [569, 139] on span "One of the initial members of Corporate Venture Capital fund (since [DATE])" at bounding box center [773, 138] width 447 height 15
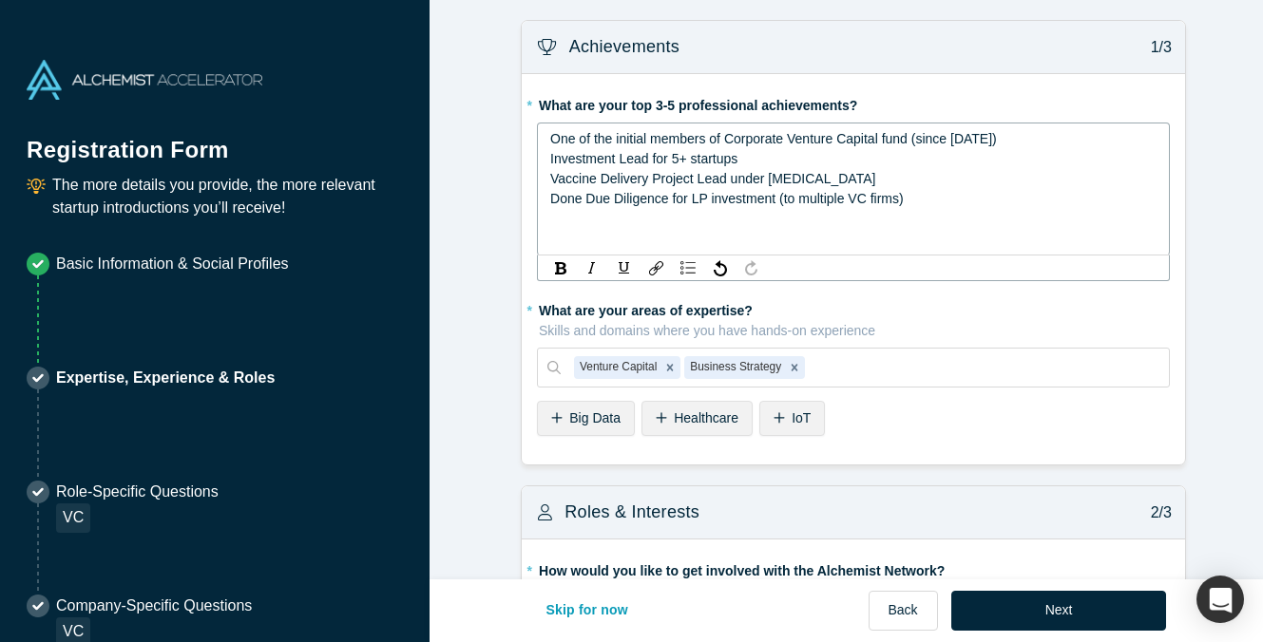
click at [550, 140] on span "One of the initial members of Corporate Venture Capital fund (since [DATE])" at bounding box center [773, 138] width 447 height 15
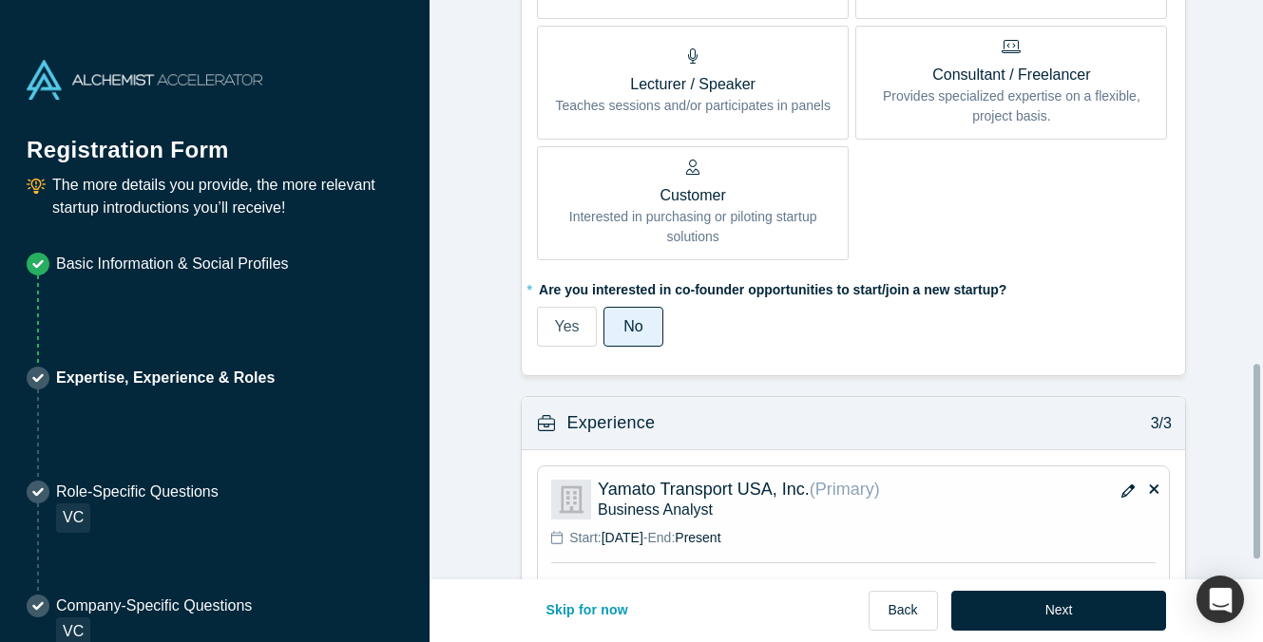
scroll to position [1139, 0]
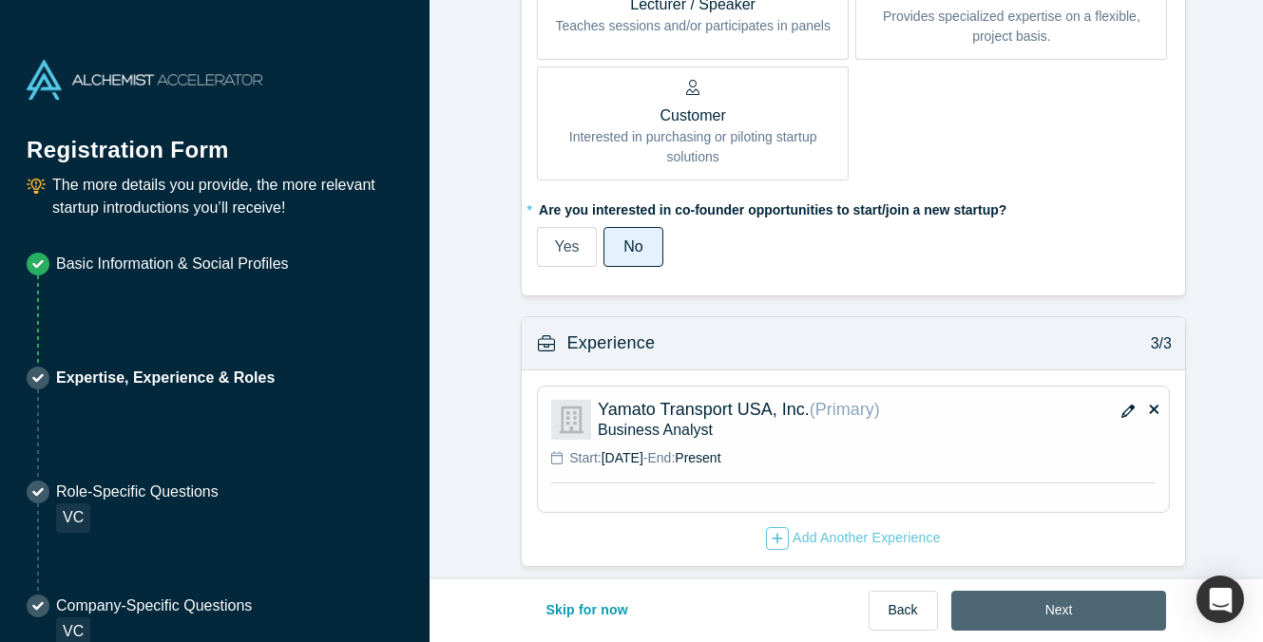
click at [1070, 618] on button "Next" at bounding box center [1059, 611] width 216 height 40
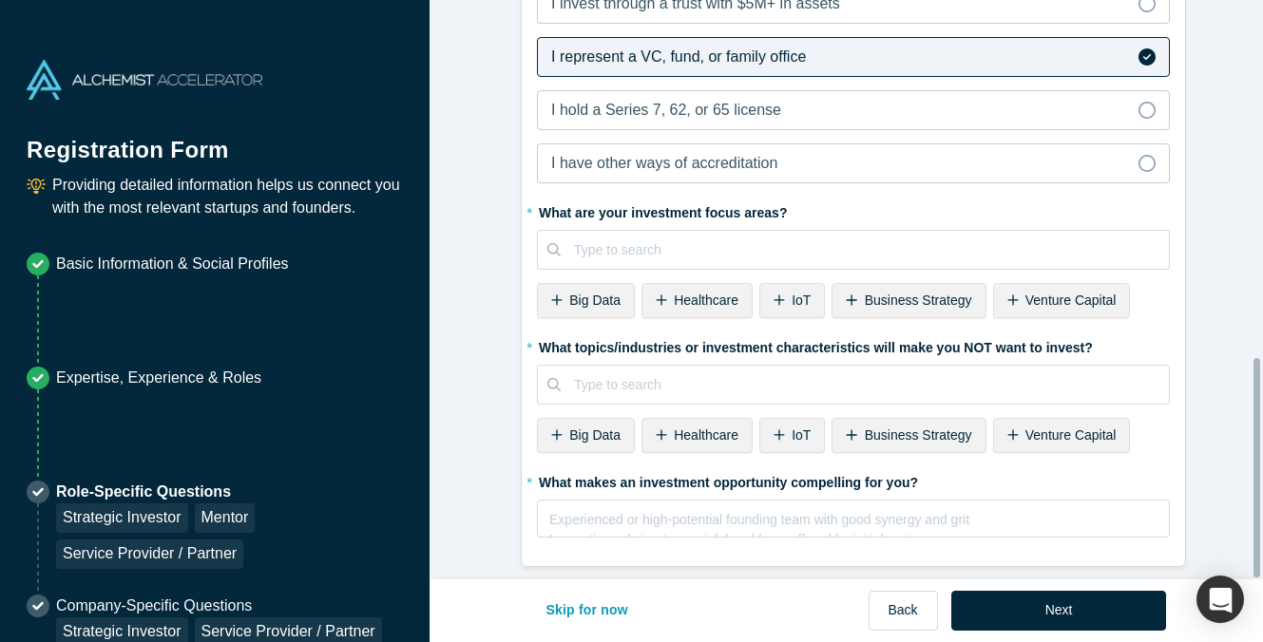
scroll to position [0, 0]
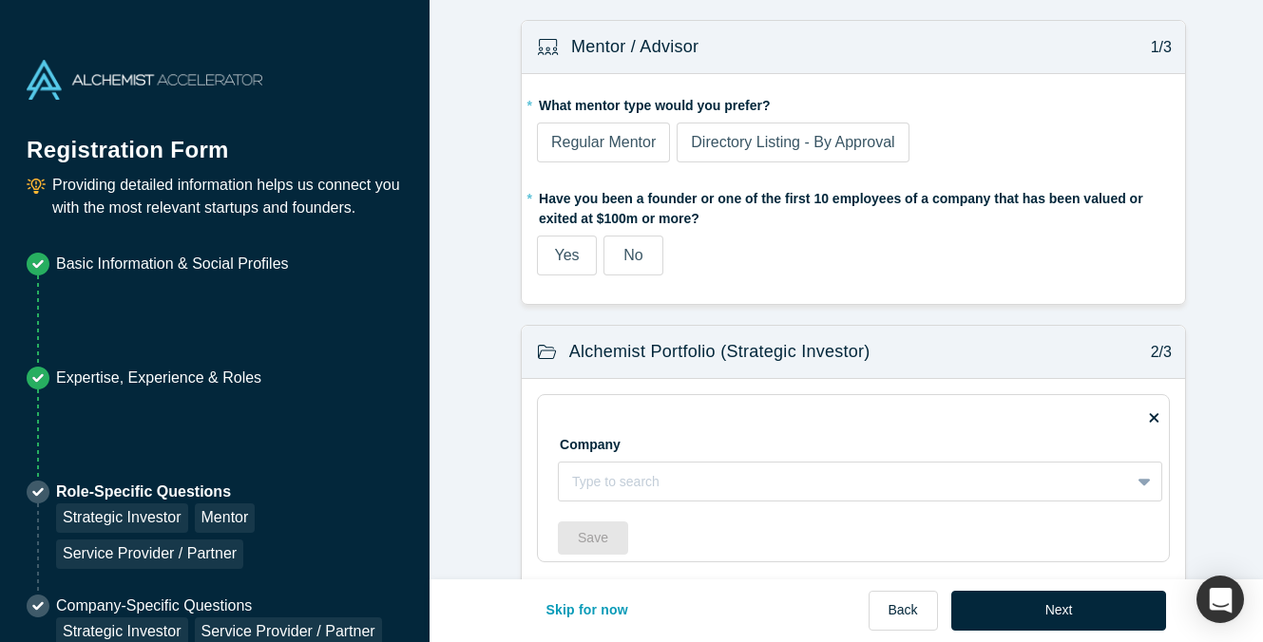
click at [603, 149] on span "Regular Mentor" at bounding box center [603, 142] width 105 height 16
click at [0, 0] on input "Regular Mentor" at bounding box center [0, 0] width 0 height 0
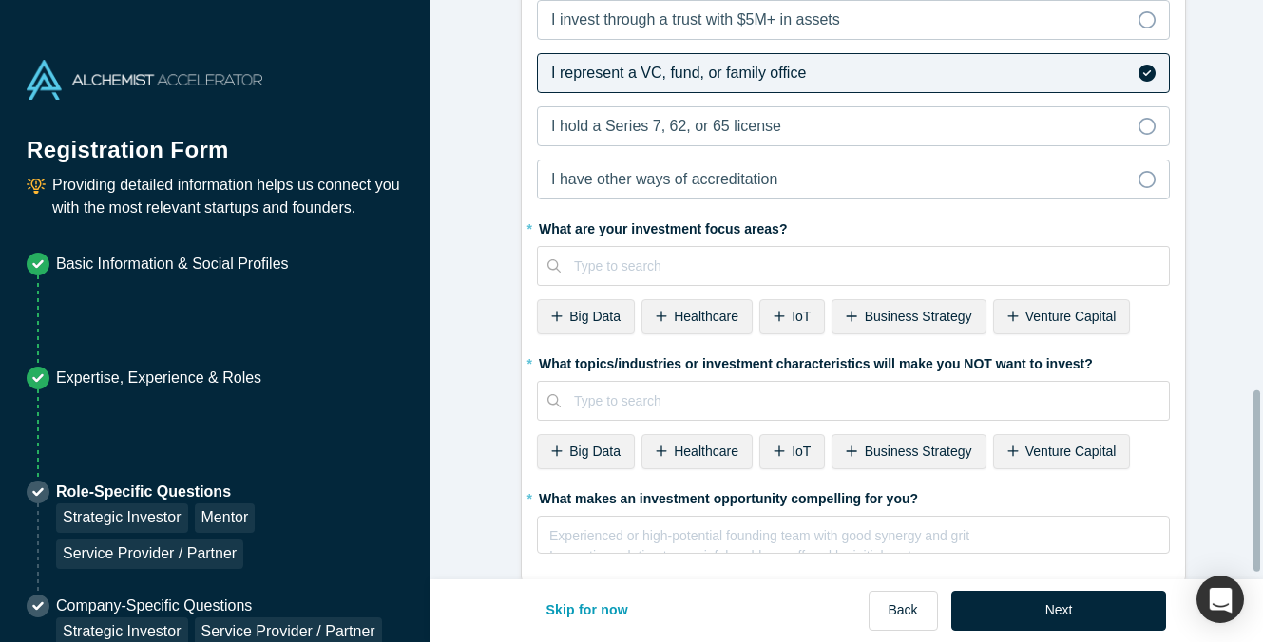
scroll to position [1266, 0]
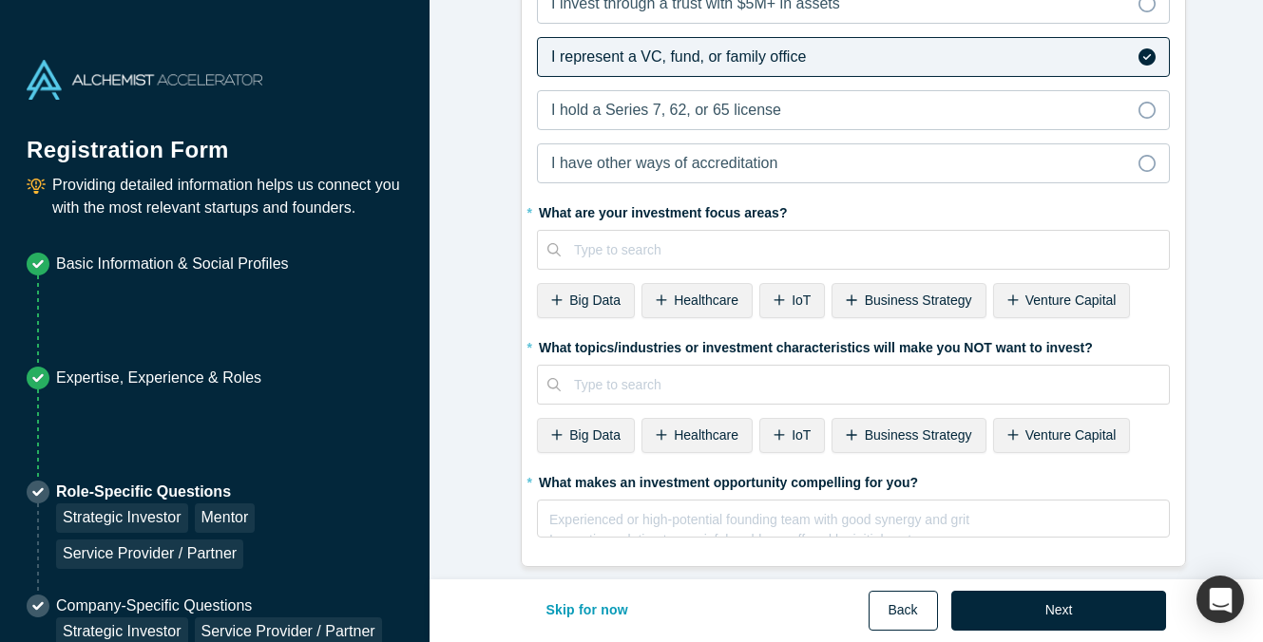
click at [901, 605] on button "Back" at bounding box center [903, 611] width 69 height 40
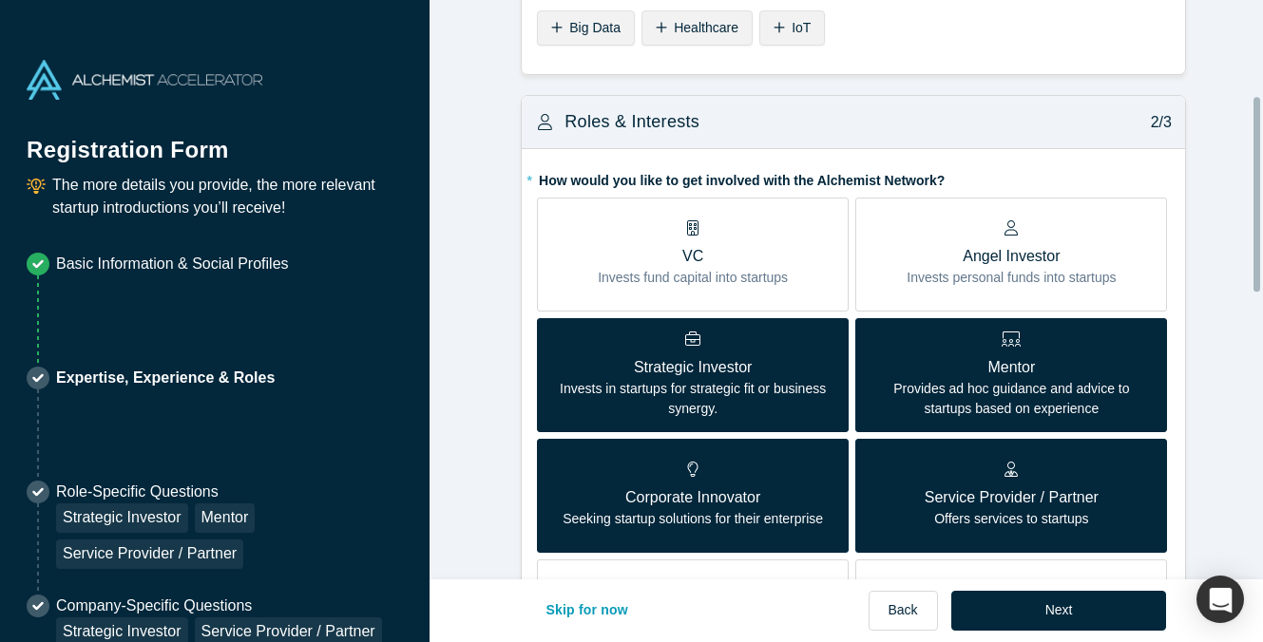
scroll to position [285, 0]
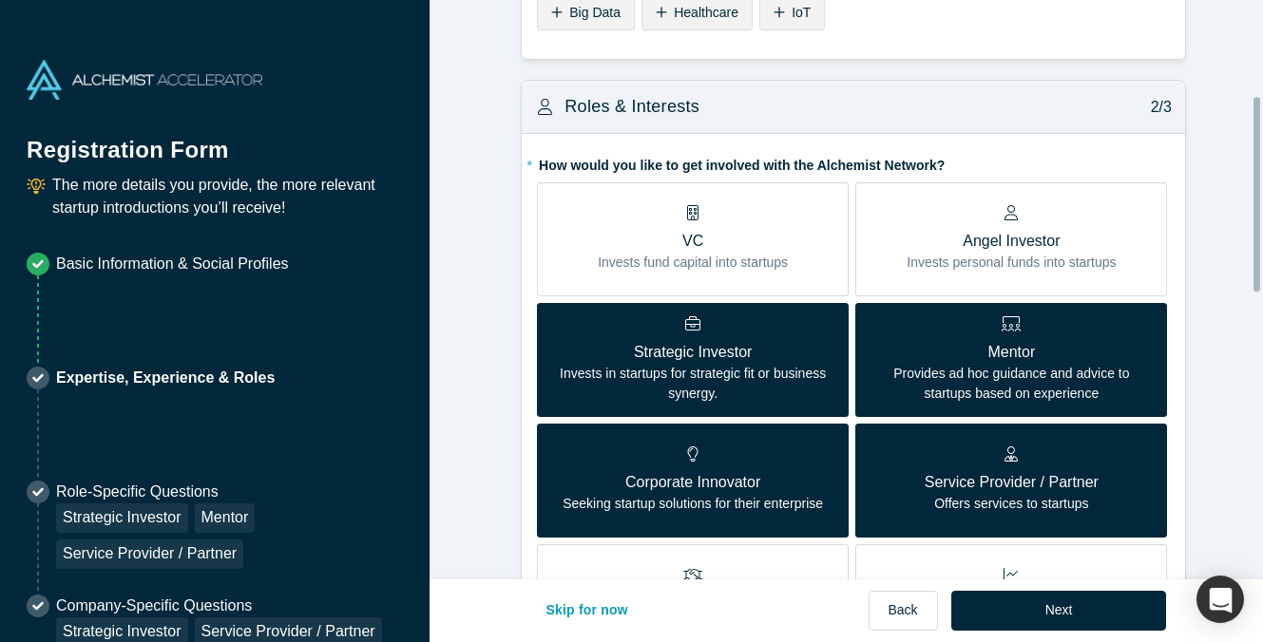
click at [980, 343] on p "Mentor" at bounding box center [1011, 352] width 283 height 23
click at [0, 0] on input "Mentor Provides ad hoc guidance and advice to startups based on experience" at bounding box center [0, 0] width 0 height 0
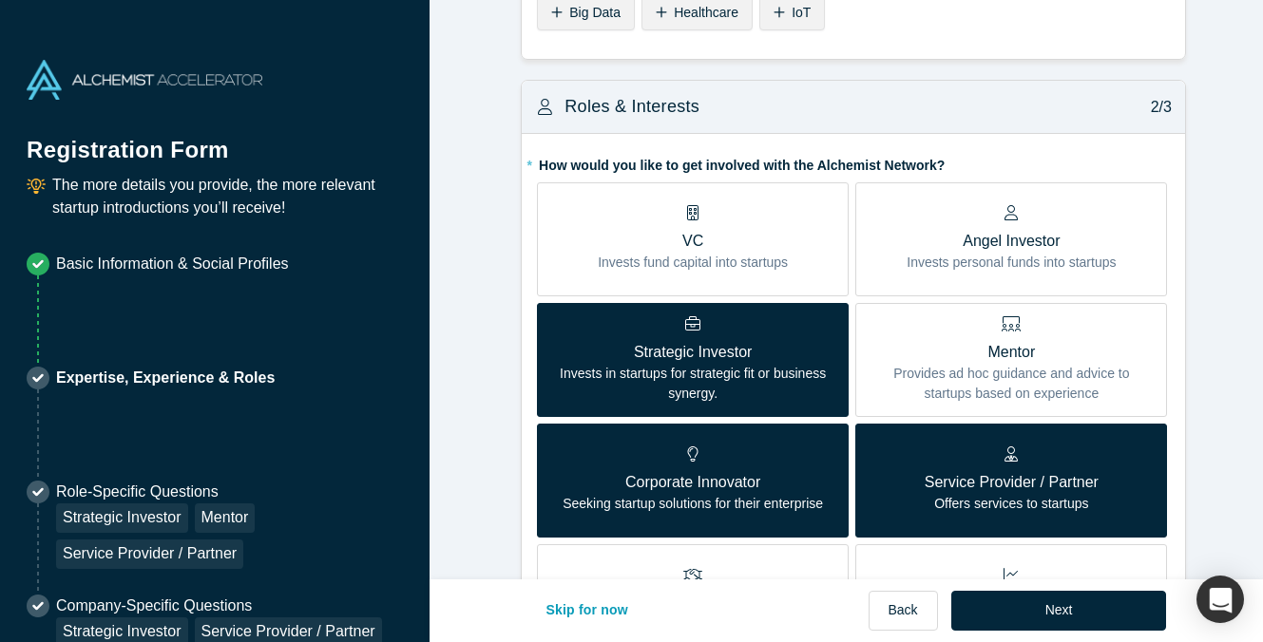
click at [981, 487] on p "Service Provider / Partner" at bounding box center [1012, 482] width 174 height 23
click at [0, 0] on input "Service Provider / Partner Offers services to startups" at bounding box center [0, 0] width 0 height 0
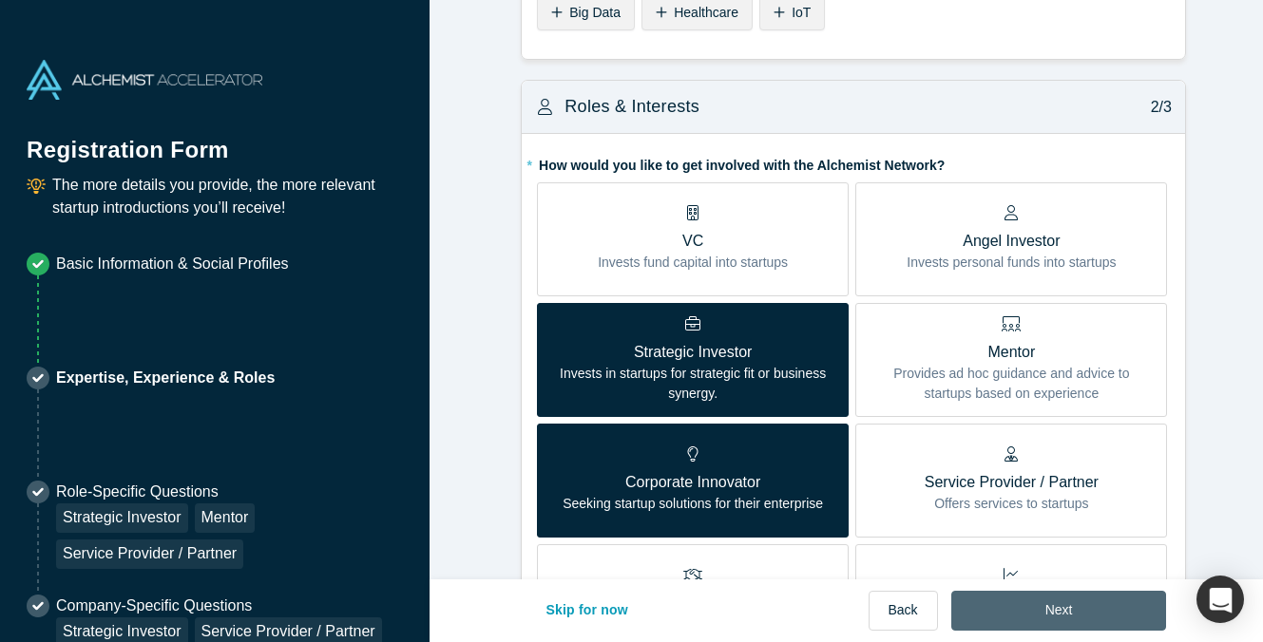
click at [1024, 605] on button "Next" at bounding box center [1059, 611] width 216 height 40
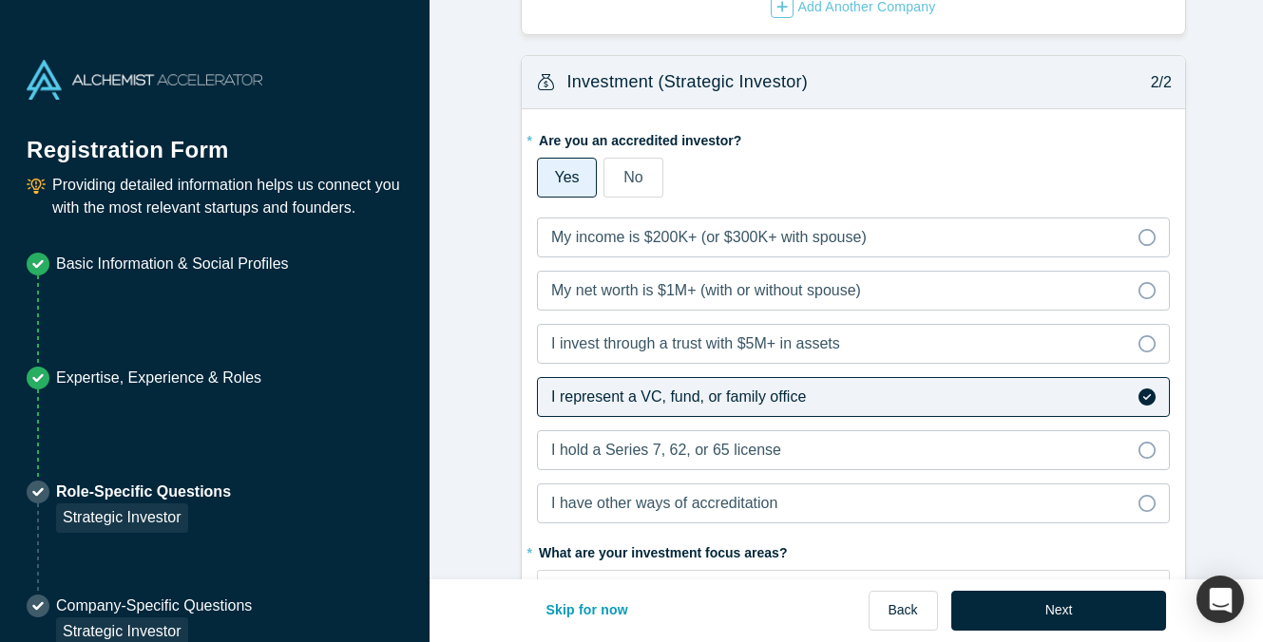
scroll to position [0, 0]
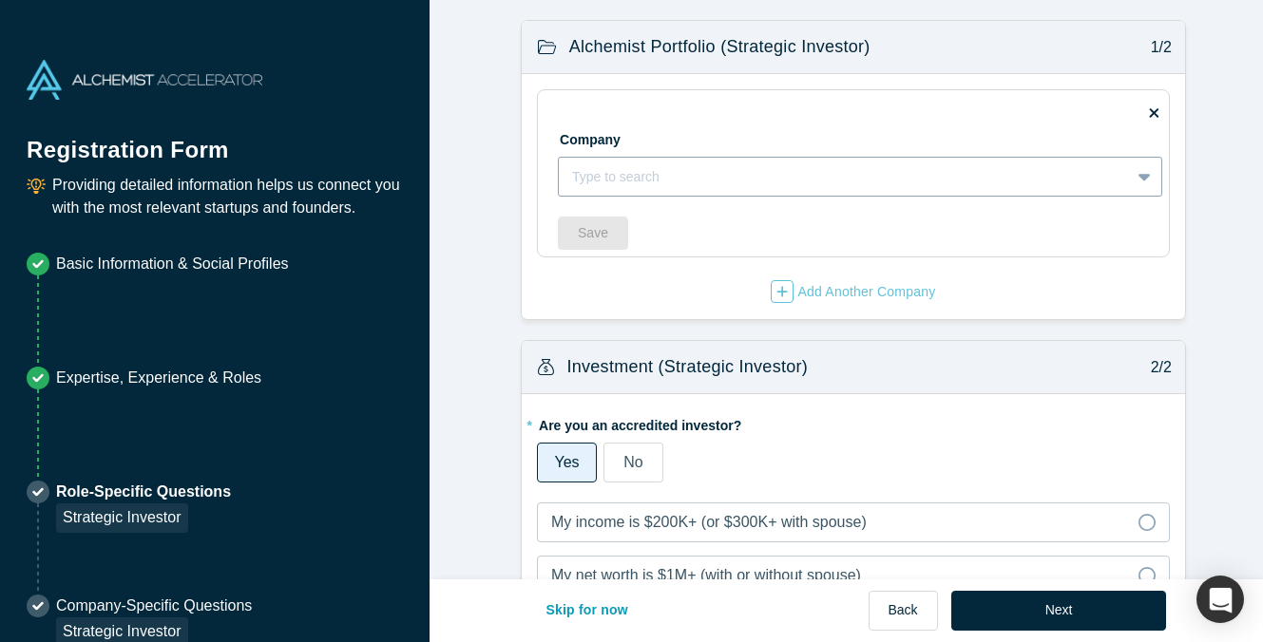
click at [844, 175] on div at bounding box center [844, 177] width 545 height 24
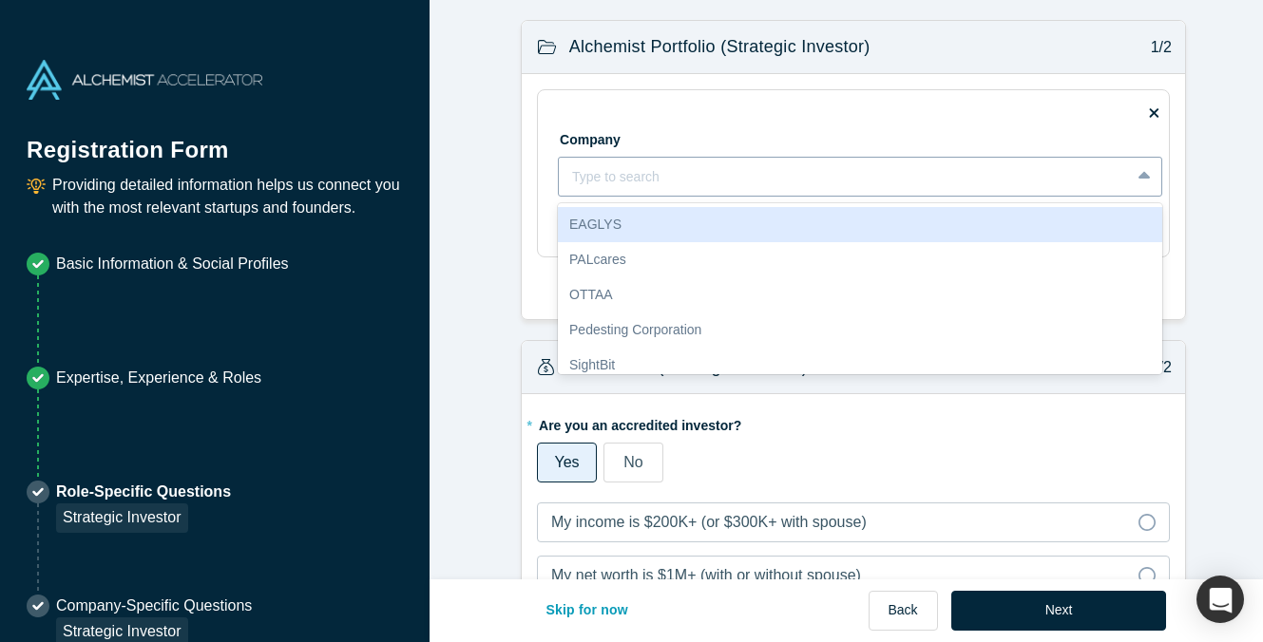
click at [844, 175] on div at bounding box center [844, 177] width 545 height 24
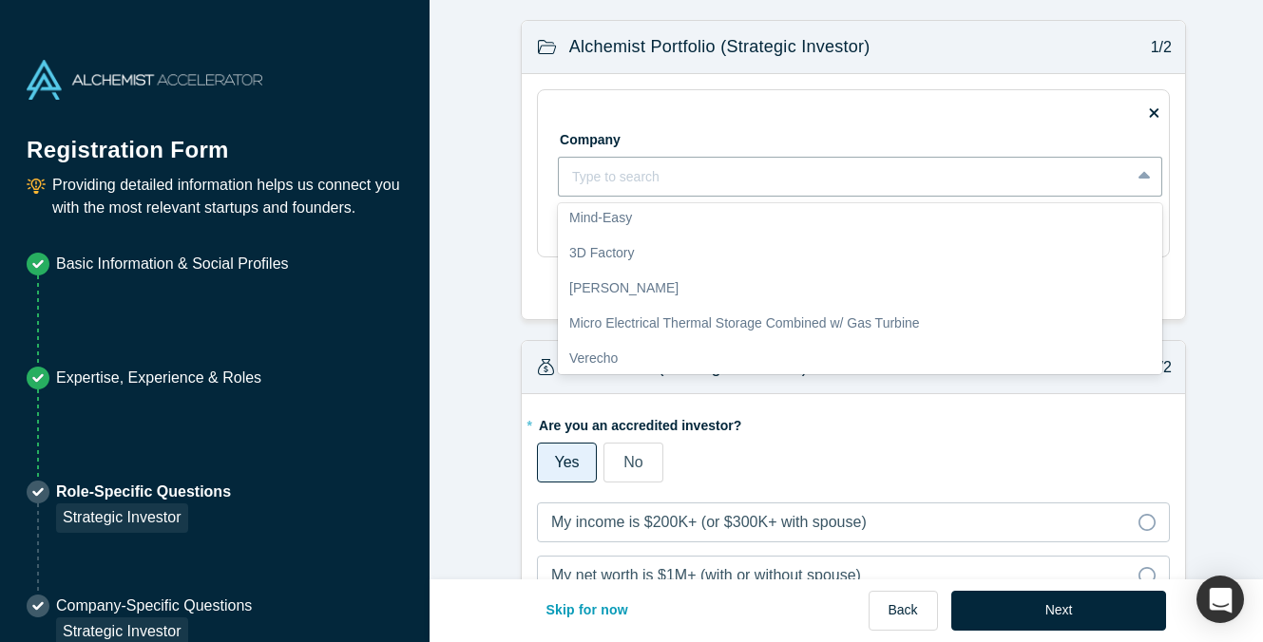
scroll to position [540, 0]
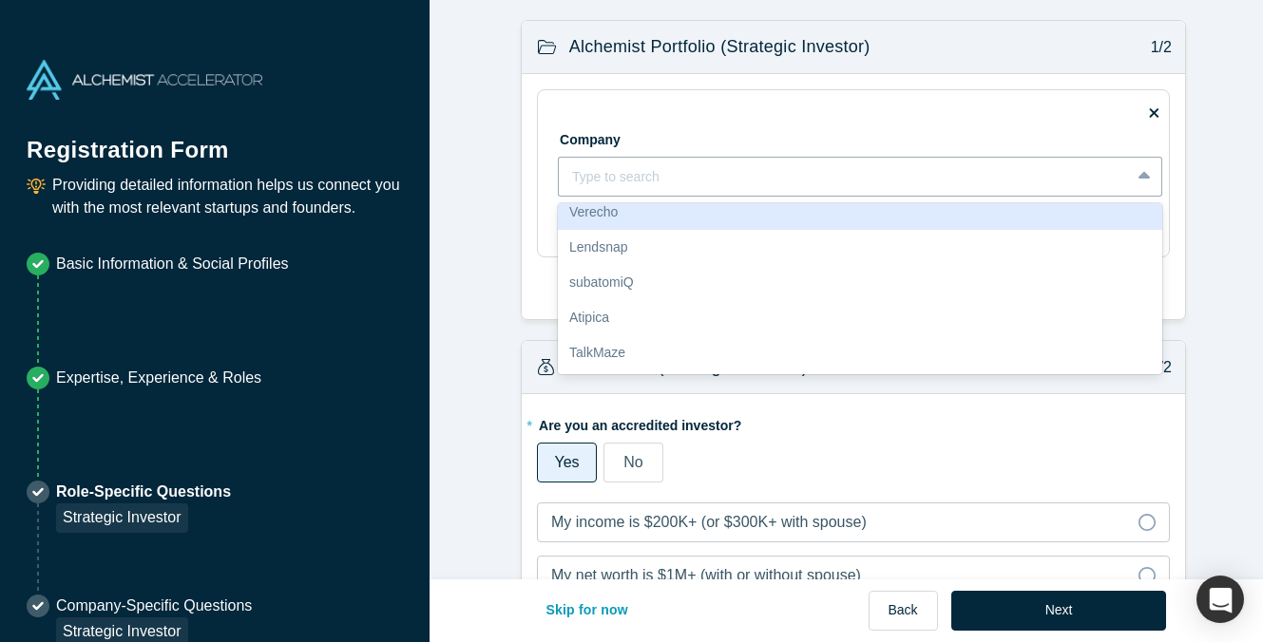
click at [474, 150] on form "Alchemist Portfolio (Strategic Investor) 1/2 Company 30 results available. Use …" at bounding box center [854, 606] width 848 height 1173
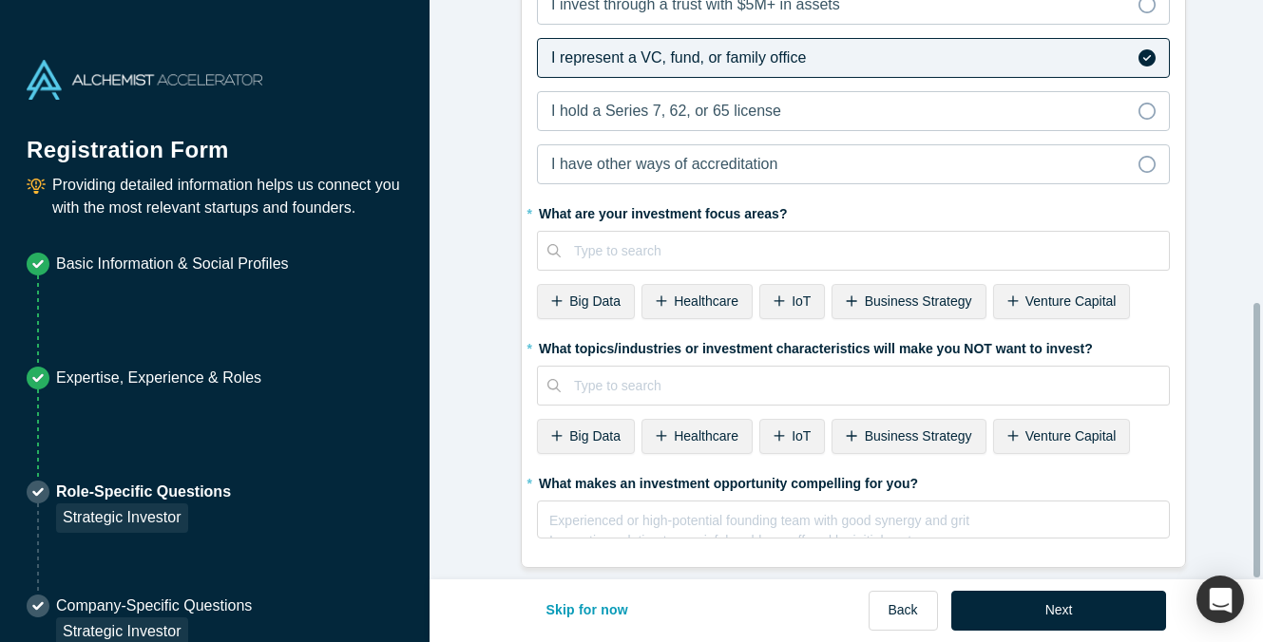
scroll to position [640, 0]
click at [595, 239] on div at bounding box center [865, 251] width 582 height 24
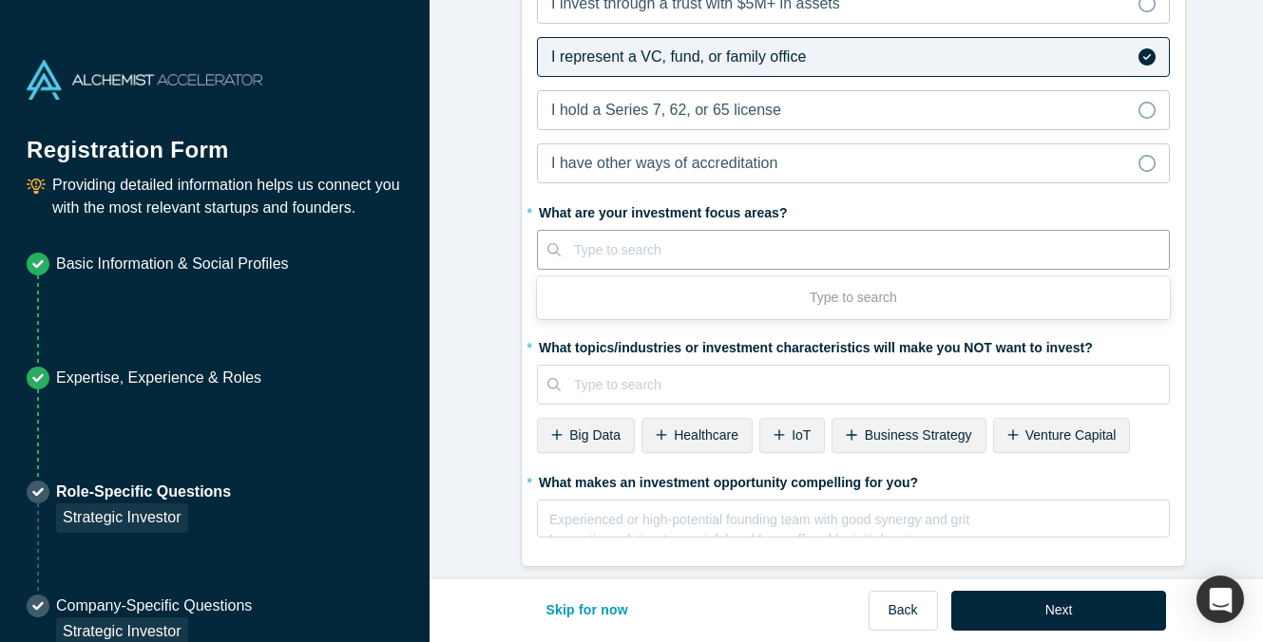
type input "s"
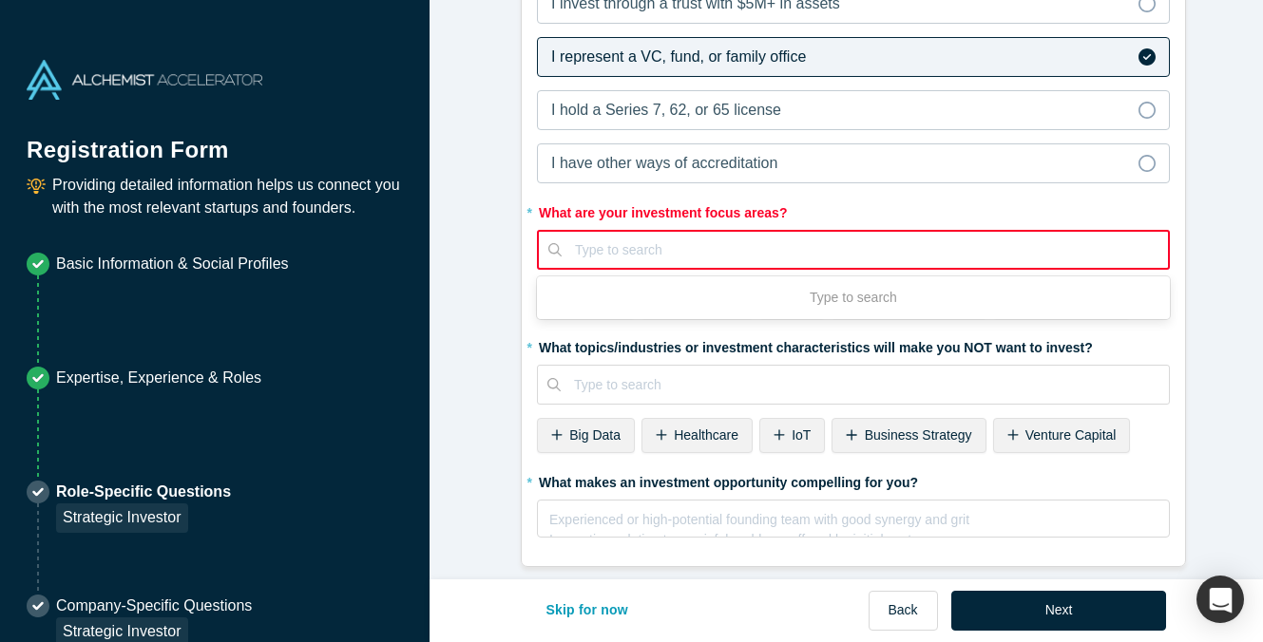
click at [602, 241] on div at bounding box center [865, 251] width 580 height 24
type input "supp"
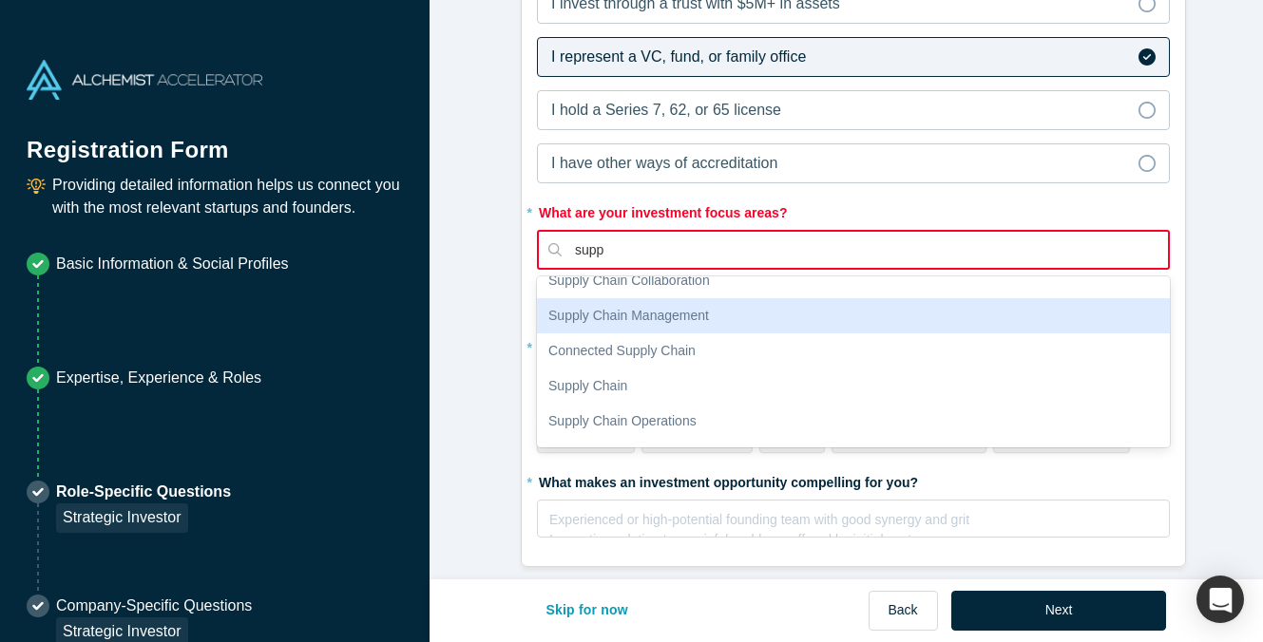
scroll to position [190, 0]
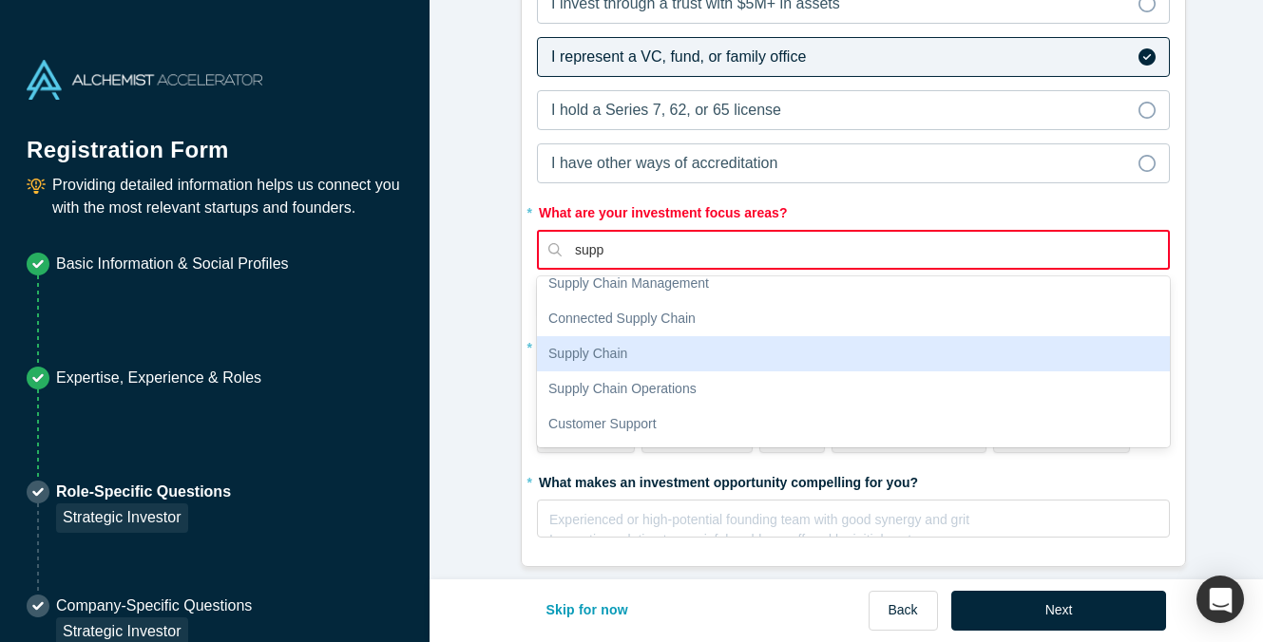
click at [669, 341] on div "Supply Chain" at bounding box center [853, 353] width 633 height 35
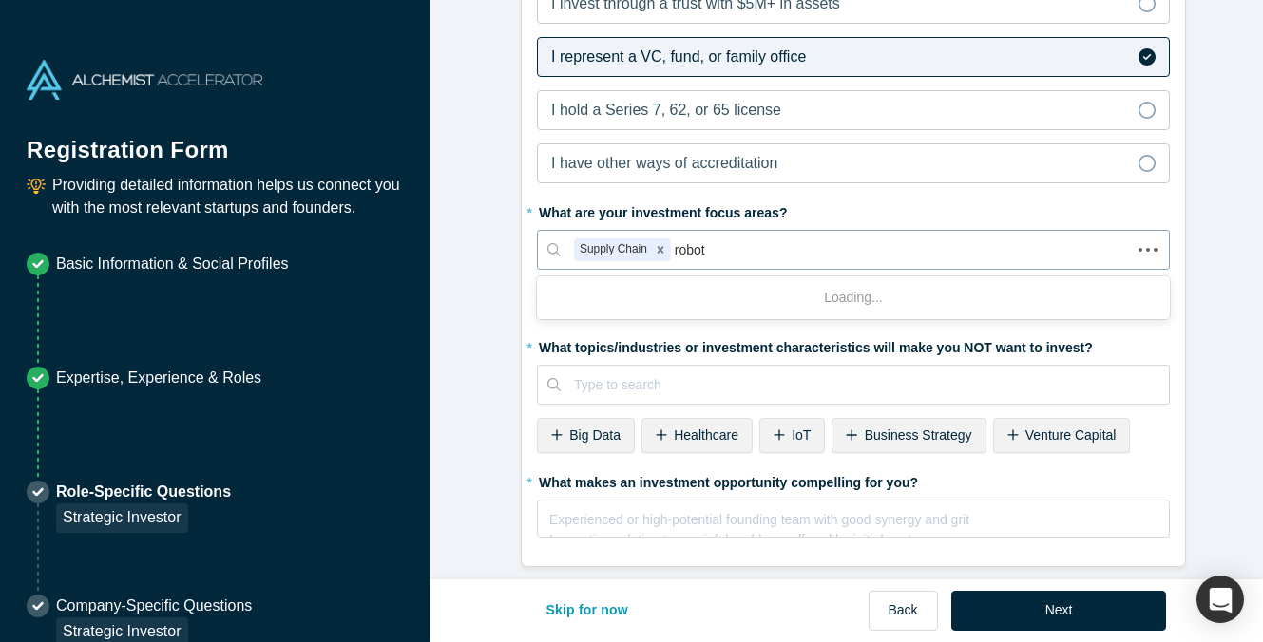
type input "roboti"
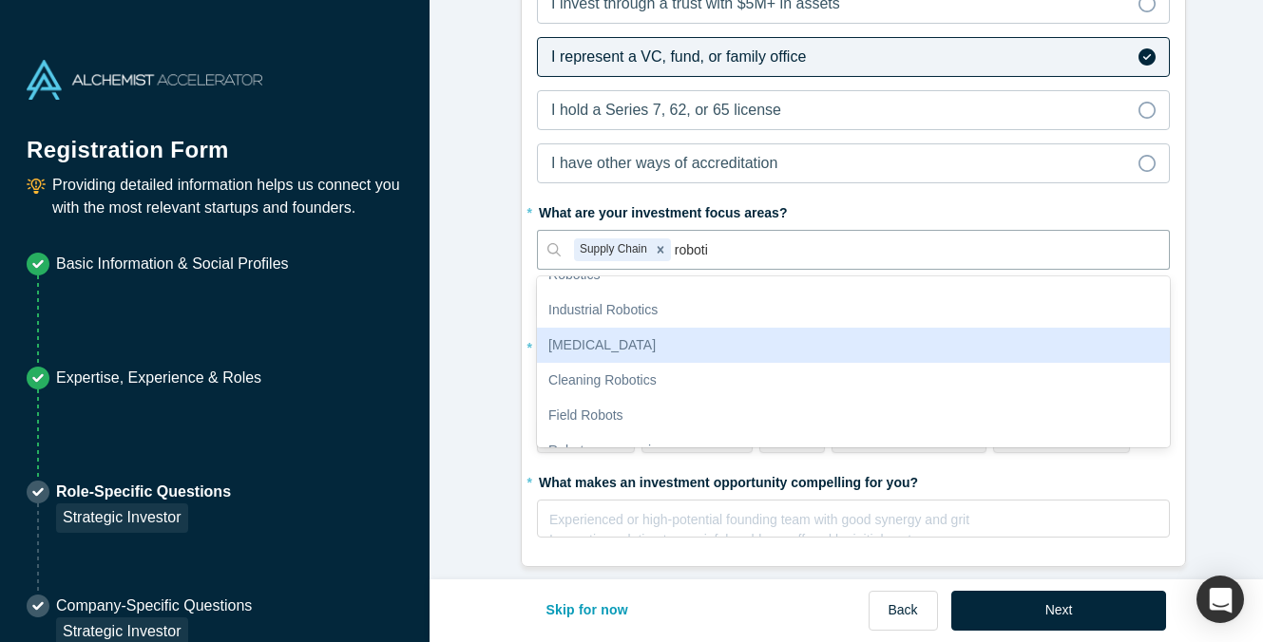
scroll to position [104, 0]
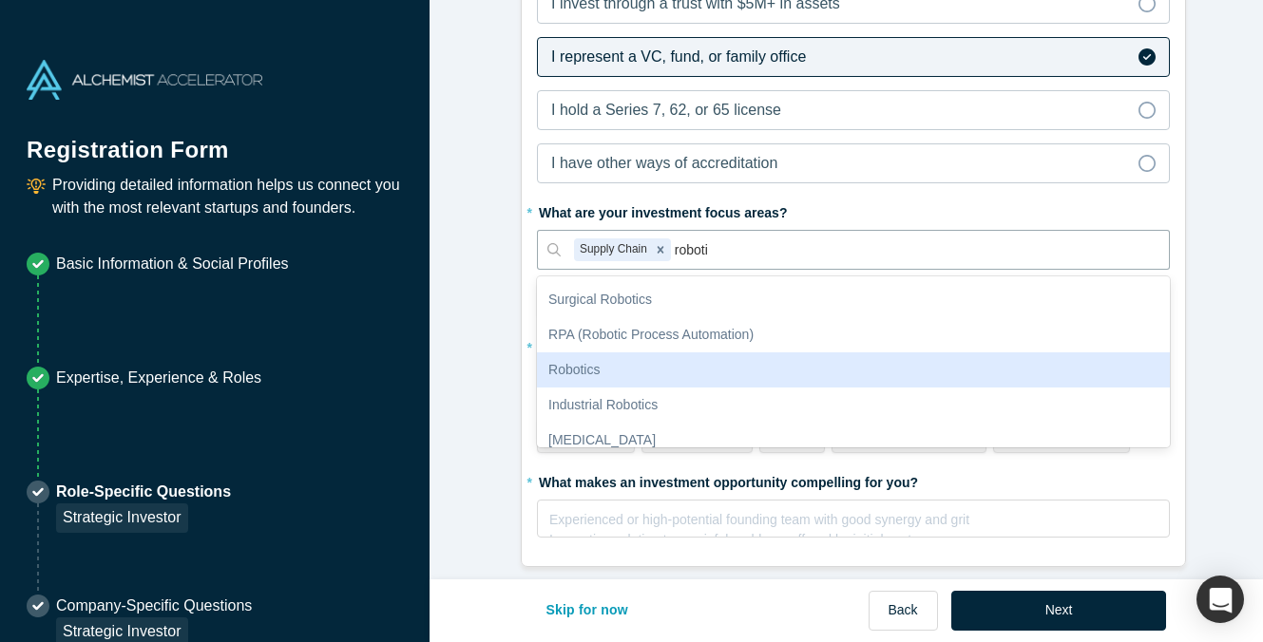
click at [692, 353] on div "Robotics" at bounding box center [853, 370] width 633 height 35
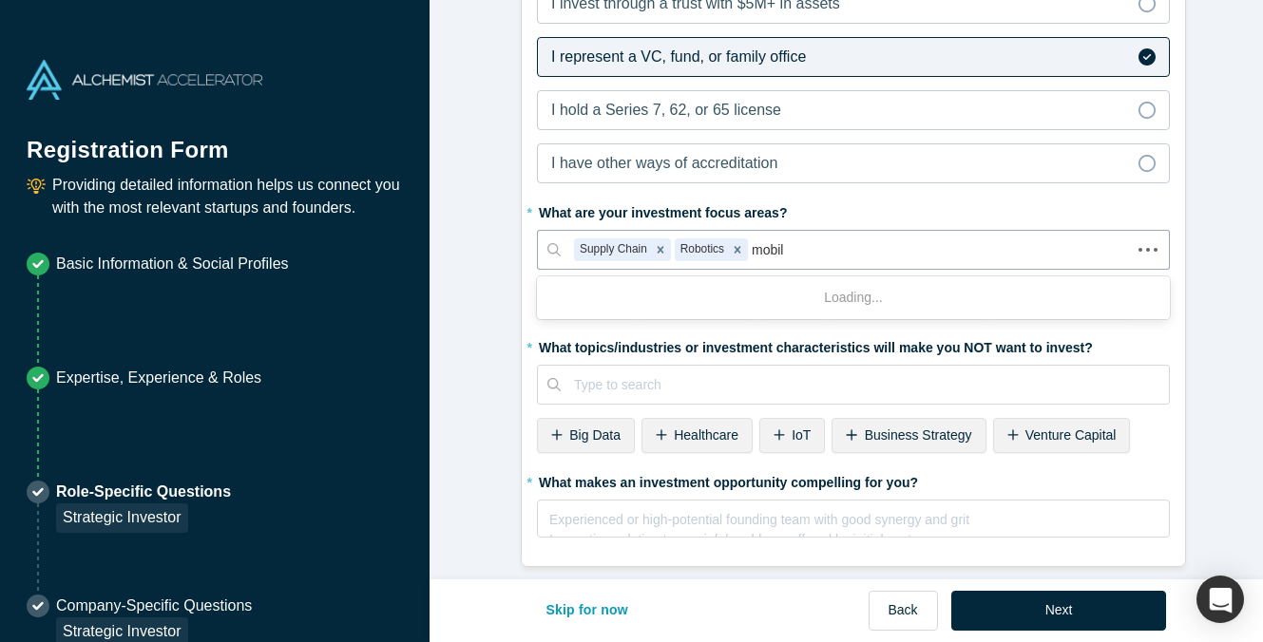
type input "mobili"
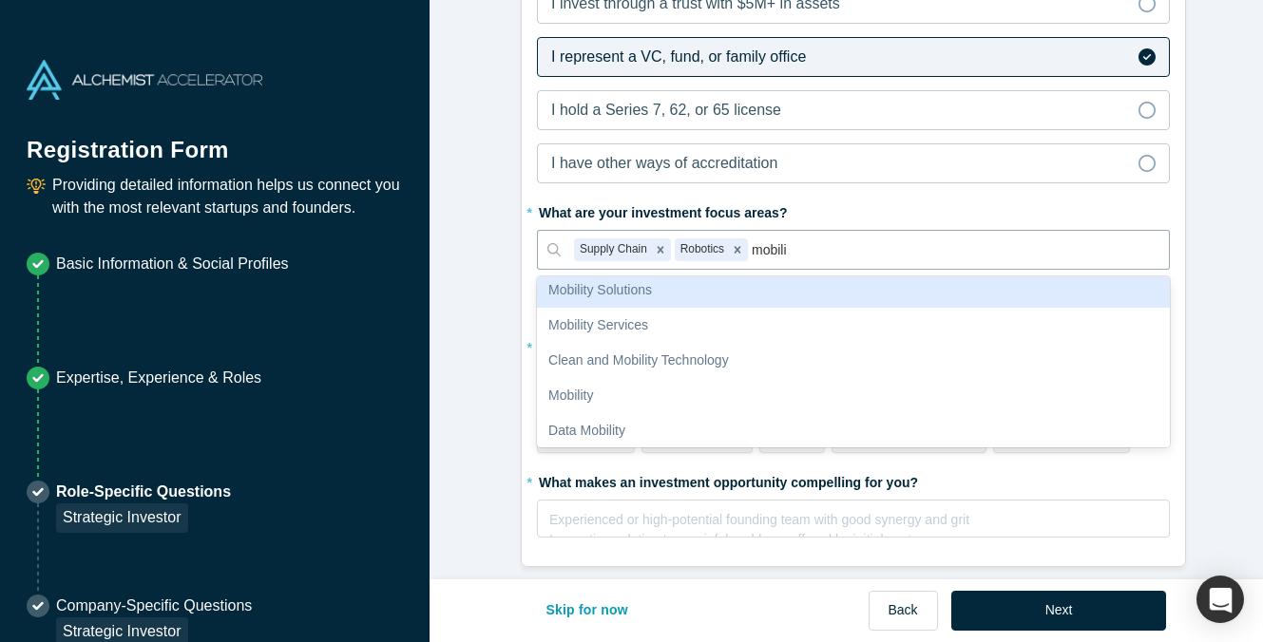
scroll to position [190, 0]
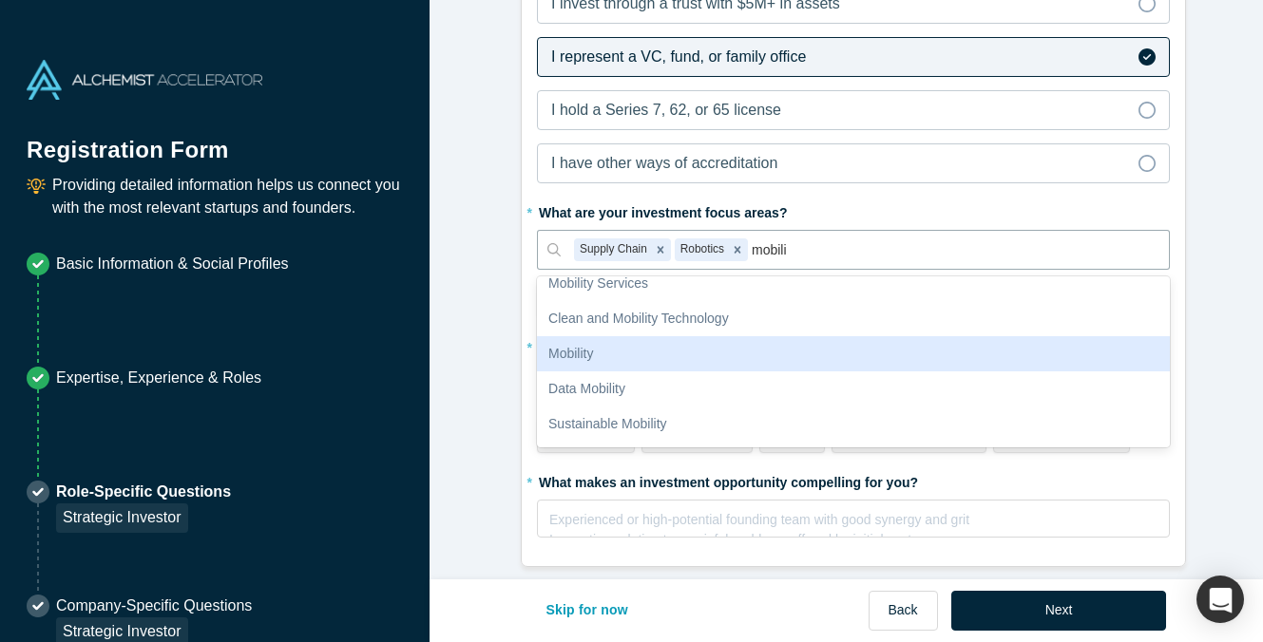
click at [690, 336] on div "Mobility" at bounding box center [853, 353] width 633 height 35
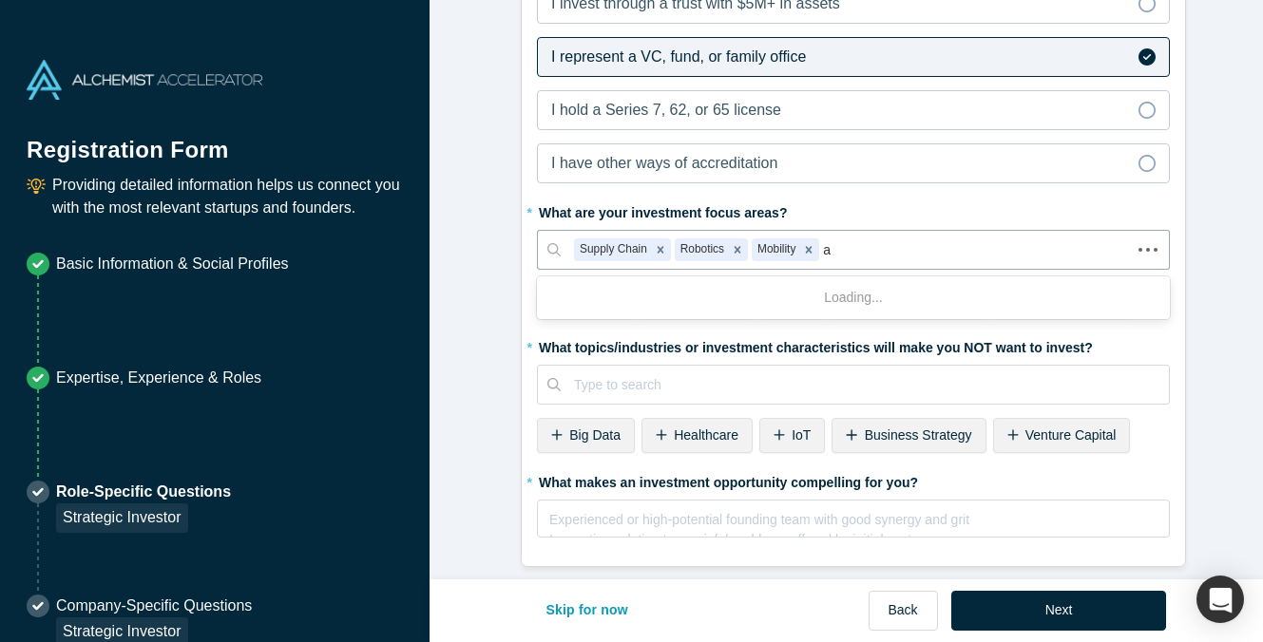
type input "ai"
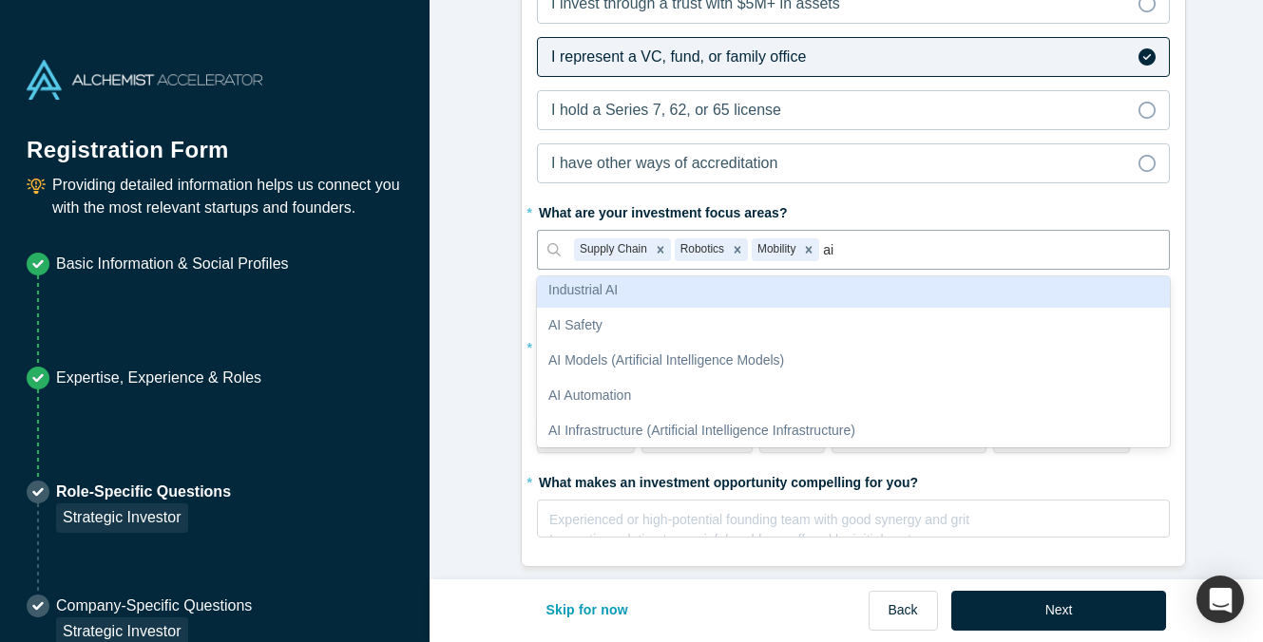
scroll to position [635, 0]
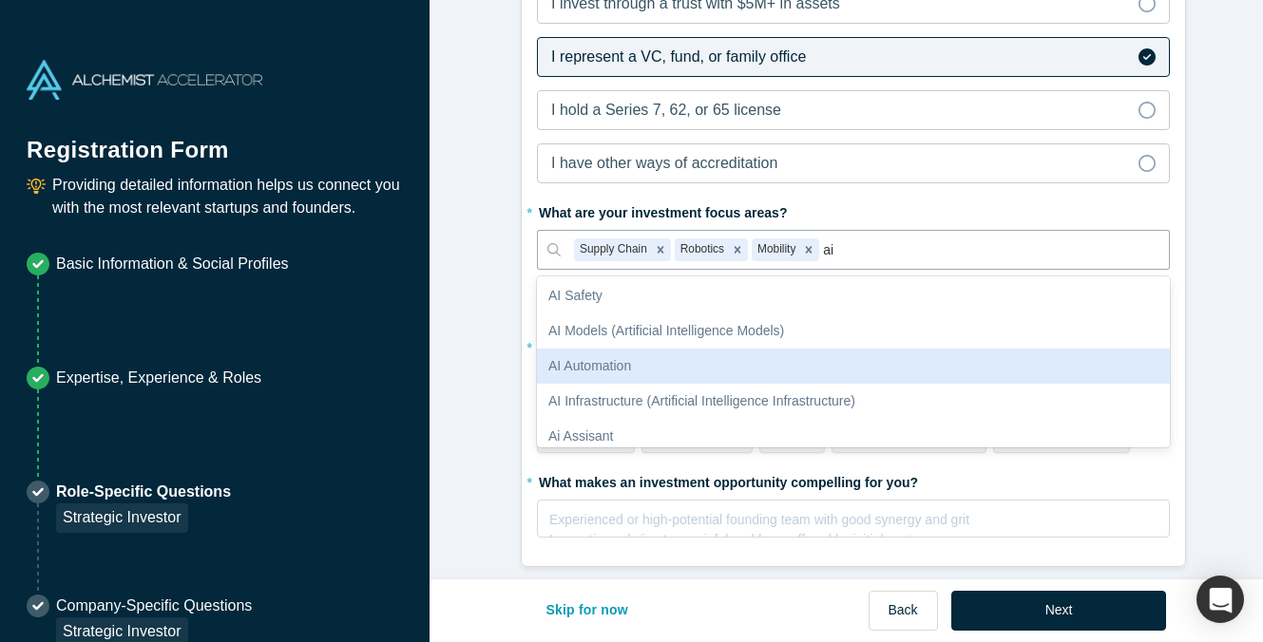
click at [684, 352] on div "AI Automation" at bounding box center [853, 366] width 633 height 35
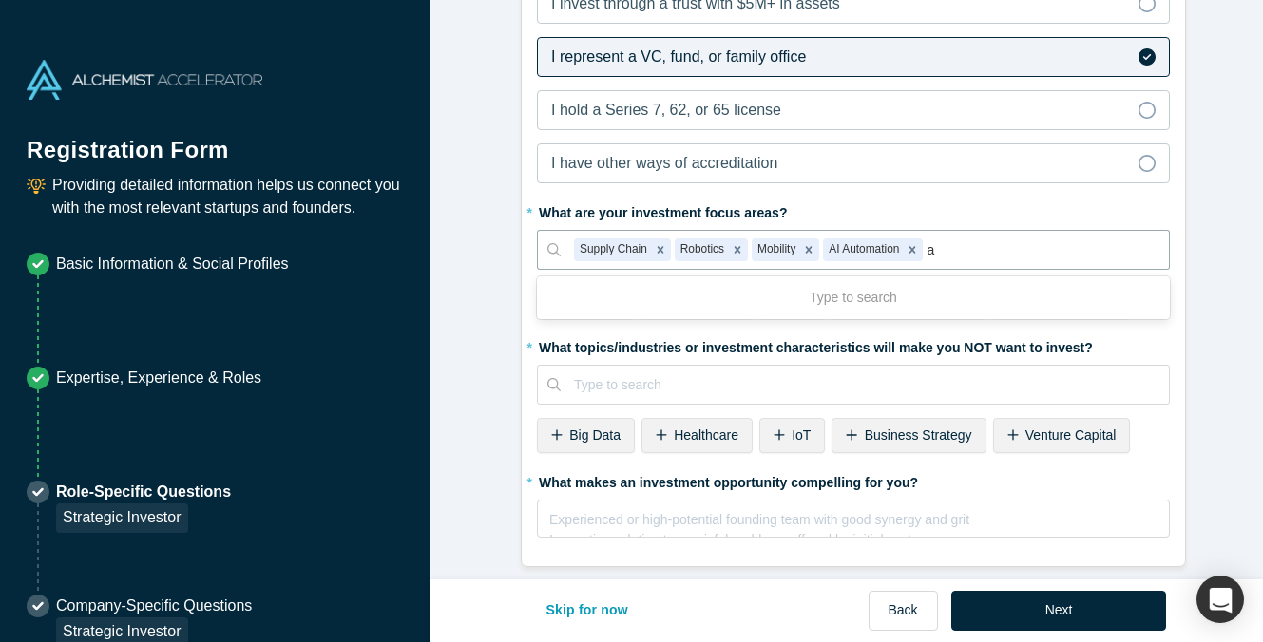
type input "ai"
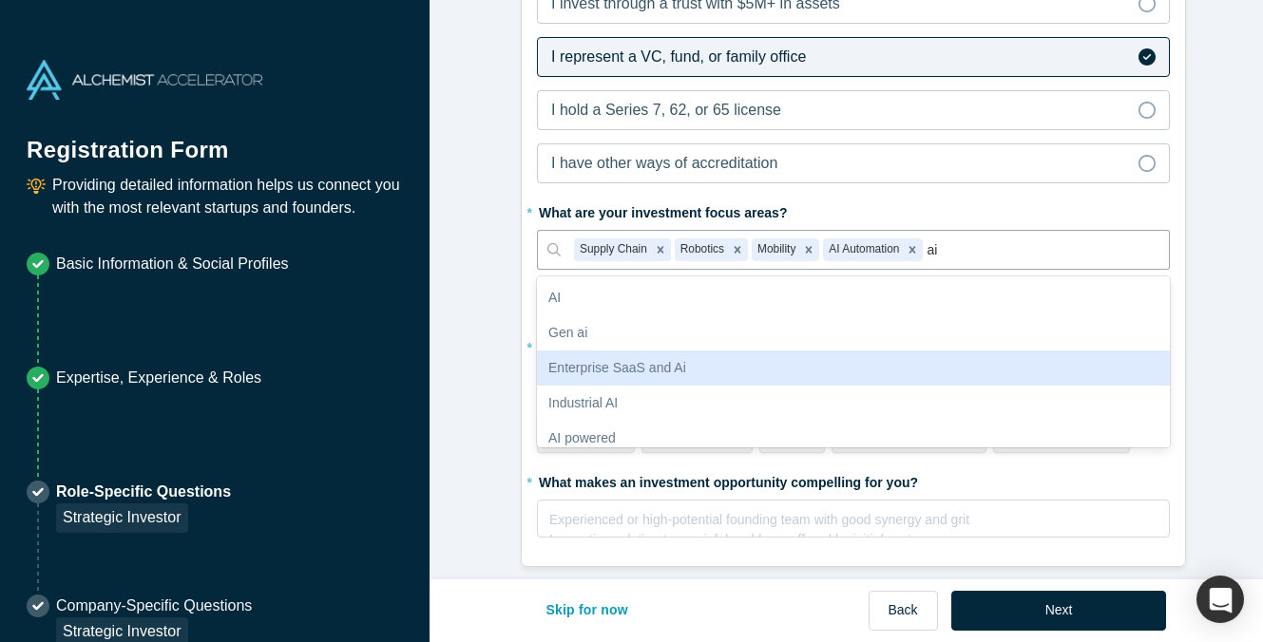
click at [668, 351] on div "Enterprise SaaS and Ai" at bounding box center [853, 368] width 633 height 35
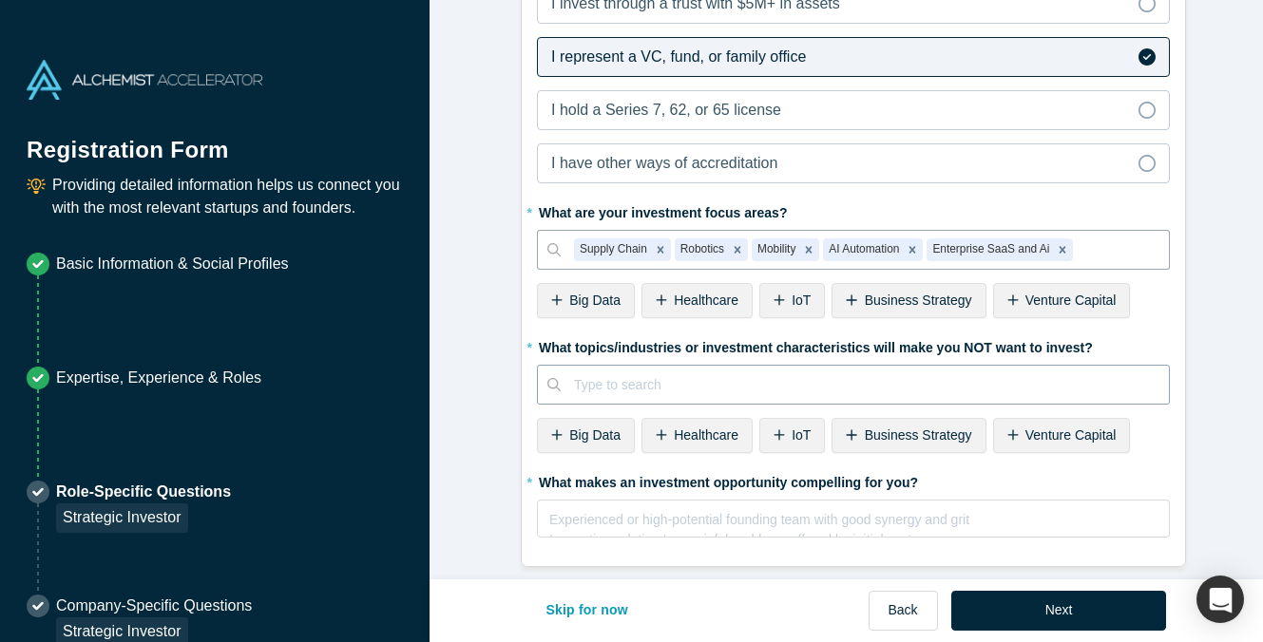
click at [871, 373] on div at bounding box center [865, 385] width 582 height 24
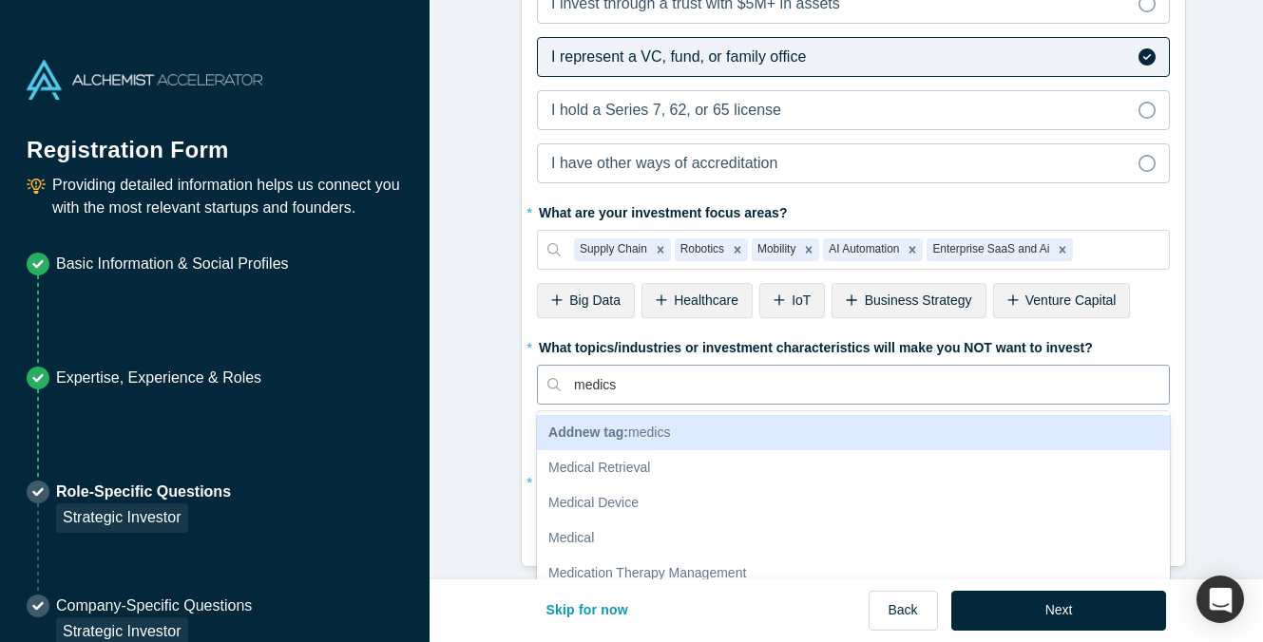
type input "medic"
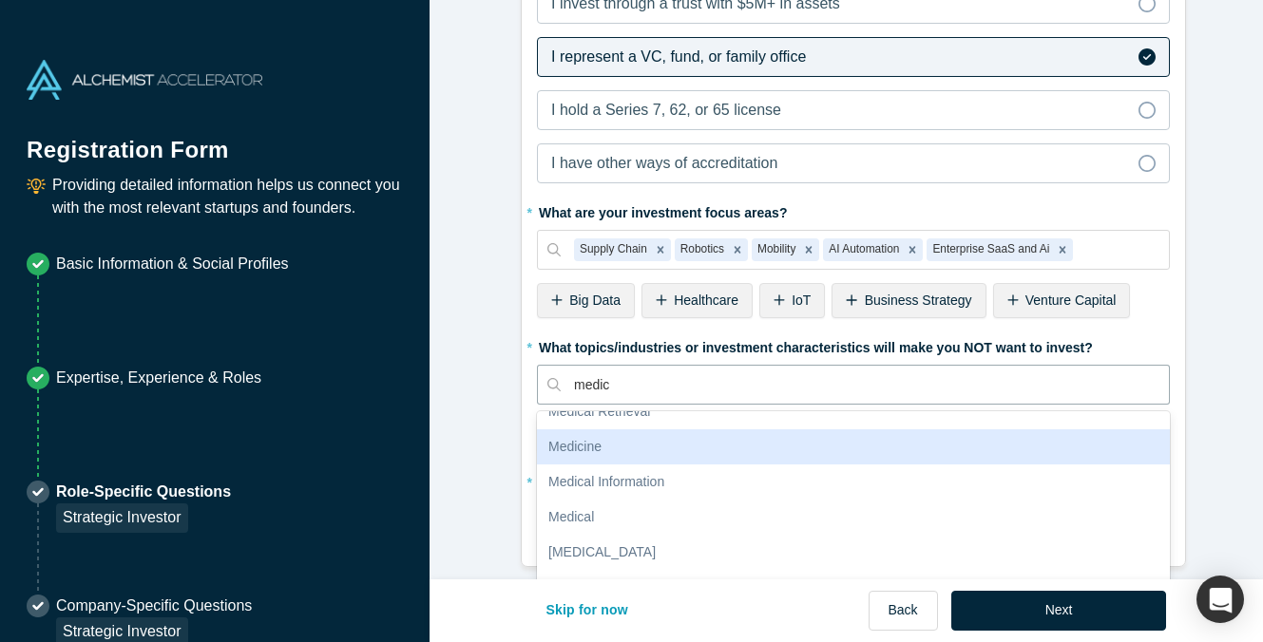
scroll to position [190, 0]
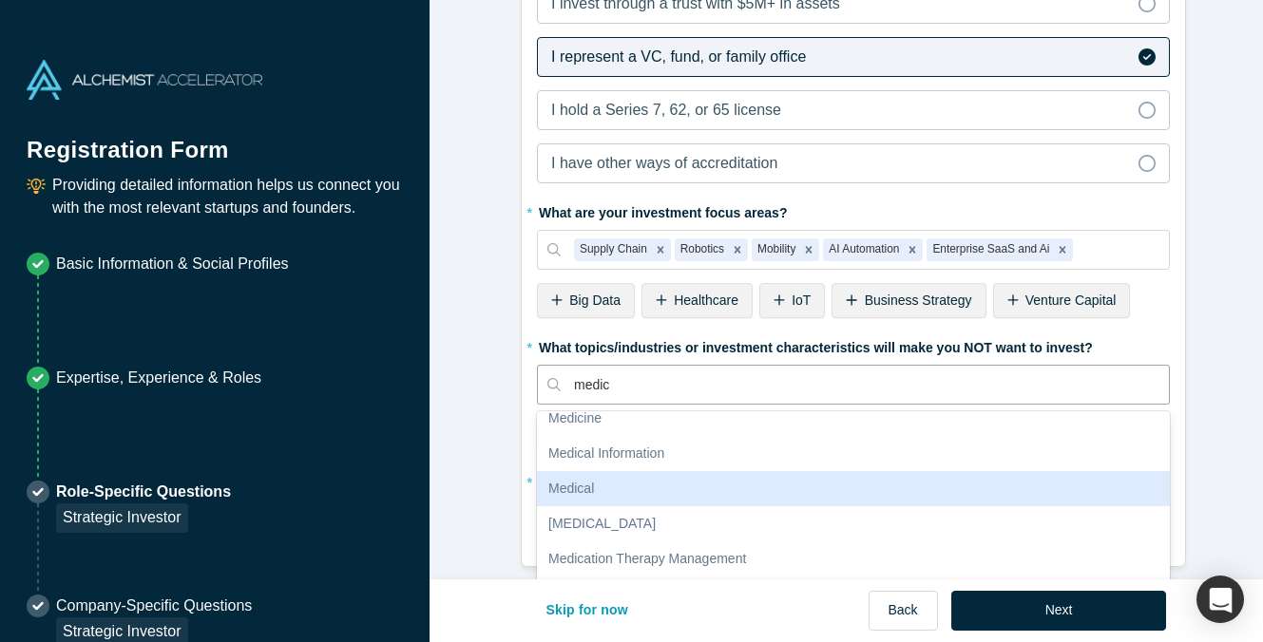
click at [867, 478] on div "Medical" at bounding box center [853, 488] width 633 height 35
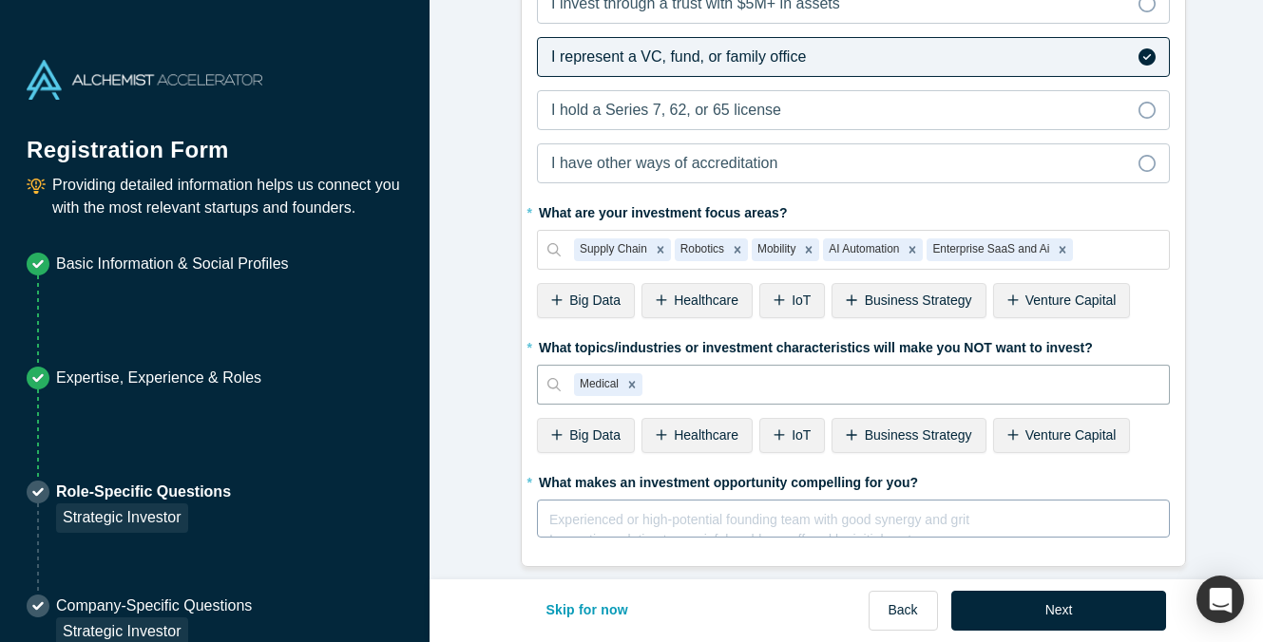
click at [770, 511] on div "rdw-editor" at bounding box center [853, 517] width 607 height 20
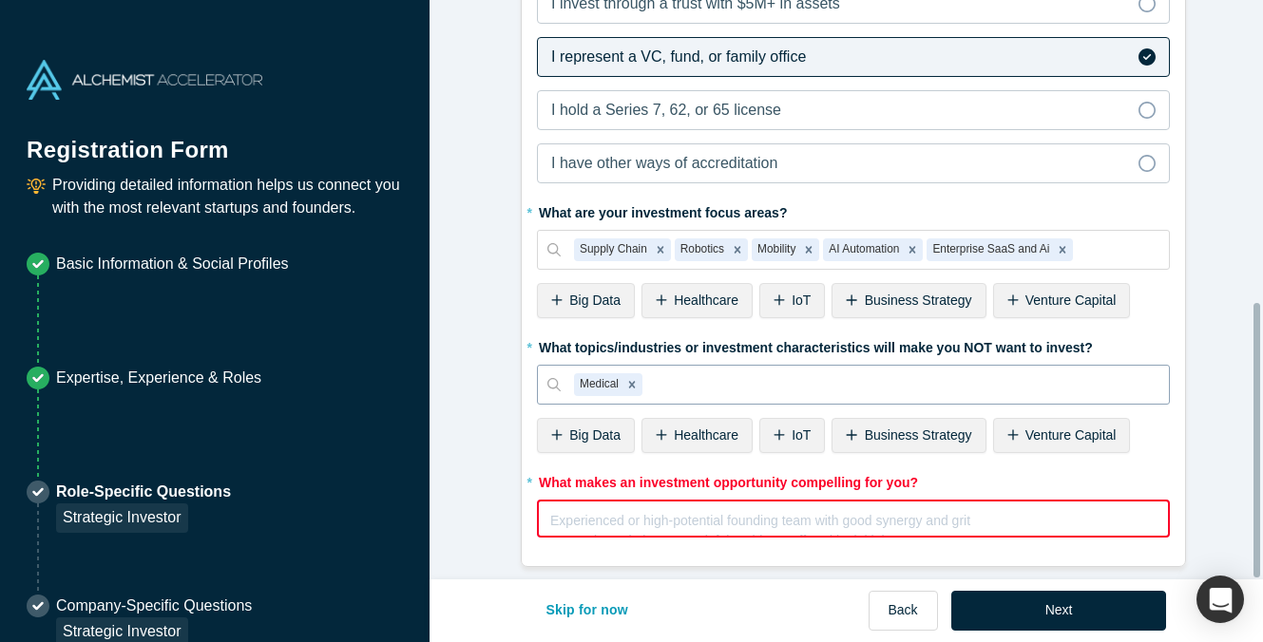
scroll to position [640, 0]
drag, startPoint x: 894, startPoint y: 344, endPoint x: 814, endPoint y: 355, distance: 80.6
click at [814, 355] on fieldset "* Are you an accredited investor? Yes No My income is $200K+ (or $300K+ with sp…" at bounding box center [853, 167] width 633 height 767
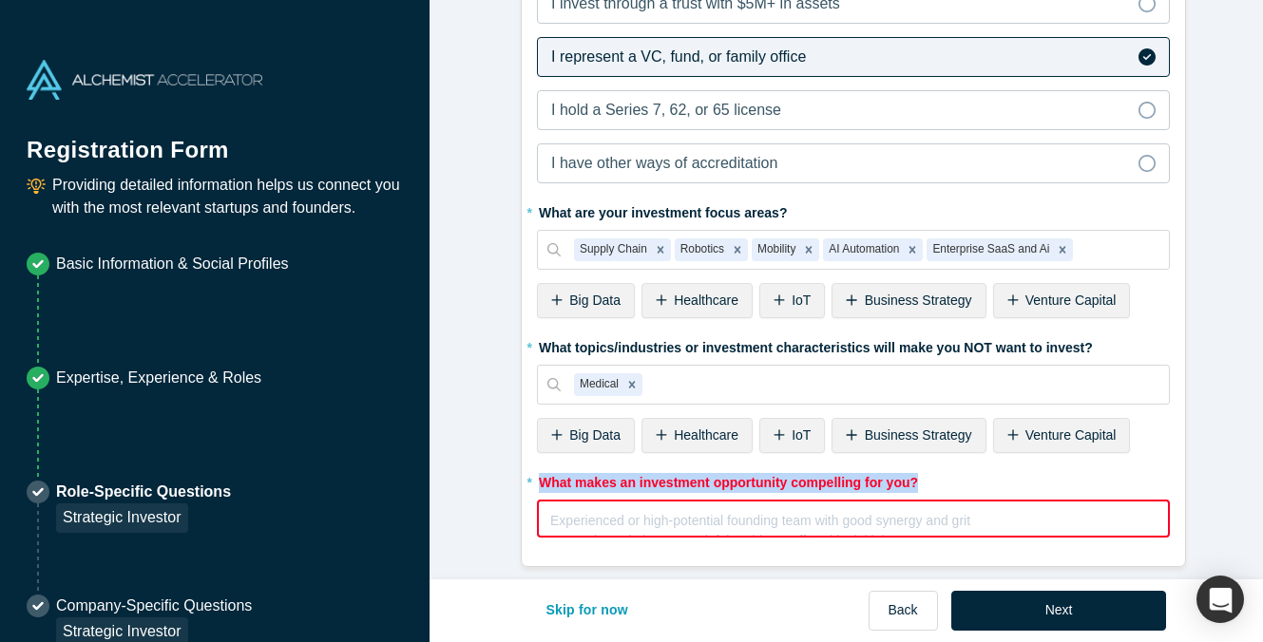
drag, startPoint x: 914, startPoint y: 472, endPoint x: 534, endPoint y: 482, distance: 380.3
click at [537, 482] on div "* What makes an investment opportunity compelling for you? Experienced or high-…" at bounding box center [853, 502] width 633 height 71
copy label "What makes an investment opportunity compelling for you?"
click at [992, 467] on label "* What makes an investment opportunity compelling for you?" at bounding box center [853, 480] width 633 height 27
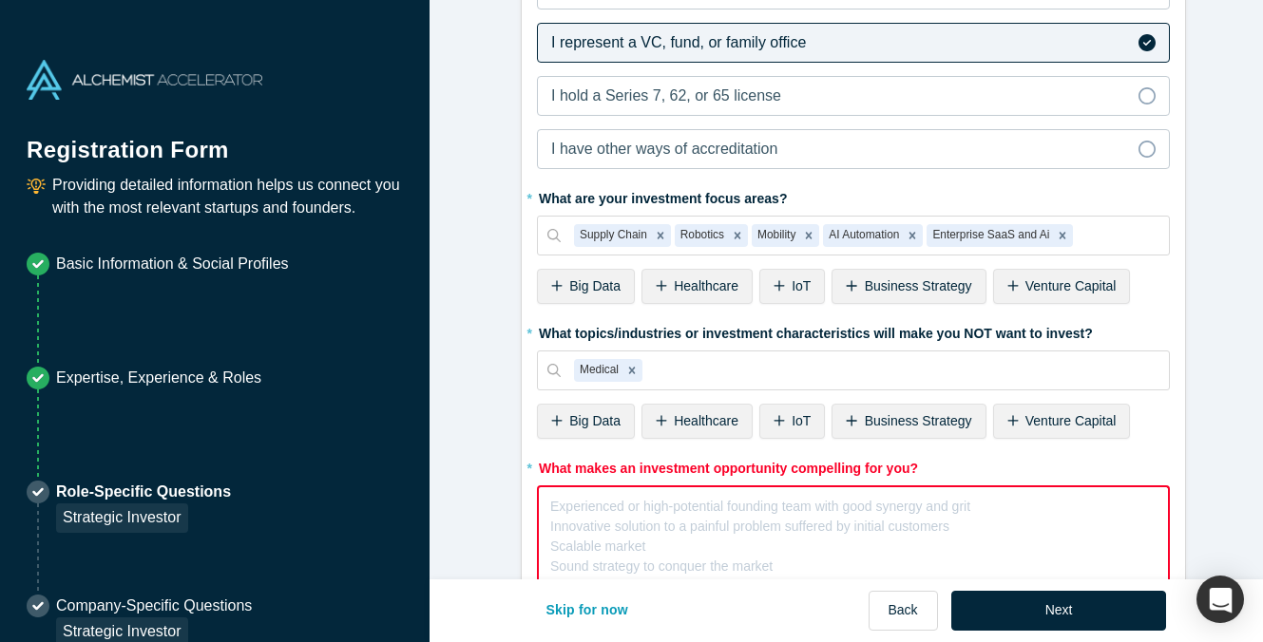
click at [990, 496] on div "rdw-editor" at bounding box center [853, 503] width 605 height 20
click at [781, 512] on div "rdw-editor" at bounding box center [853, 503] width 605 height 20
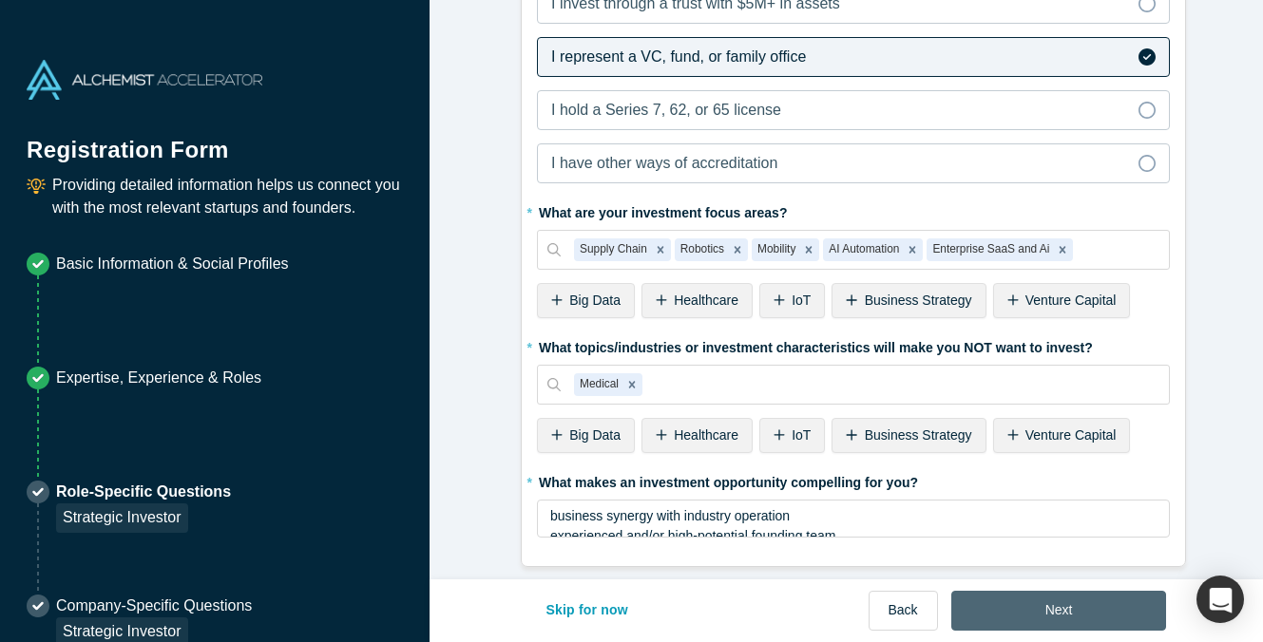
click at [1024, 617] on button "Next" at bounding box center [1059, 611] width 216 height 40
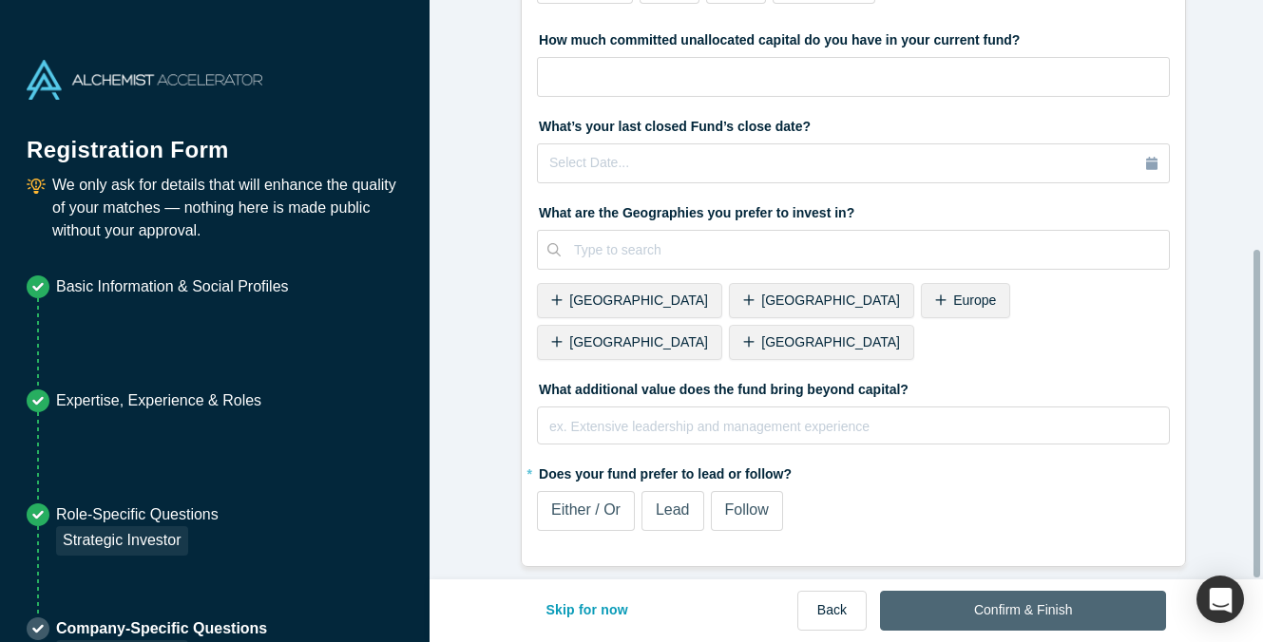
scroll to position [0, 0]
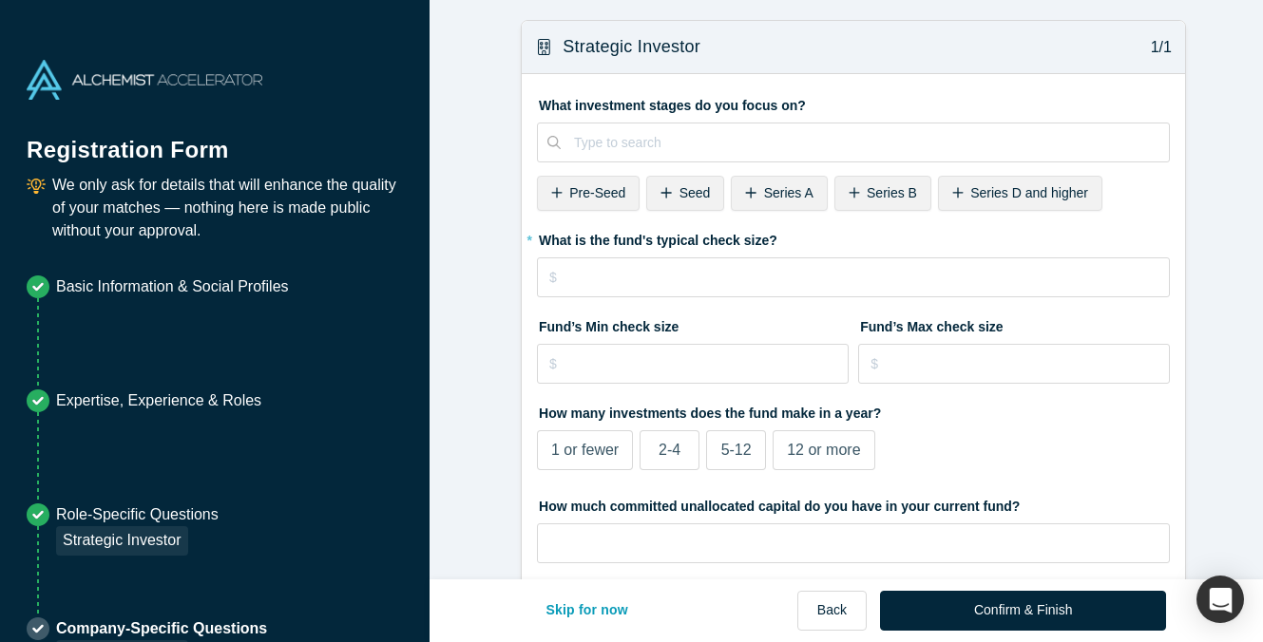
click at [680, 196] on span "Seed" at bounding box center [694, 192] width 31 height 15
click at [680, 196] on span "Series A" at bounding box center [703, 192] width 49 height 15
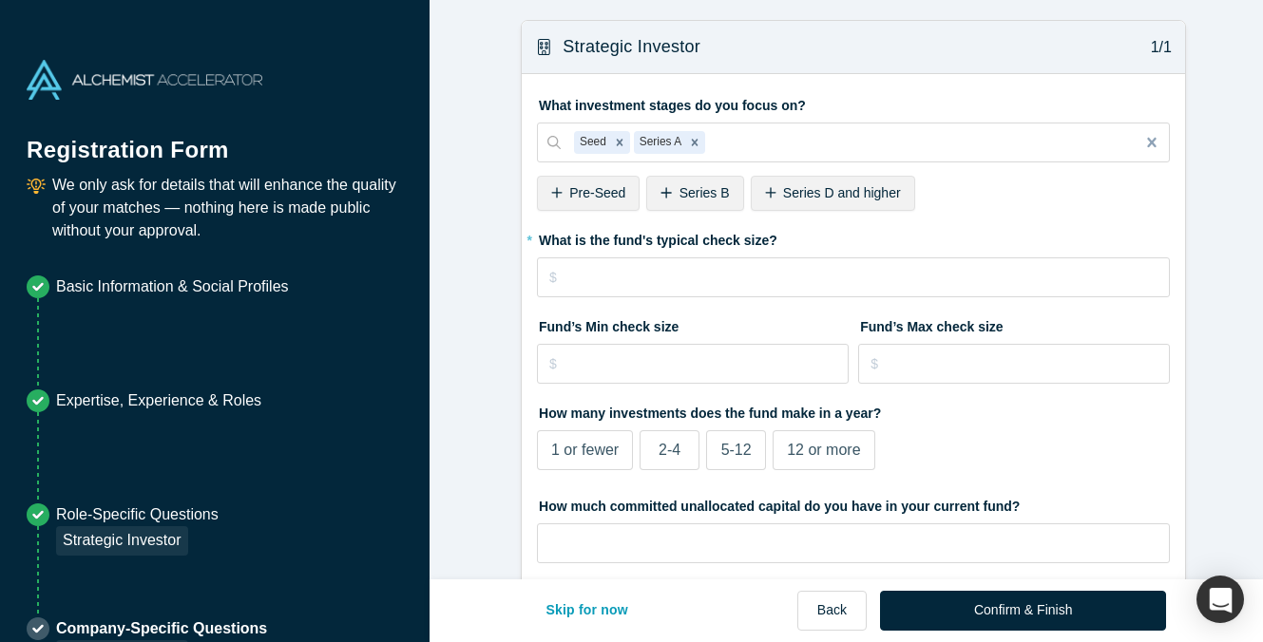
click at [680, 196] on span "Series B" at bounding box center [704, 192] width 50 height 15
click at [499, 254] on form "Strategic Investor 1/1 What investment stages do you focus on? Seed Series A Se…" at bounding box center [854, 527] width 848 height 1014
click at [612, 278] on input "tel" at bounding box center [853, 278] width 633 height 40
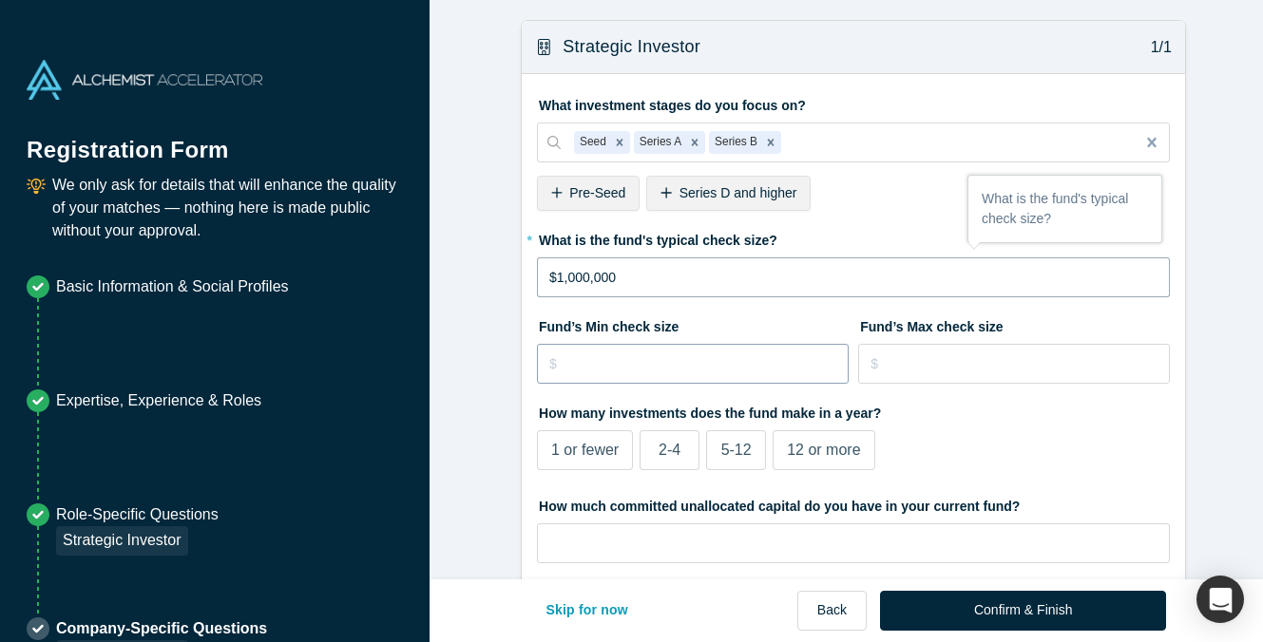
type input "$1,000,000"
click at [615, 357] on input "tel" at bounding box center [693, 364] width 312 height 40
type input "$500,000"
click at [948, 373] on input "tel" at bounding box center [1014, 364] width 312 height 40
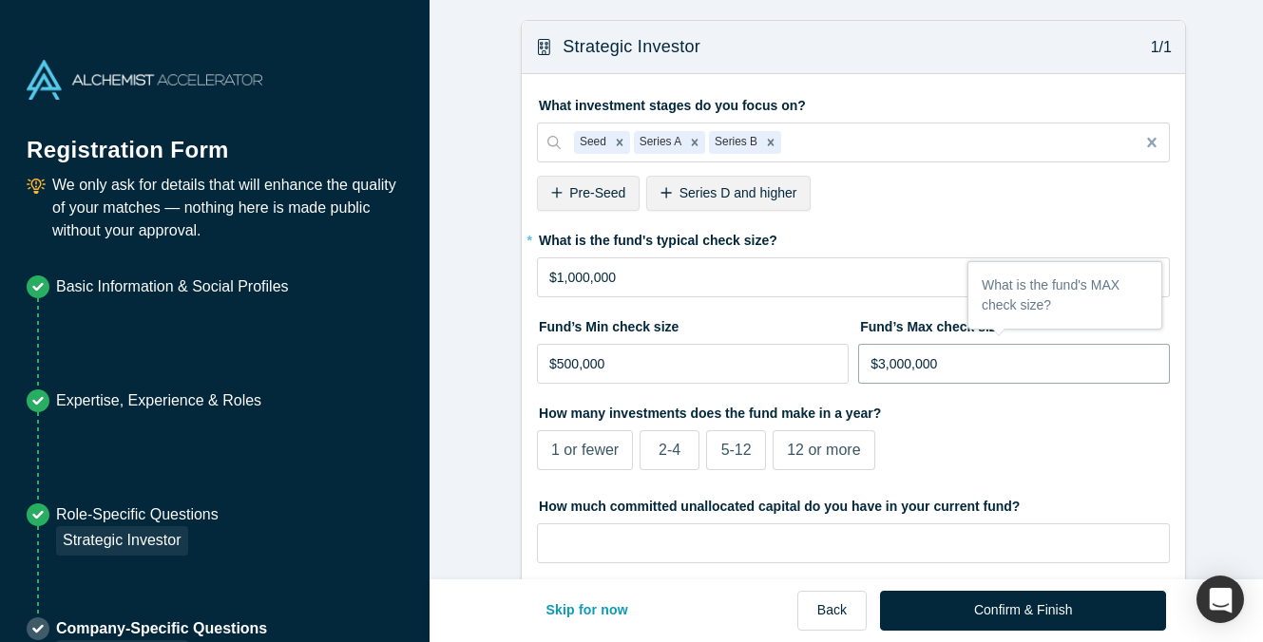
type input "$3,000,000"
click at [492, 346] on form "Strategic Investor 1/1 What investment stages do you focus on? Seed Series A Se…" at bounding box center [854, 527] width 848 height 1014
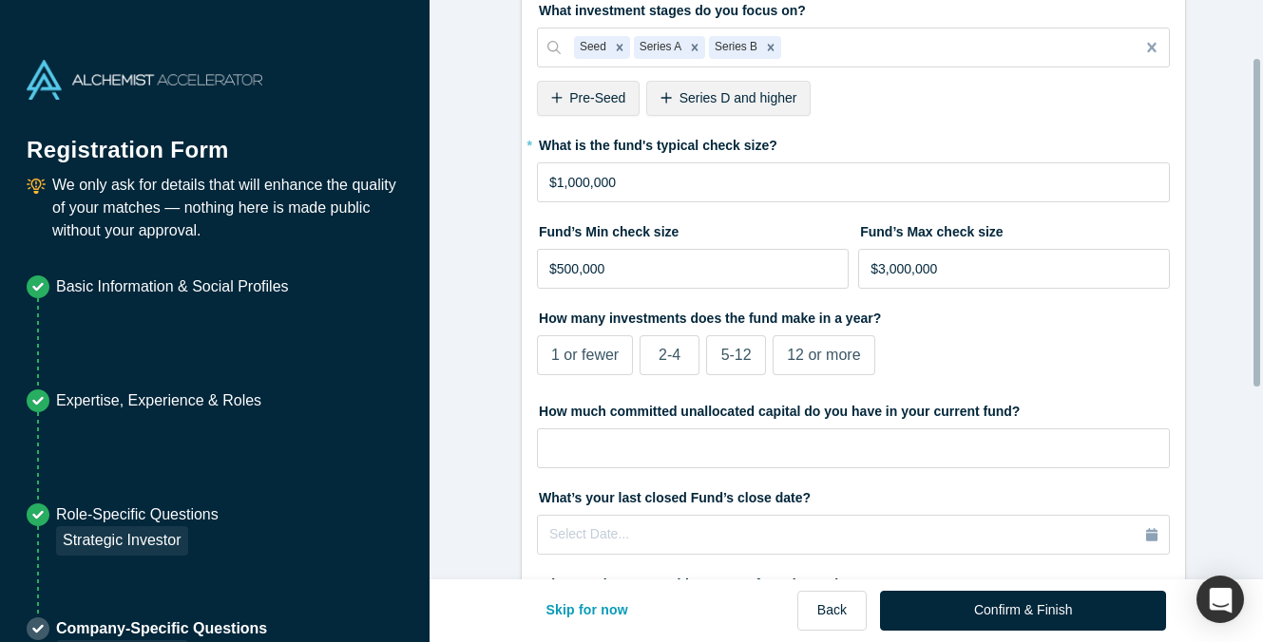
scroll to position [190, 0]
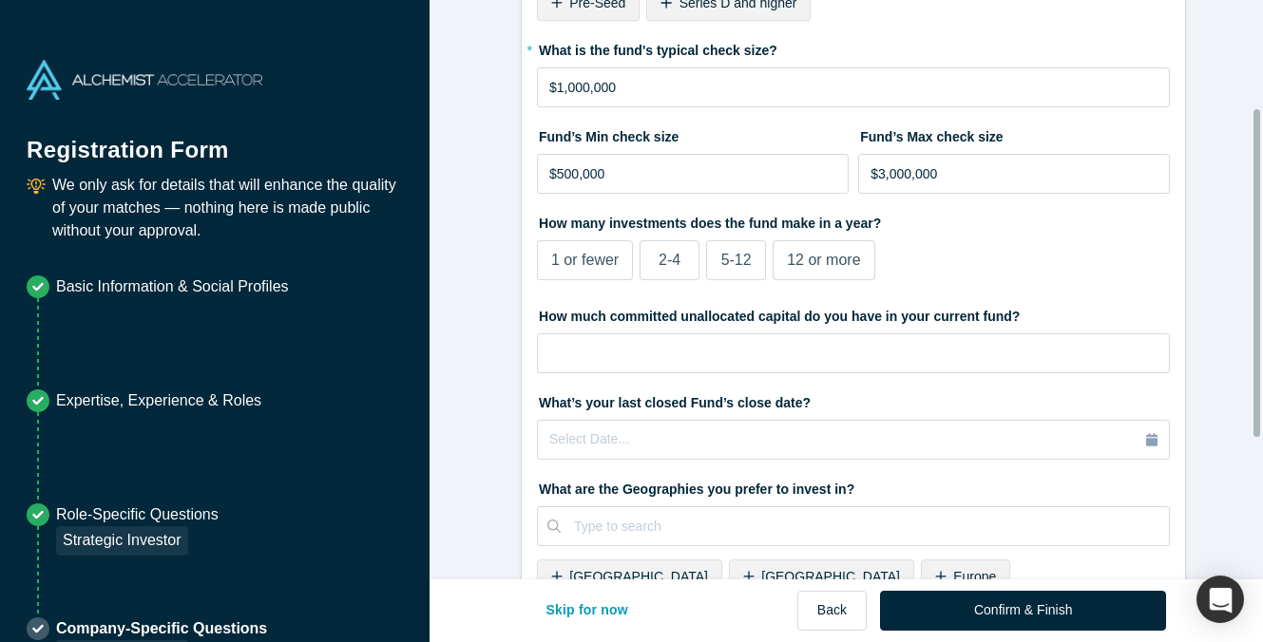
click at [668, 268] on span "2-4" at bounding box center [670, 260] width 22 height 16
click at [0, 0] on input "2-4" at bounding box center [0, 0] width 0 height 0
click at [490, 289] on form "Strategic Investor 1/1 What investment stages do you focus on? Seed Series A Se…" at bounding box center [854, 337] width 848 height 1014
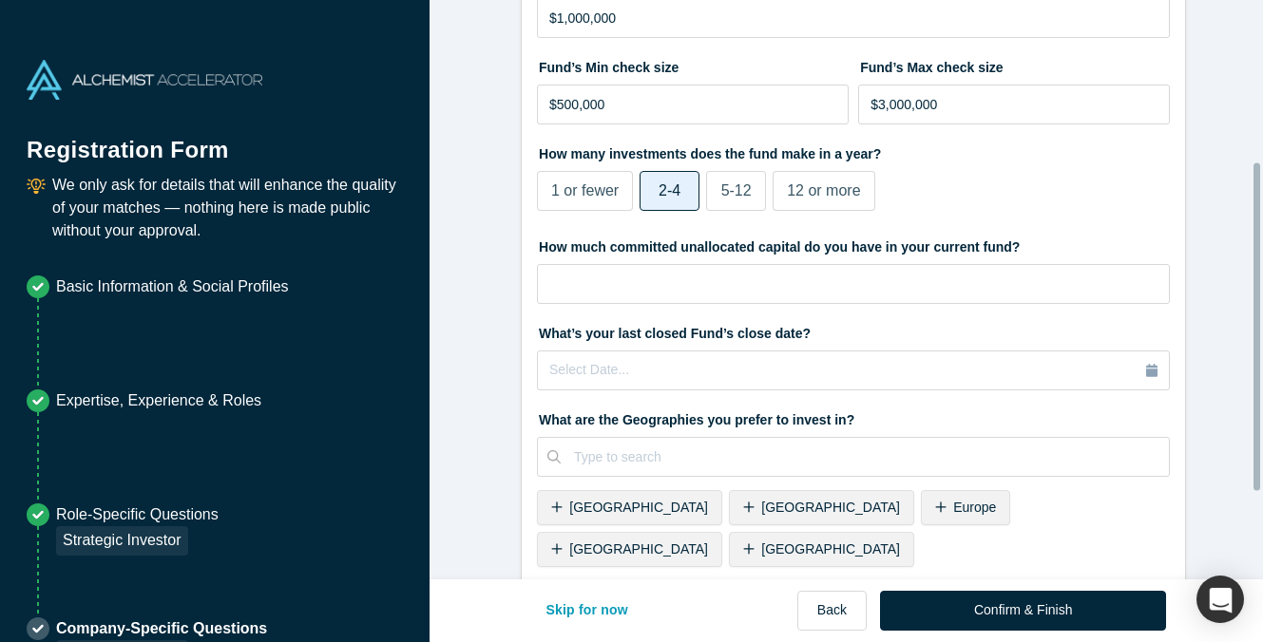
scroll to position [285, 0]
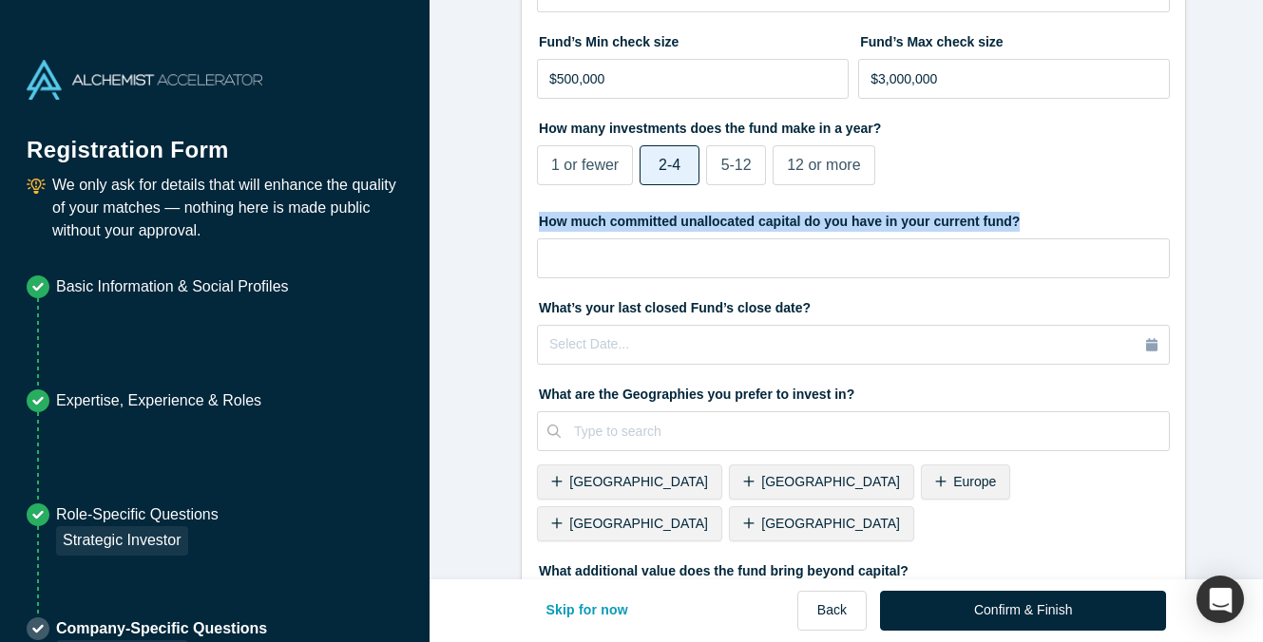
drag, startPoint x: 1000, startPoint y: 219, endPoint x: 535, endPoint y: 228, distance: 464.8
click at [537, 228] on label "How much committed unallocated capital do you have in your current fund?" at bounding box center [853, 218] width 633 height 27
copy label "How much committed unallocated capital do you have in your current fund?"
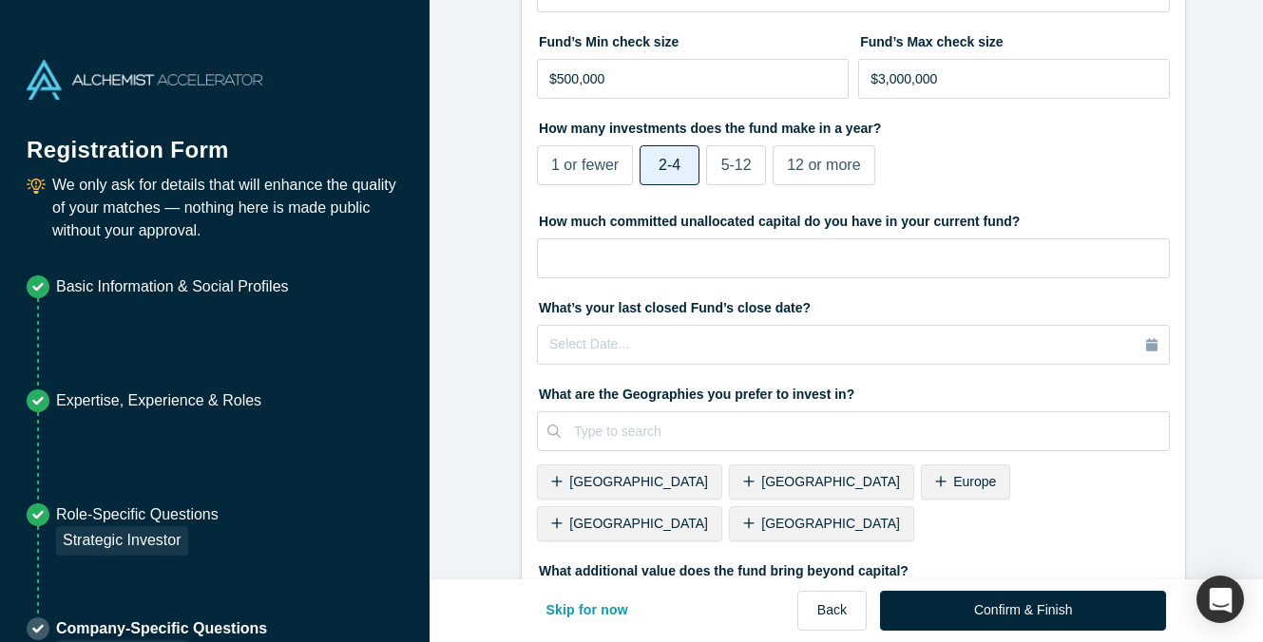
click at [488, 288] on form "Strategic Investor 1/1 What investment stages do you focus on? Seed Series A Se…" at bounding box center [854, 242] width 848 height 1014
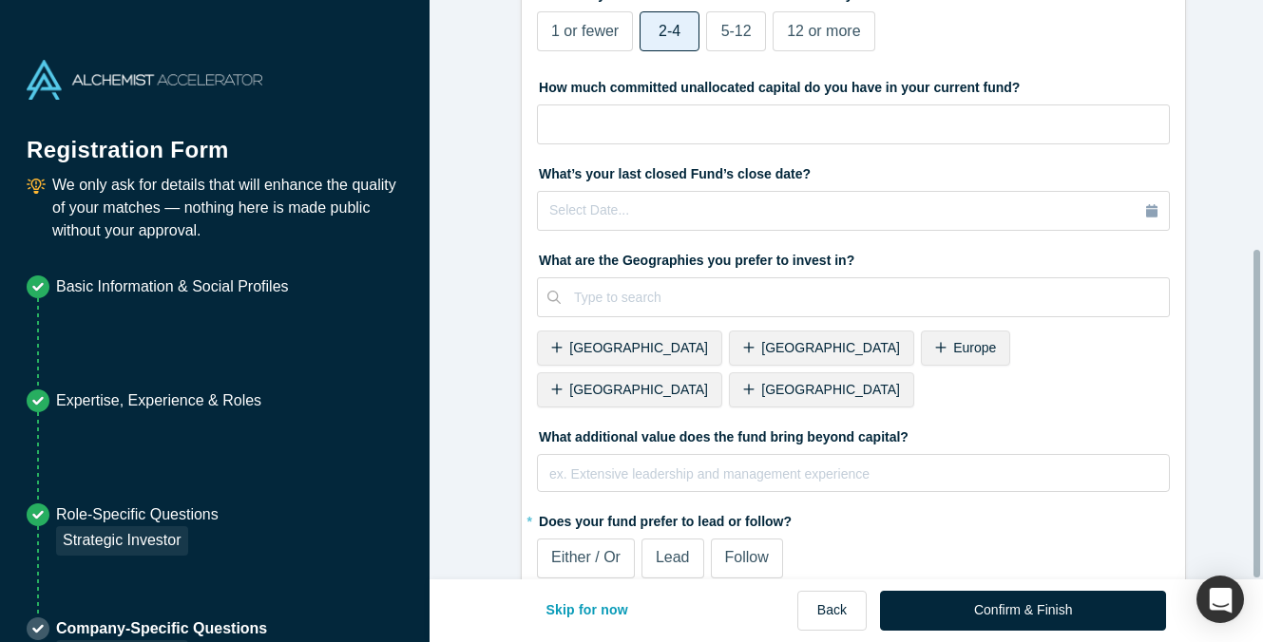
scroll to position [439, 0]
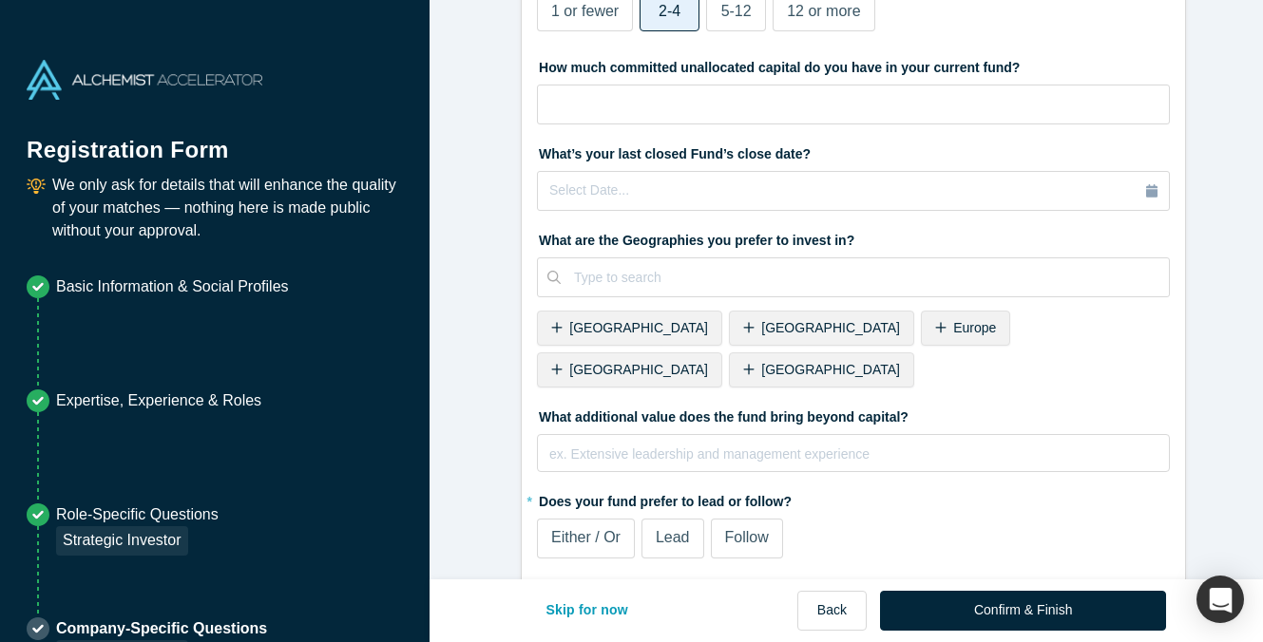
click at [743, 332] on icon at bounding box center [748, 327] width 11 height 13
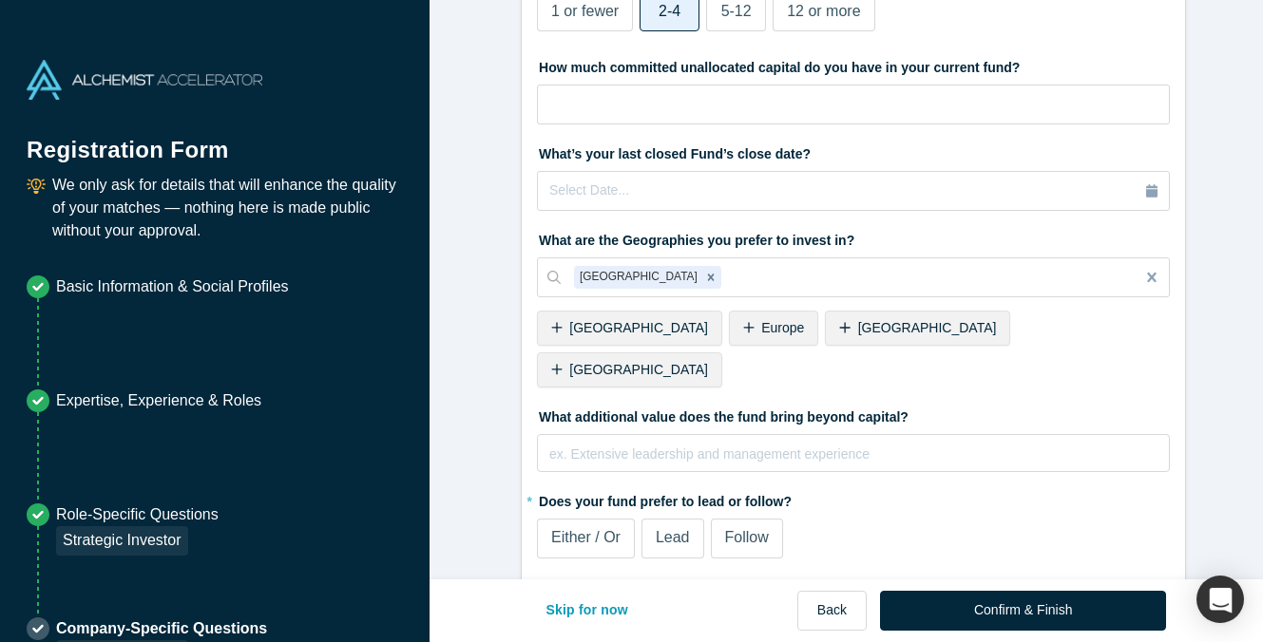
click at [722, 353] on div "[GEOGRAPHIC_DATA]" at bounding box center [629, 370] width 185 height 35
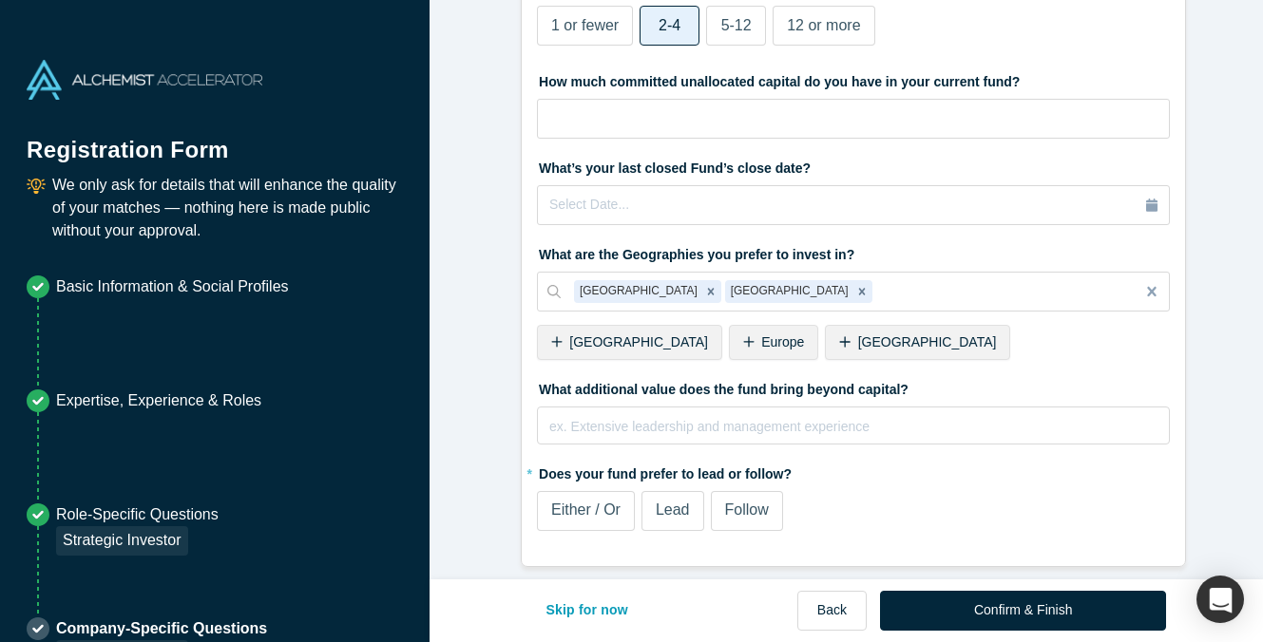
click at [840, 336] on icon at bounding box center [845, 341] width 10 height 10
click at [743, 336] on icon at bounding box center [748, 341] width 10 height 10
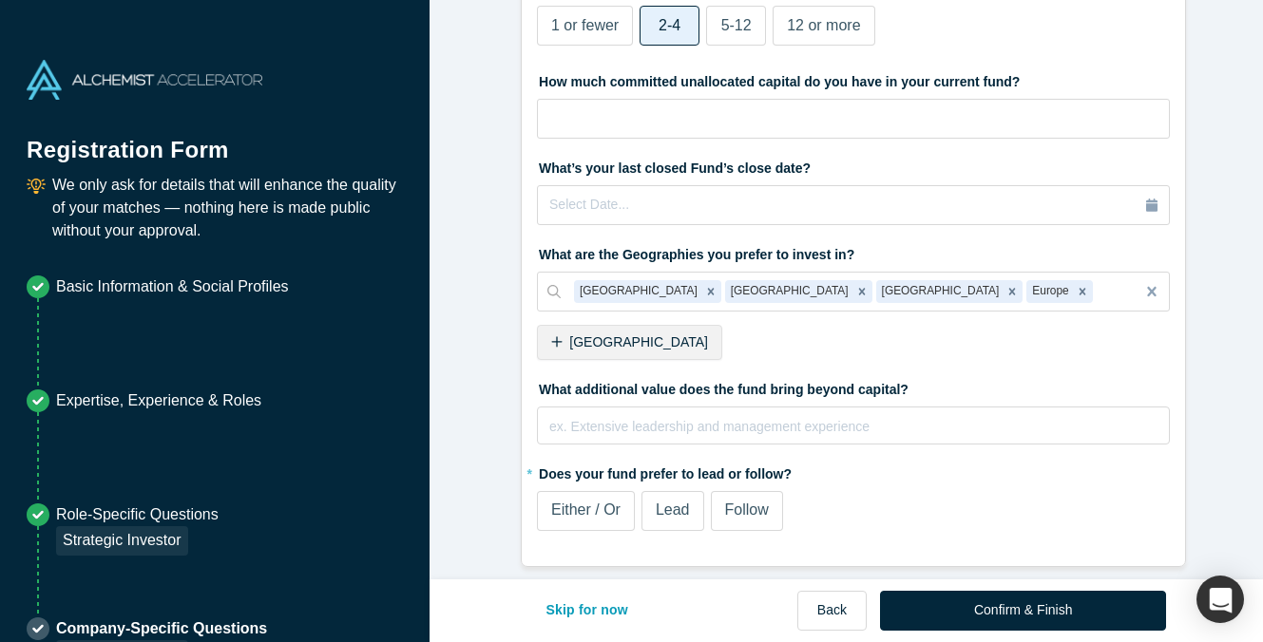
click at [736, 502] on span "Follow" at bounding box center [747, 510] width 44 height 16
click at [0, 0] on input "Follow" at bounding box center [0, 0] width 0 height 0
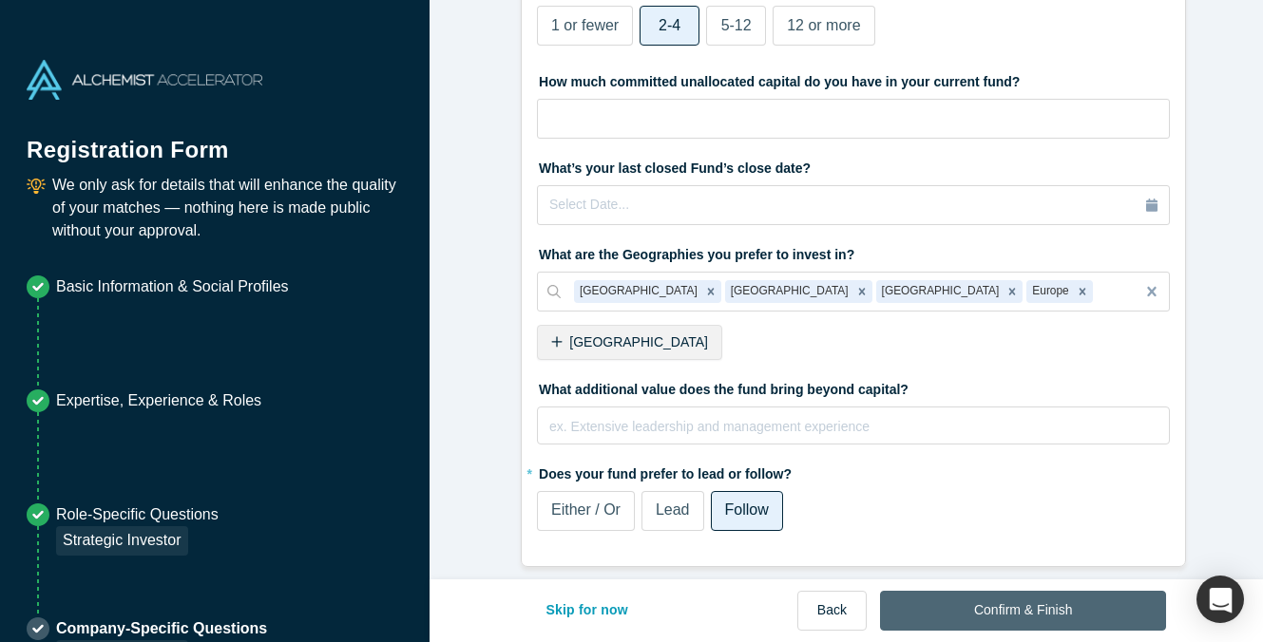
click at [957, 608] on button "Confirm & Finish" at bounding box center [1023, 611] width 286 height 40
